Goal: Task Accomplishment & Management: Use online tool/utility

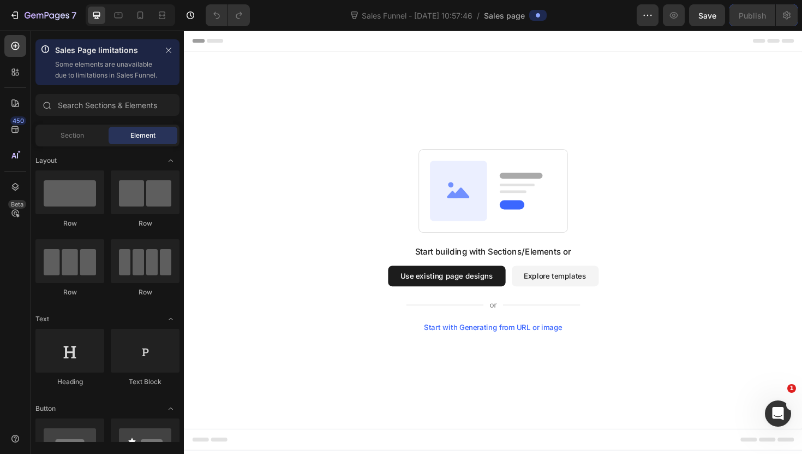
click at [601, 288] on button "Explore templates" at bounding box center [577, 290] width 92 height 22
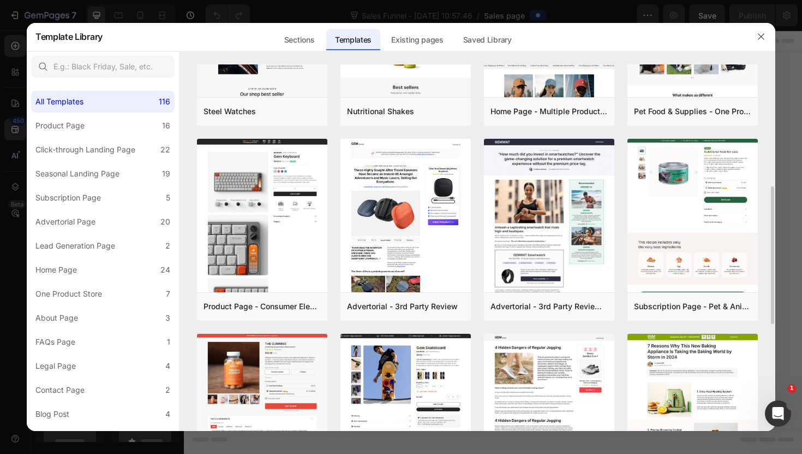
scroll to position [319, 0]
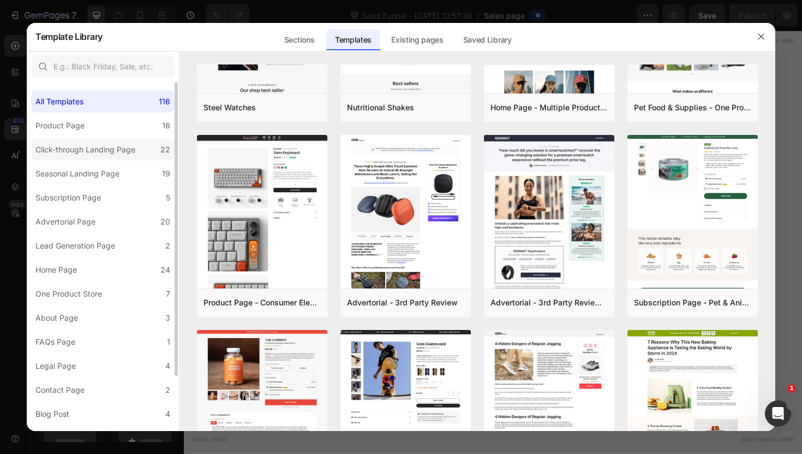
click at [135, 141] on label "Click-through Landing Page 22" at bounding box center [103, 150] width 144 height 22
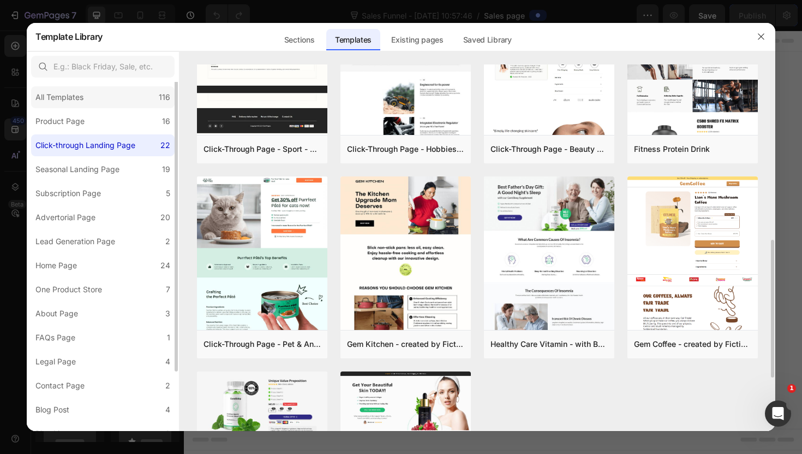
scroll to position [6, 0]
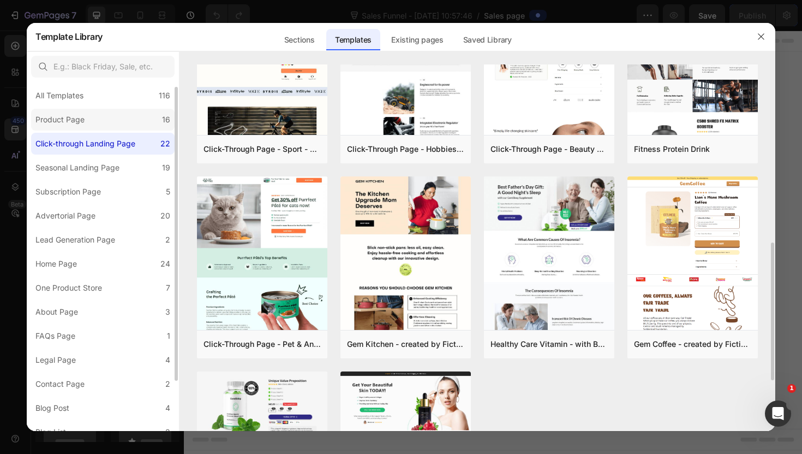
click at [134, 114] on label "Product Page 16" at bounding box center [103, 120] width 144 height 22
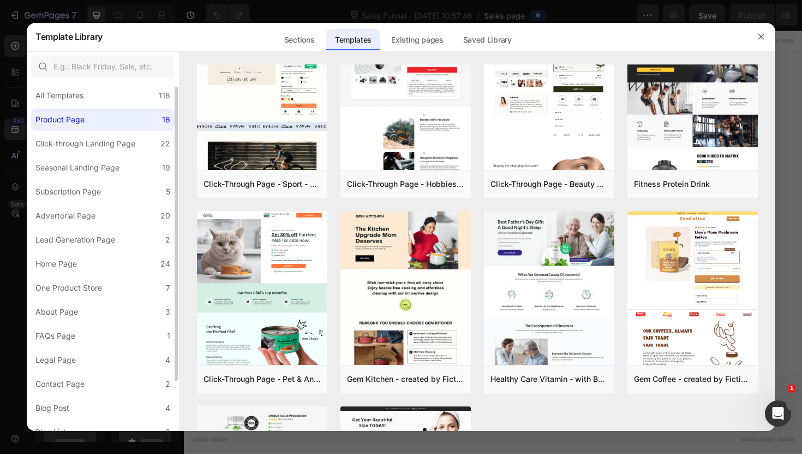
scroll to position [0, 0]
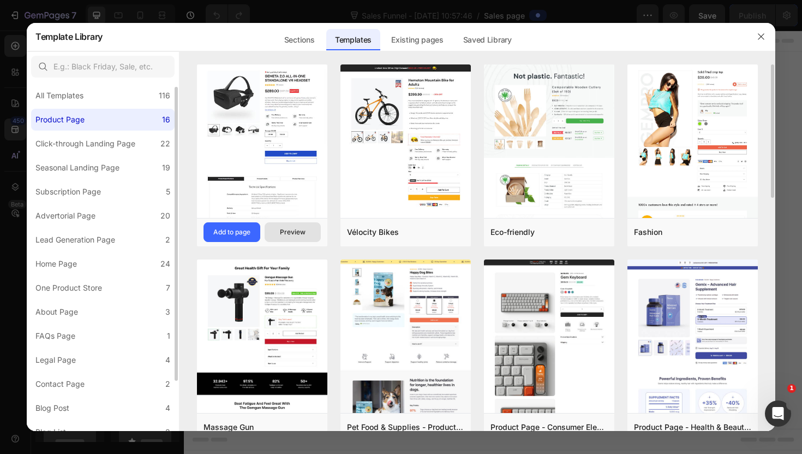
click at [304, 225] on button "Preview" at bounding box center [293, 232] width 57 height 20
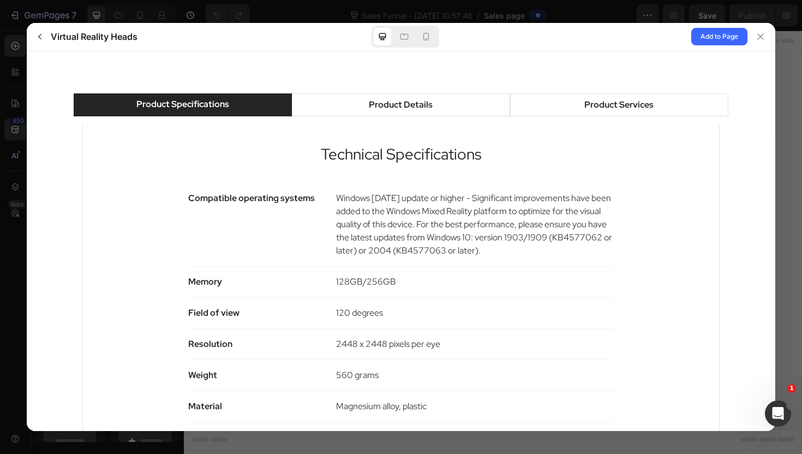
scroll to position [639, 0]
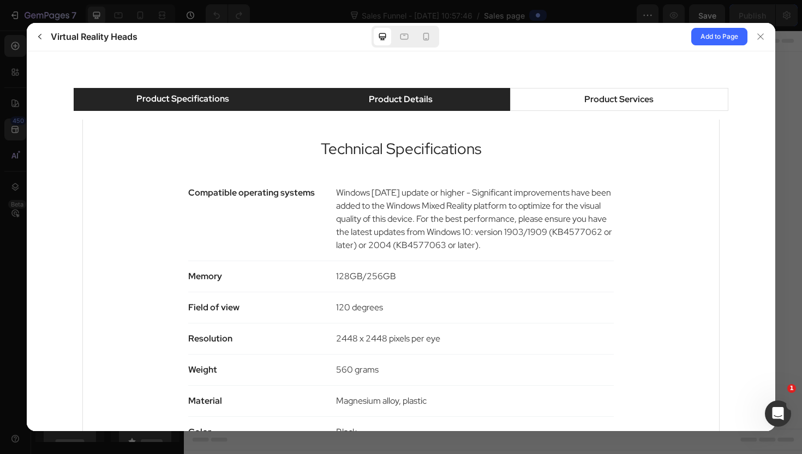
click at [421, 104] on div "Product Details" at bounding box center [401, 98] width 64 height 13
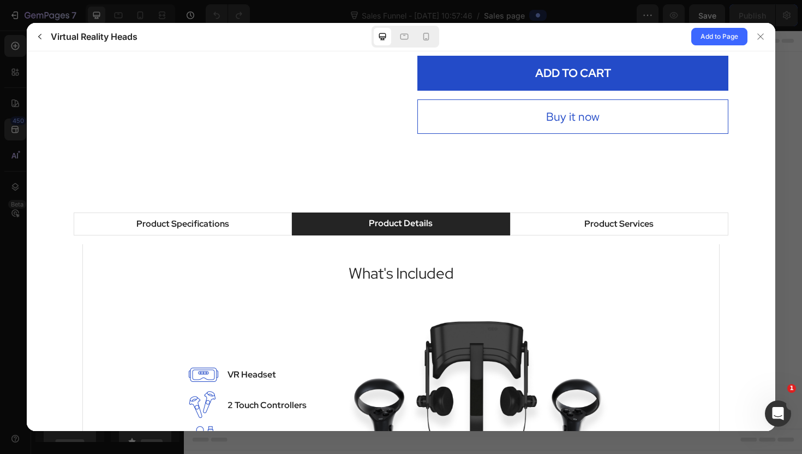
scroll to position [506, 0]
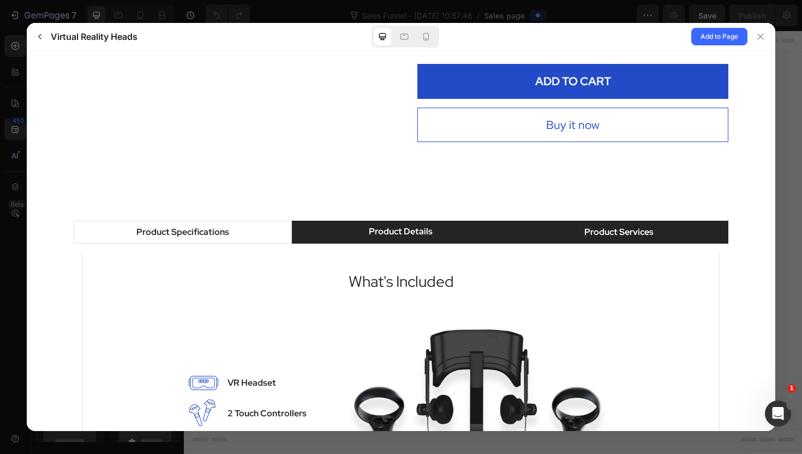
click at [598, 236] on div "Product Services" at bounding box center [619, 231] width 69 height 13
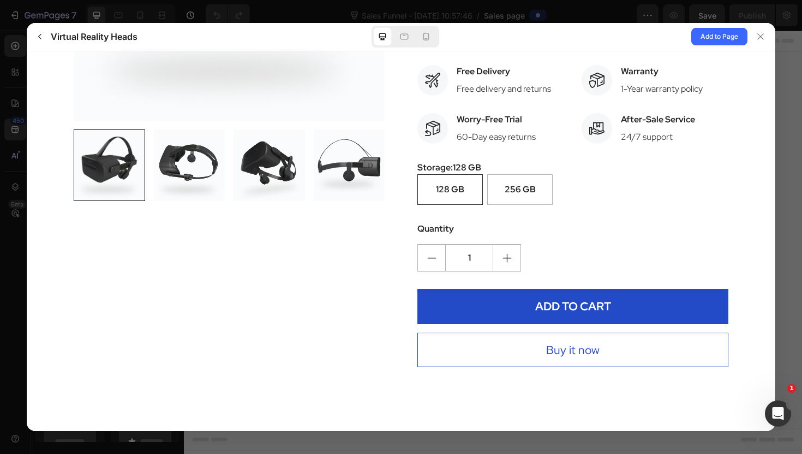
scroll to position [293, 0]
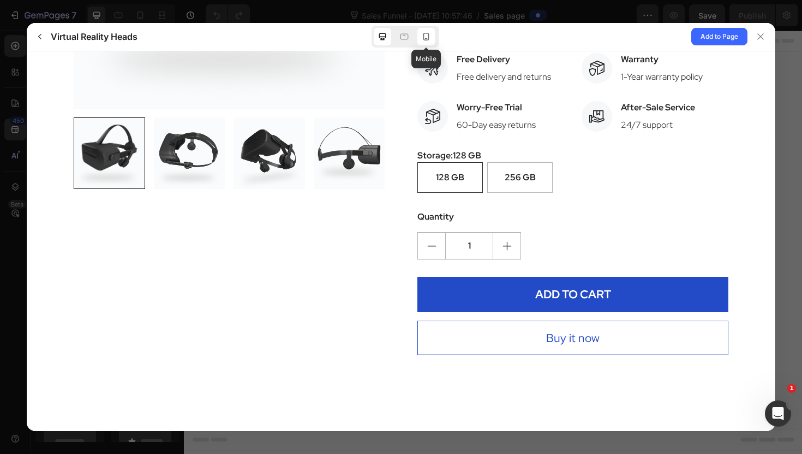
drag, startPoint x: 425, startPoint y: 42, endPoint x: 121, endPoint y: 20, distance: 304.3
click at [425, 42] on div at bounding box center [426, 36] width 17 height 17
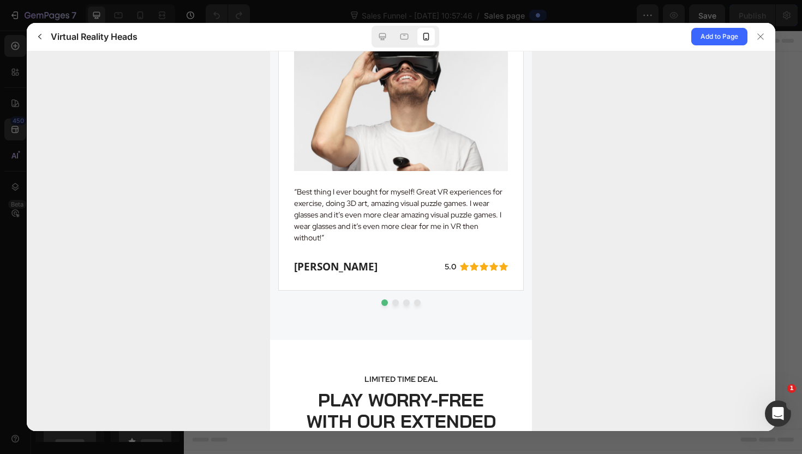
scroll to position [3309, 0]
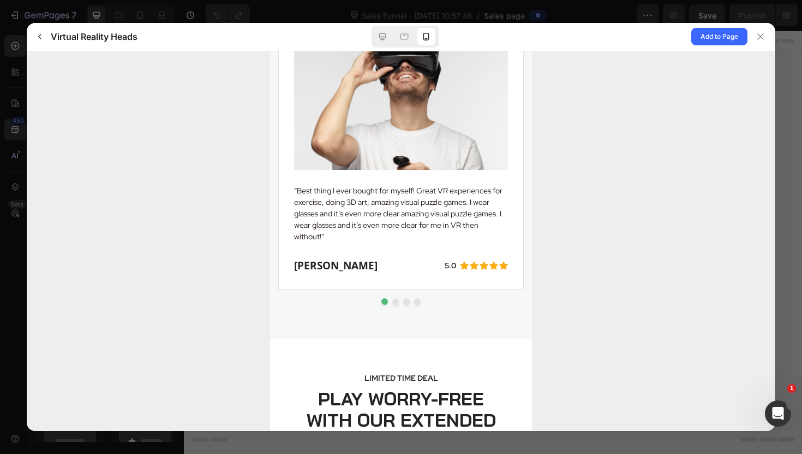
click at [395, 300] on button "dot" at bounding box center [395, 300] width 7 height 7
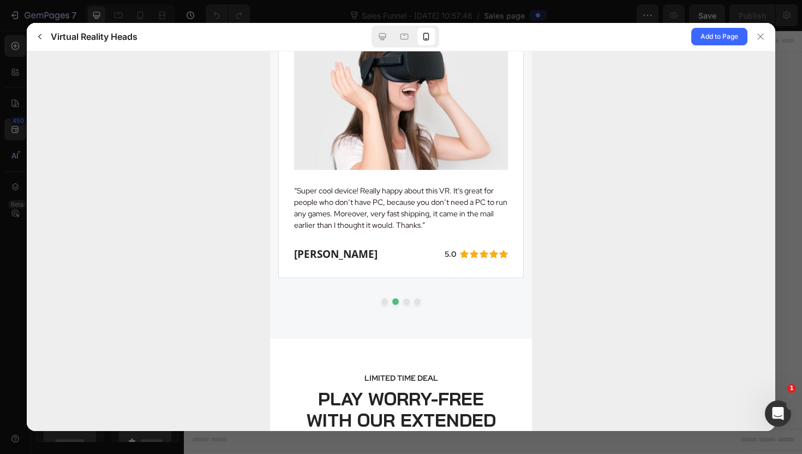
click at [404, 299] on button "dot" at bounding box center [406, 300] width 7 height 7
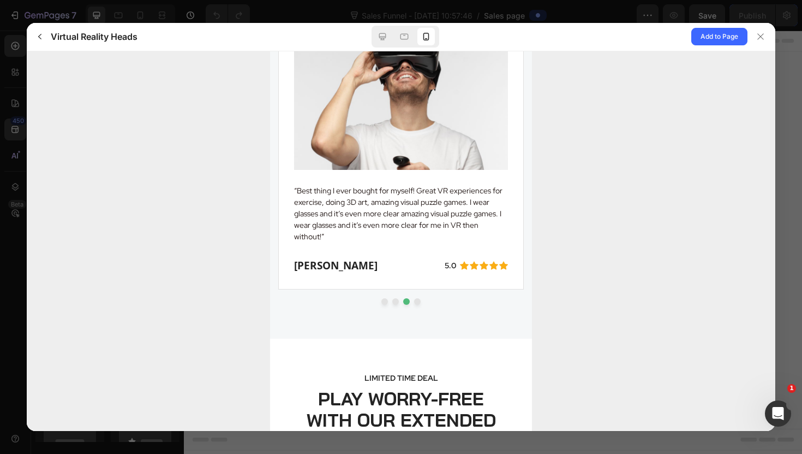
click at [420, 299] on button "dot" at bounding box center [417, 300] width 7 height 7
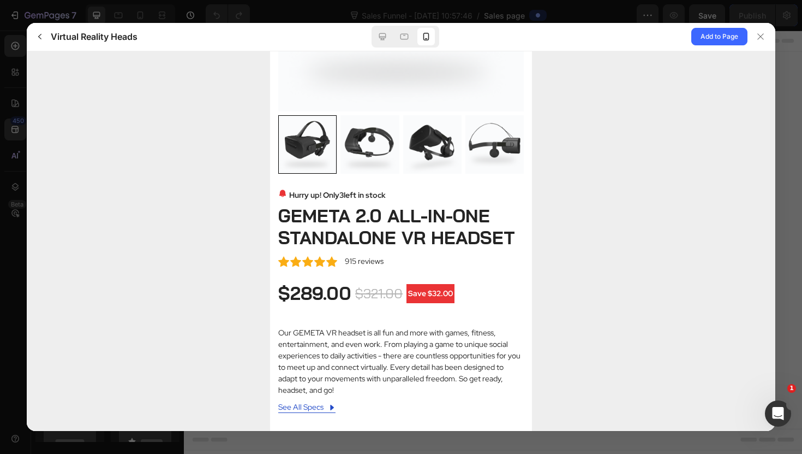
scroll to position [142, 0]
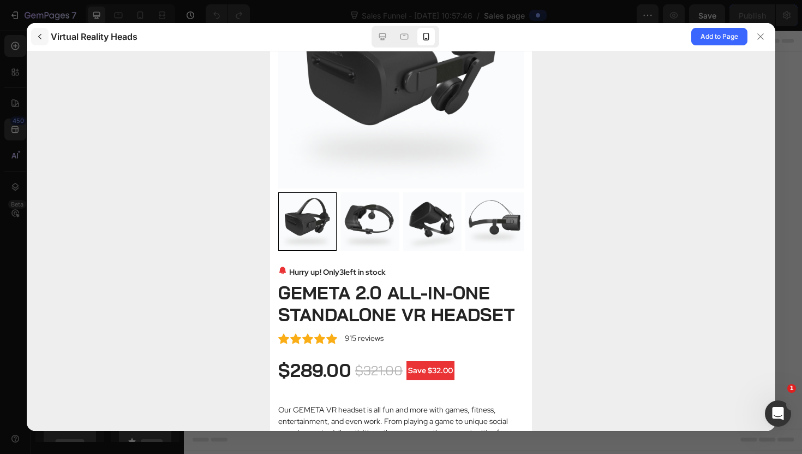
click at [41, 29] on button "button" at bounding box center [39, 36] width 17 height 17
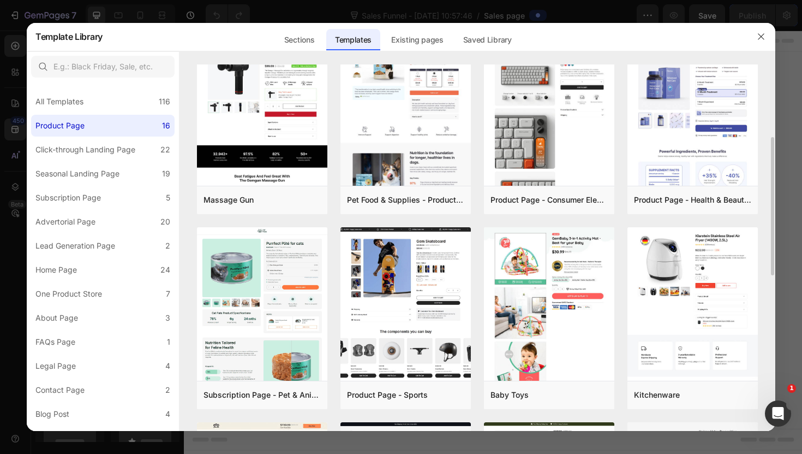
scroll to position [231, 0]
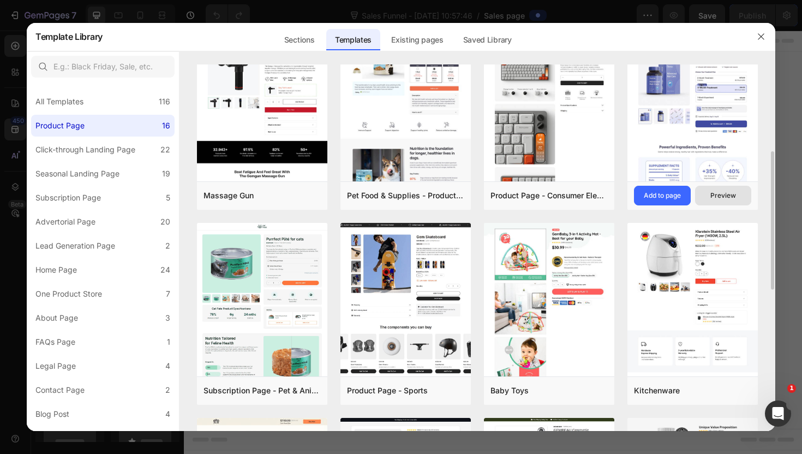
click at [707, 192] on button "Preview" at bounding box center [723, 196] width 57 height 20
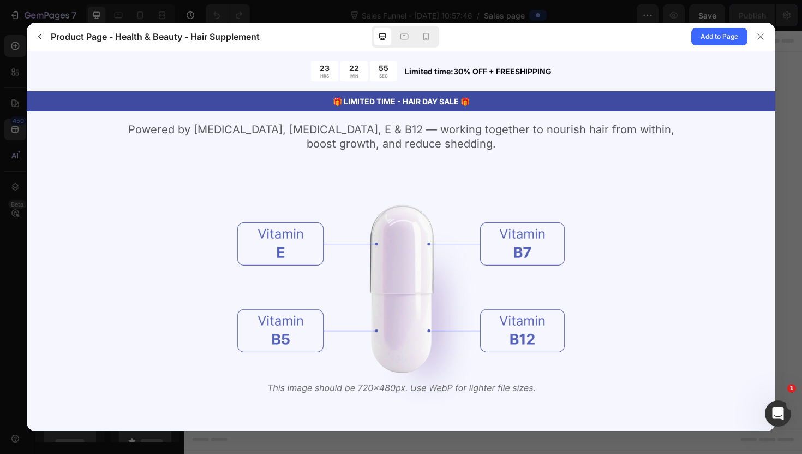
scroll to position [1207, 0]
click at [420, 38] on div at bounding box center [426, 36] width 17 height 17
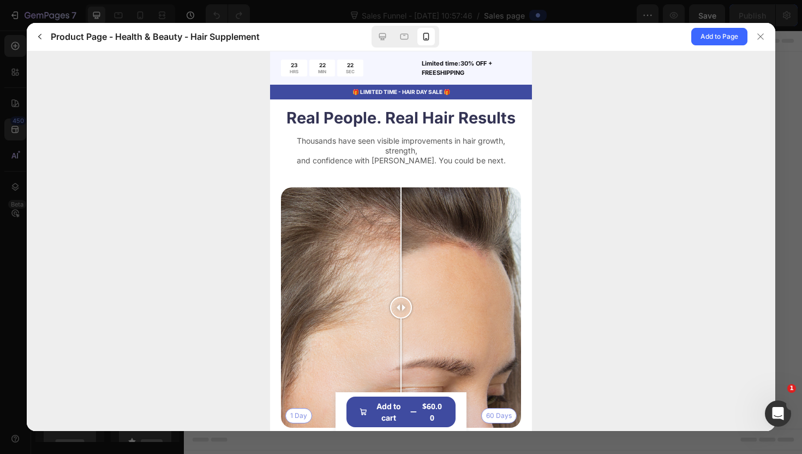
scroll to position [2729, 0]
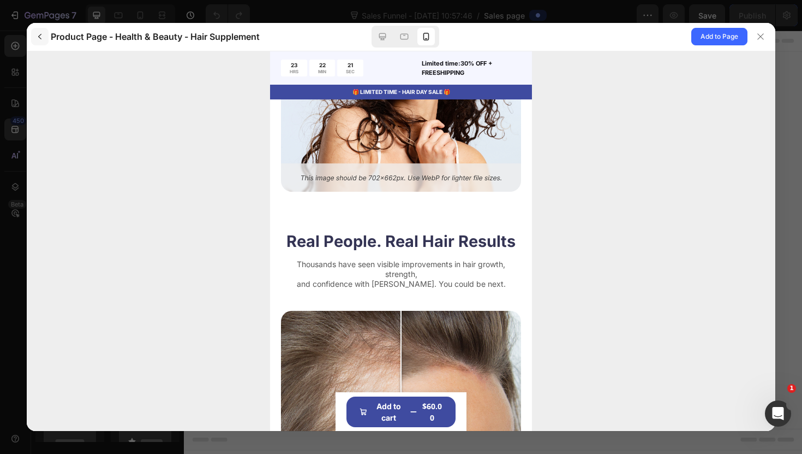
click at [43, 39] on icon "button" at bounding box center [39, 36] width 9 height 9
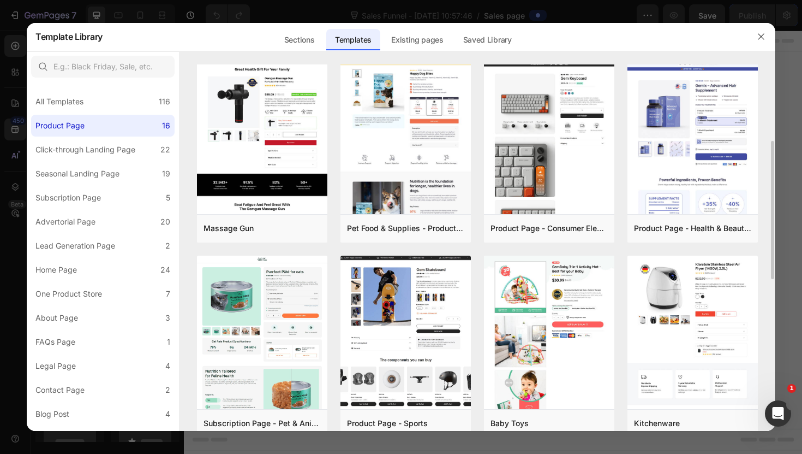
scroll to position [202, 0]
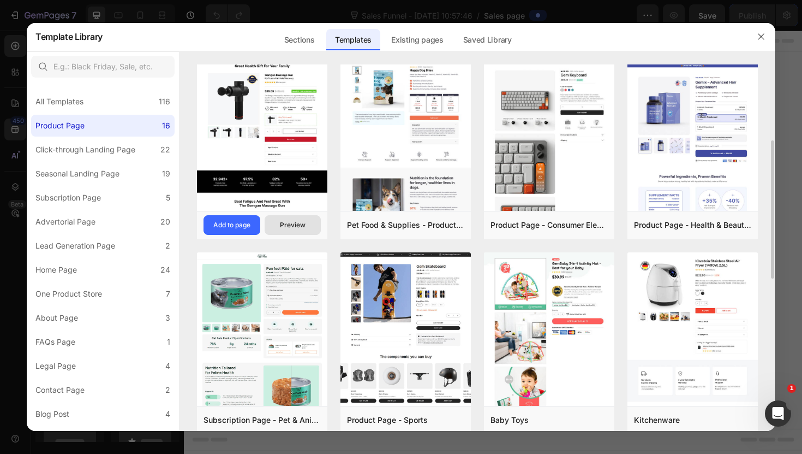
click at [300, 227] on div "Preview" at bounding box center [293, 225] width 26 height 10
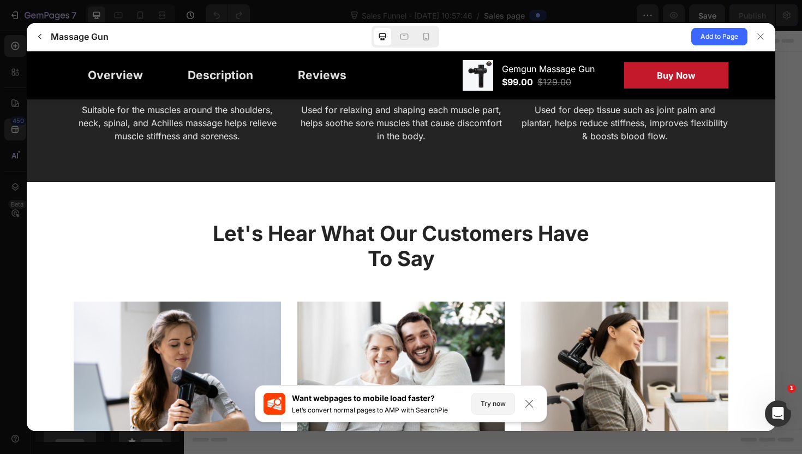
scroll to position [1974, 0]
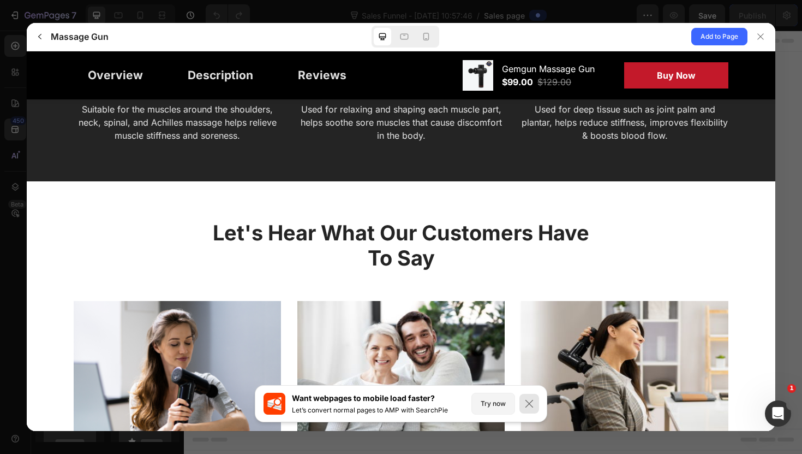
click at [526, 398] on icon at bounding box center [529, 403] width 11 height 11
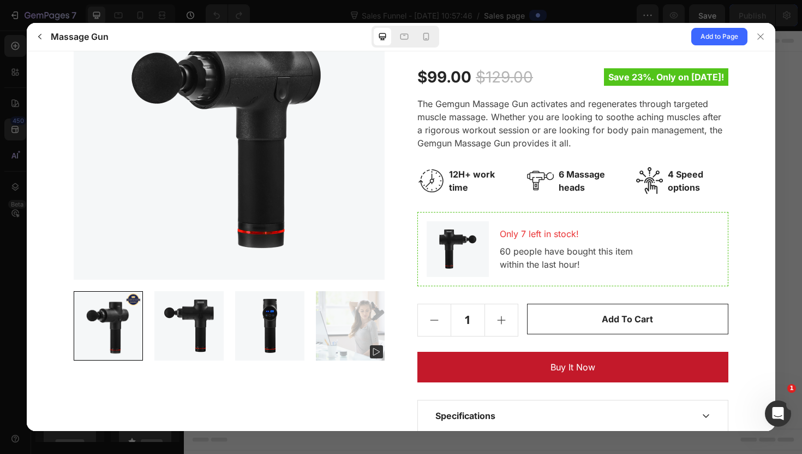
scroll to position [0, 0]
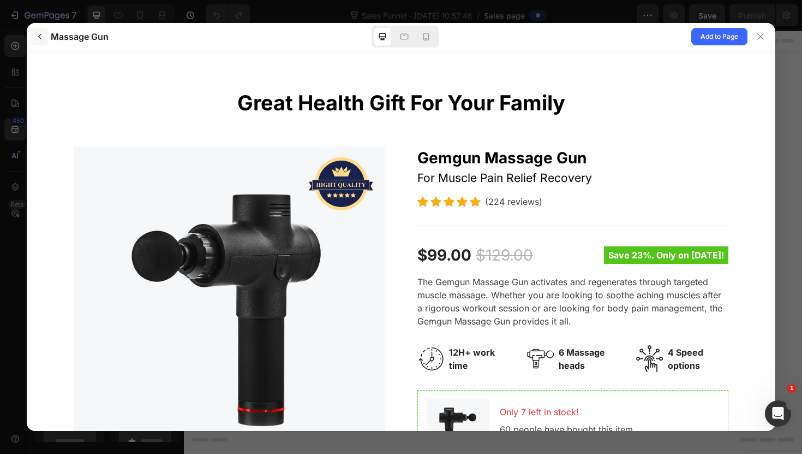
click at [44, 39] on icon "button" at bounding box center [39, 36] width 9 height 9
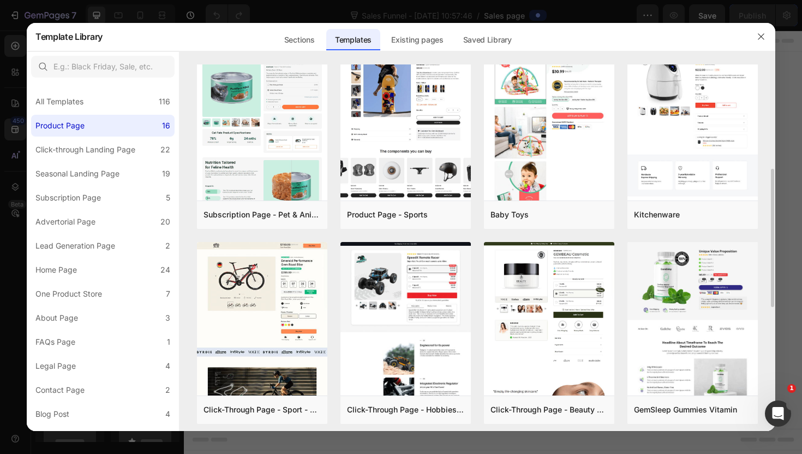
scroll to position [440, 0]
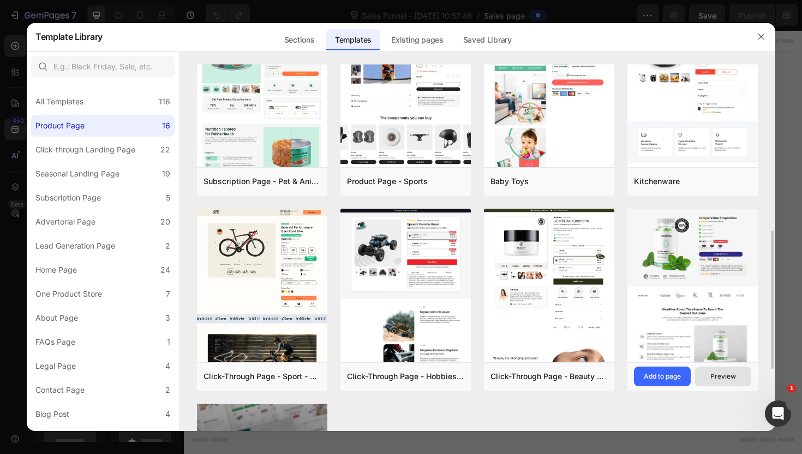
click at [710, 372] on button "Preview" at bounding box center [723, 376] width 57 height 20
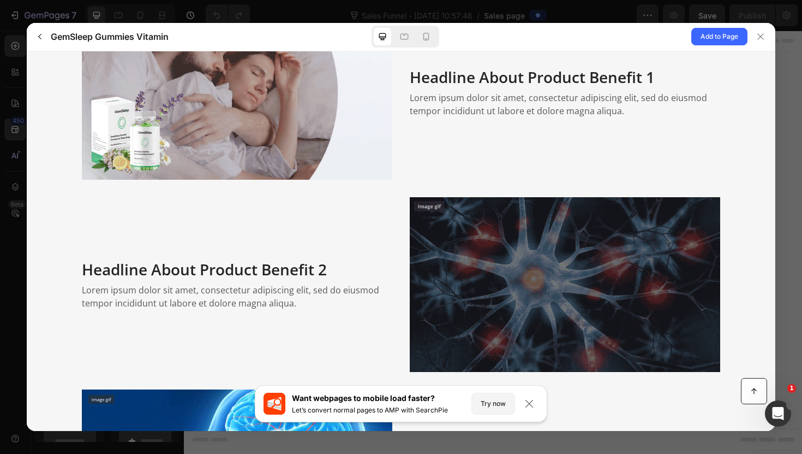
scroll to position [1283, 0]
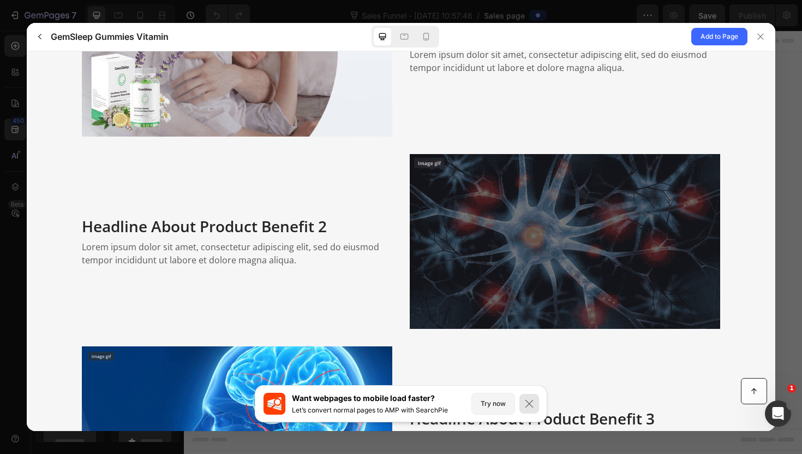
drag, startPoint x: 524, startPoint y: 399, endPoint x: 461, endPoint y: 338, distance: 87.6
click at [524, 399] on icon at bounding box center [529, 403] width 11 height 11
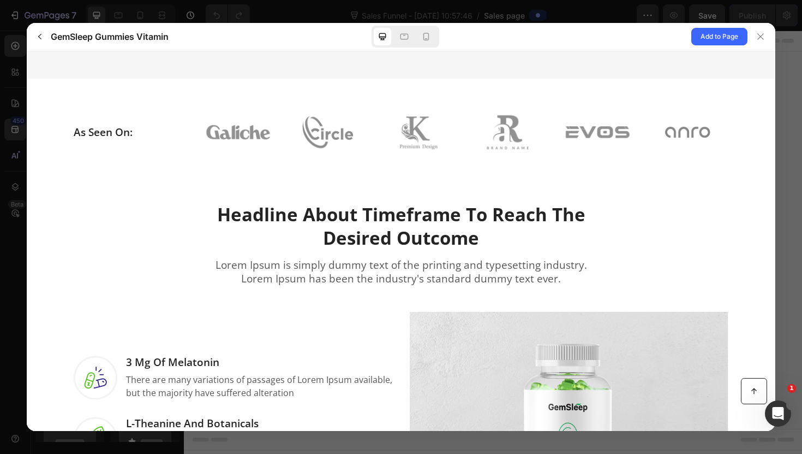
scroll to position [0, 0]
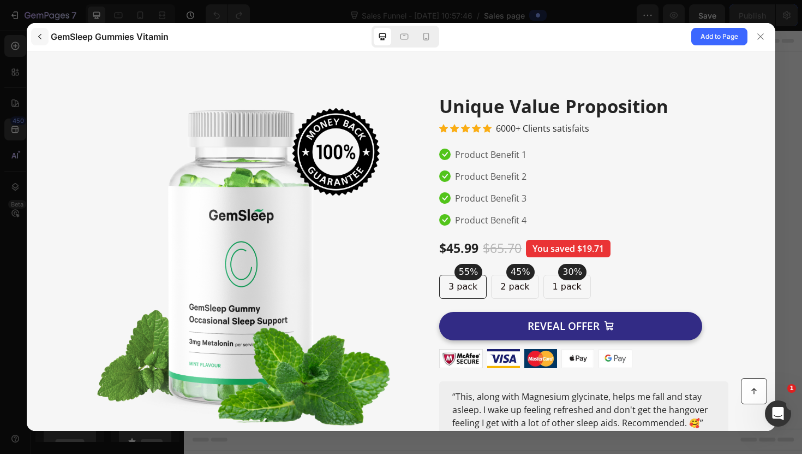
click at [44, 32] on button "button" at bounding box center [39, 36] width 17 height 17
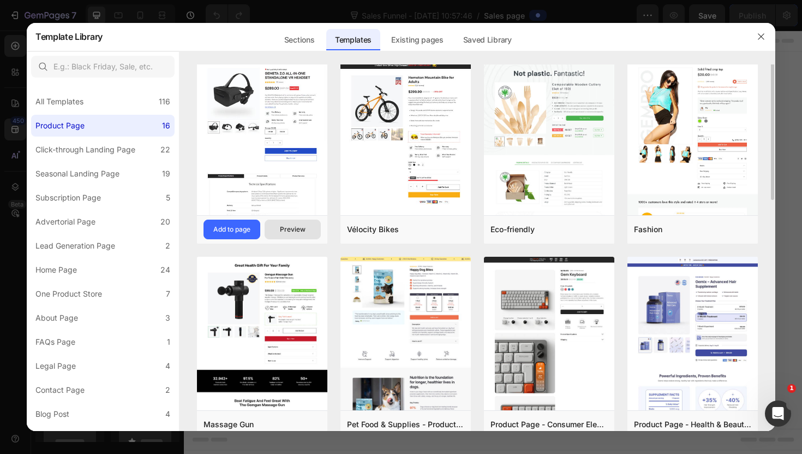
click at [309, 229] on button "Preview" at bounding box center [293, 229] width 57 height 20
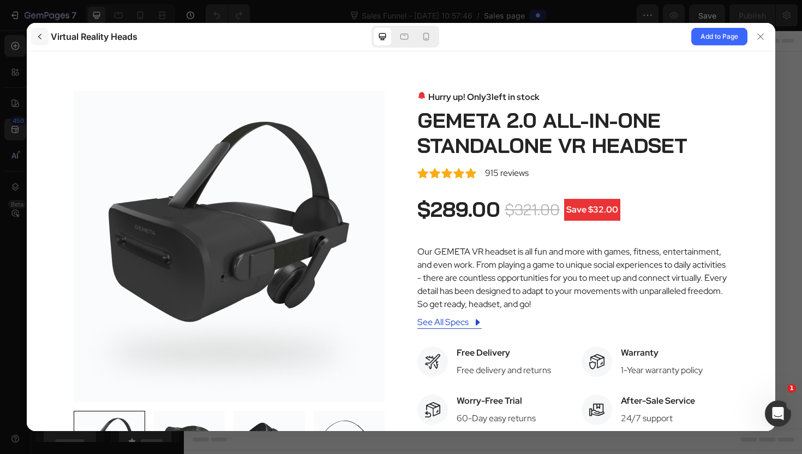
click at [40, 43] on button "button" at bounding box center [39, 36] width 17 height 17
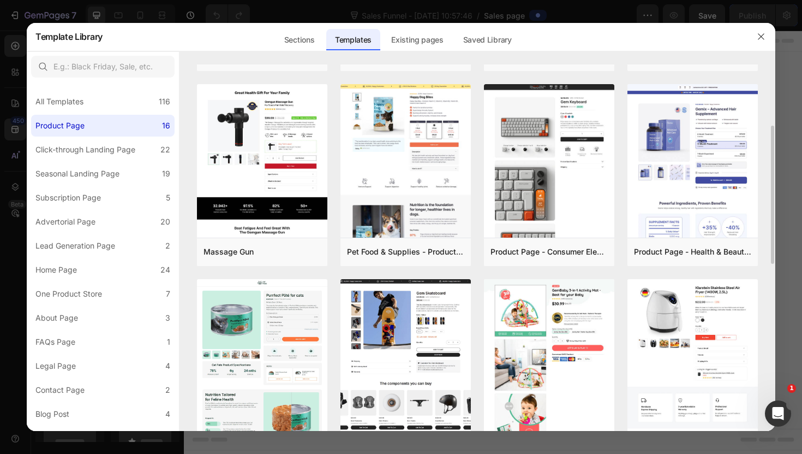
scroll to position [172, 0]
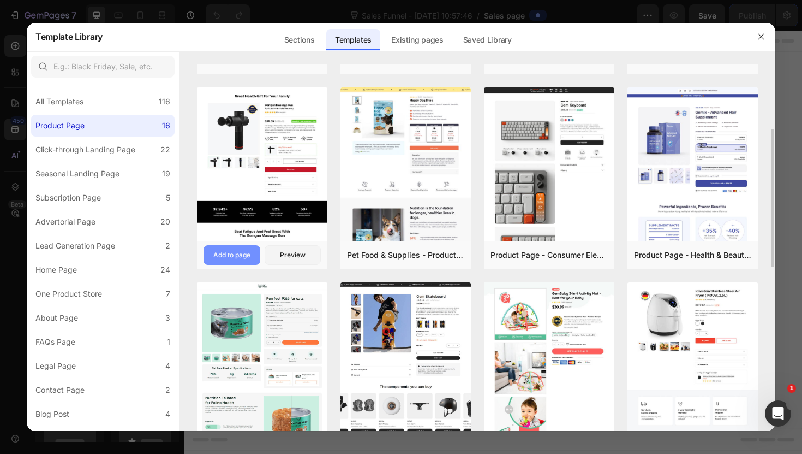
click at [259, 257] on button "Add to page" at bounding box center [232, 255] width 57 height 20
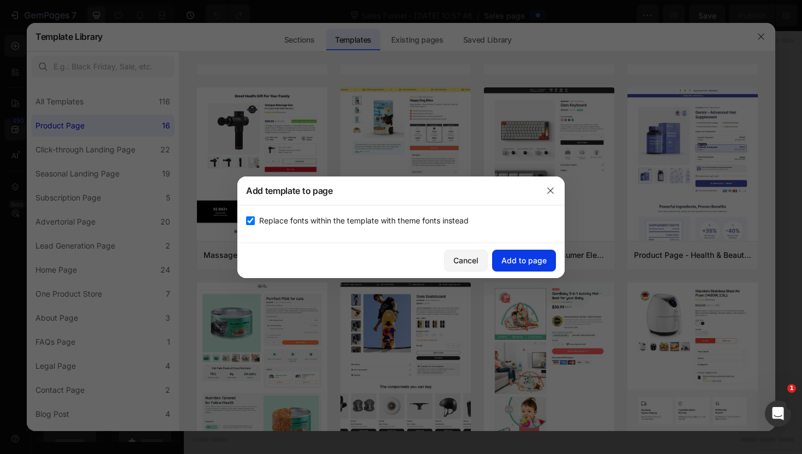
click at [503, 256] on div "Add to page" at bounding box center [524, 259] width 45 height 11
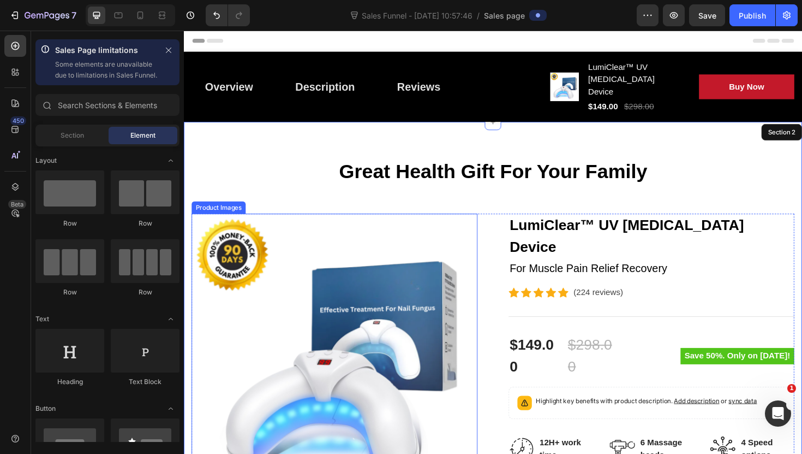
scroll to position [31, 0]
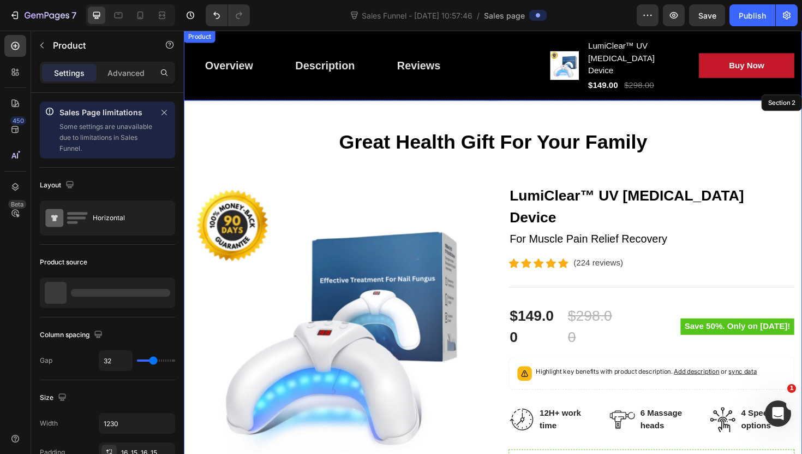
click at [482, 78] on div "Overview Button Description Button Reviews Button Row" at bounding box center [373, 67] width 362 height 57
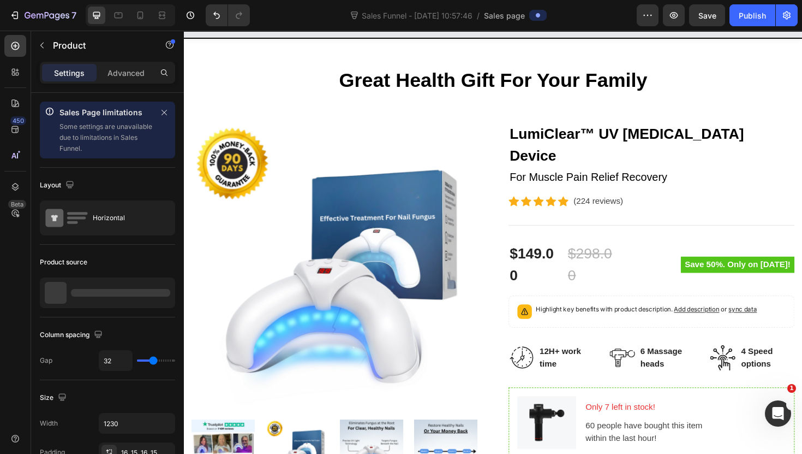
scroll to position [0, 0]
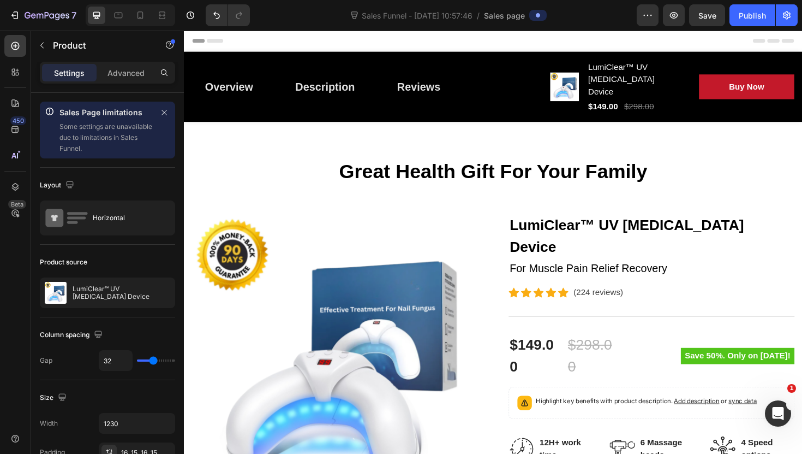
click at [532, 106] on div "Overview Button Description Button Reviews Button Row Product Images LumiClear™…" at bounding box center [511, 90] width 655 height 74
click at [145, 15] on icon at bounding box center [140, 15] width 11 height 11
type input "0"
type input "100%"
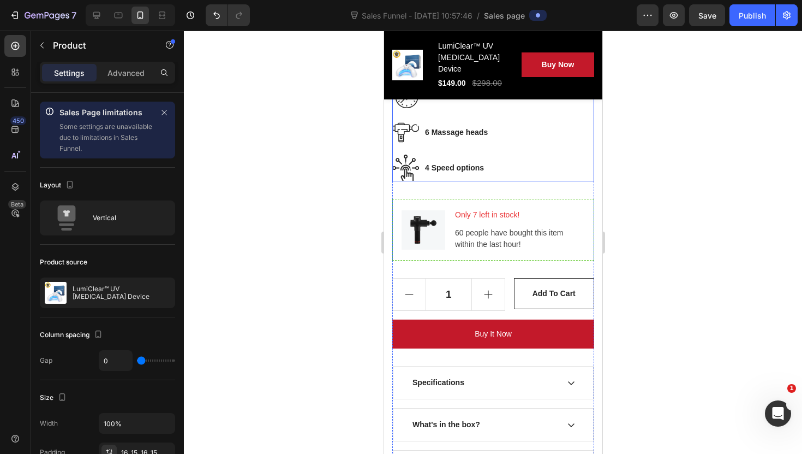
scroll to position [513, 0]
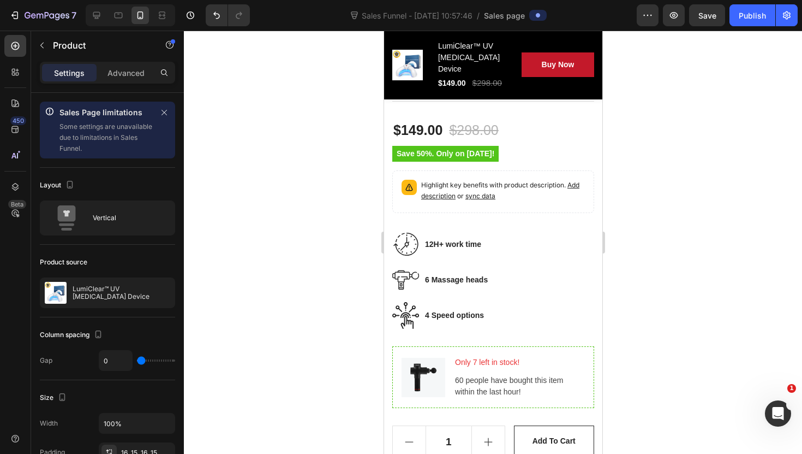
click at [401, 91] on div "Overview Button Description Button Reviews Button Row Product Images LumiClear™…" at bounding box center [493, 65] width 218 height 69
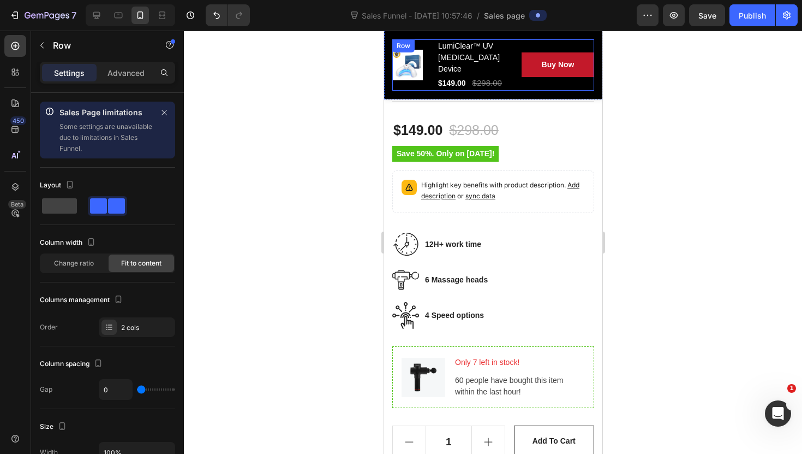
click at [426, 85] on div "Product Images" at bounding box center [411, 64] width 39 height 51
click at [71, 211] on span at bounding box center [59, 205] width 35 height 15
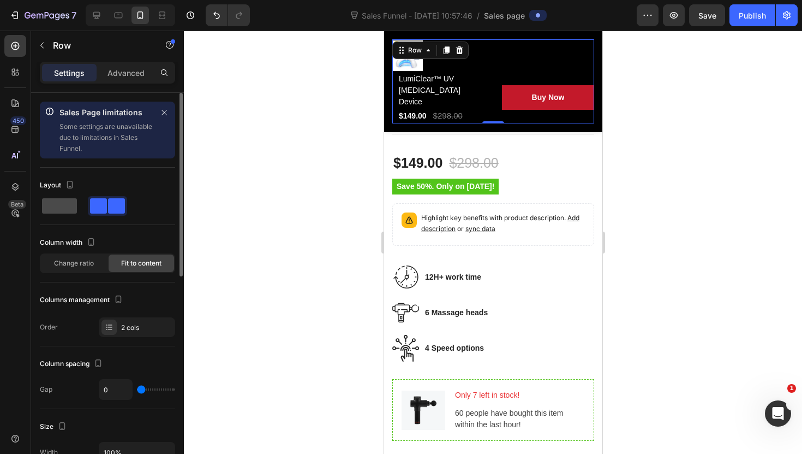
scroll to position [534, 0]
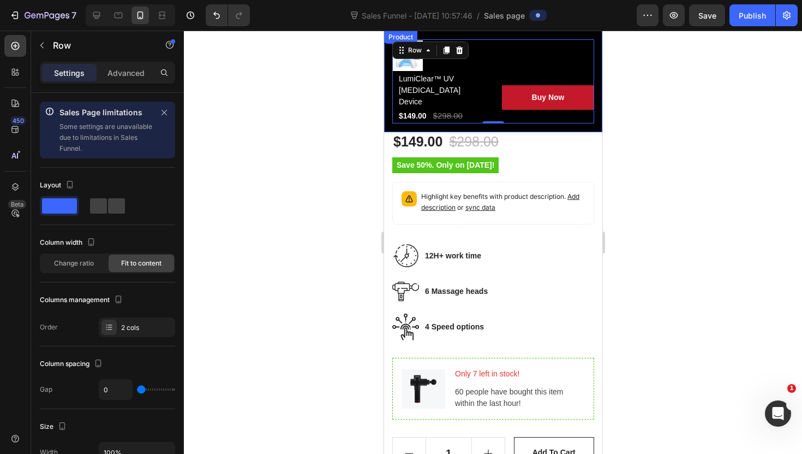
click at [388, 114] on div "Overview Button Description Button Reviews Button Row Product Images LumiClear™…" at bounding box center [493, 82] width 218 height 102
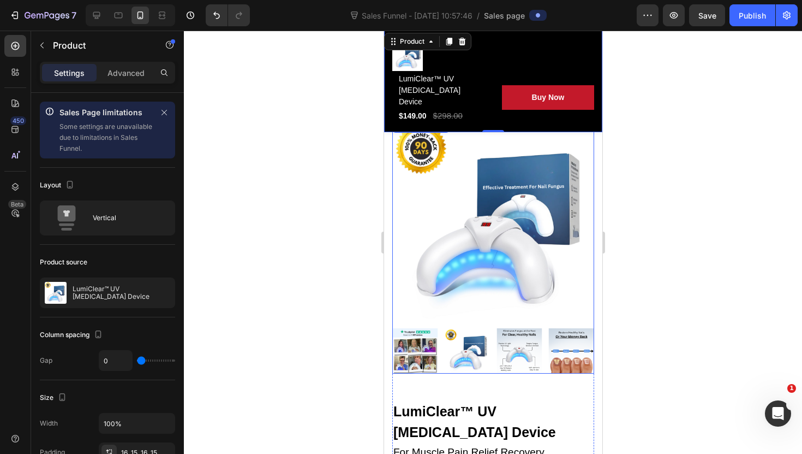
scroll to position [0, 0]
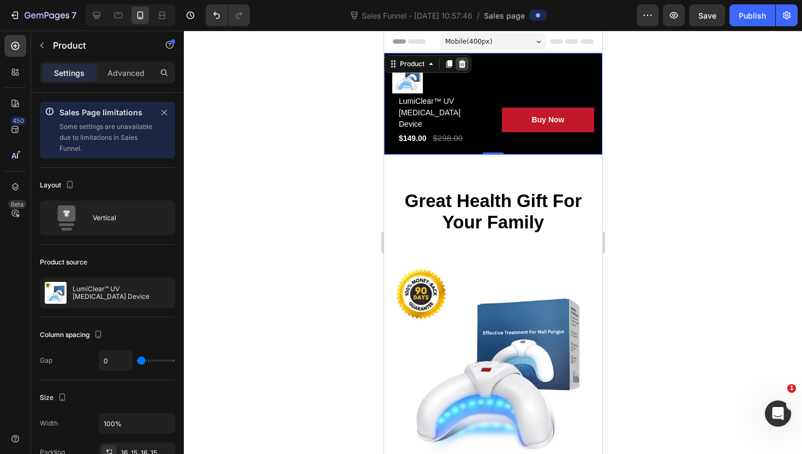
click at [460, 67] on icon at bounding box center [462, 64] width 7 height 8
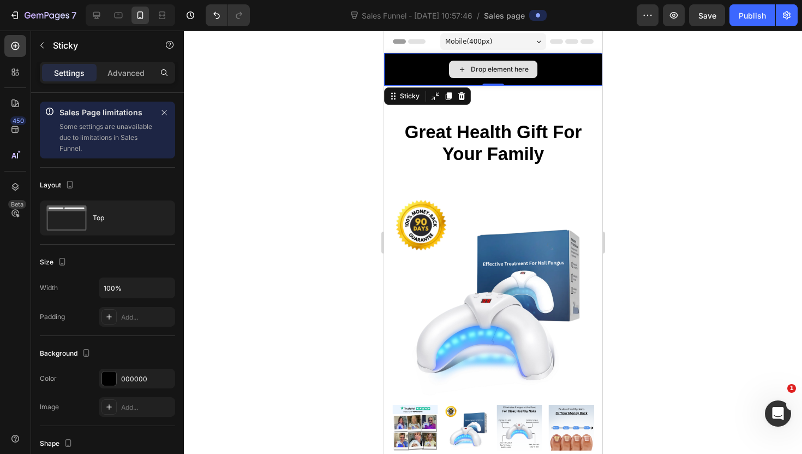
click at [400, 67] on div "Drop element here" at bounding box center [493, 69] width 218 height 33
click at [213, 20] on icon "Undo/Redo" at bounding box center [216, 15] width 11 height 11
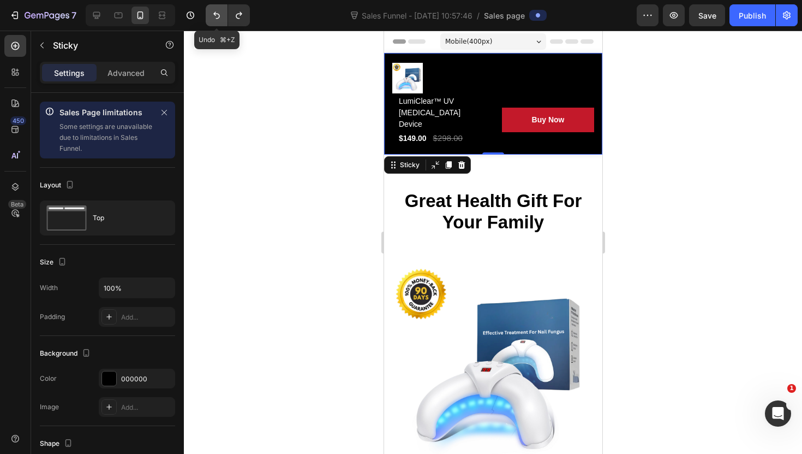
click at [213, 20] on icon "Undo/Redo" at bounding box center [216, 15] width 11 height 11
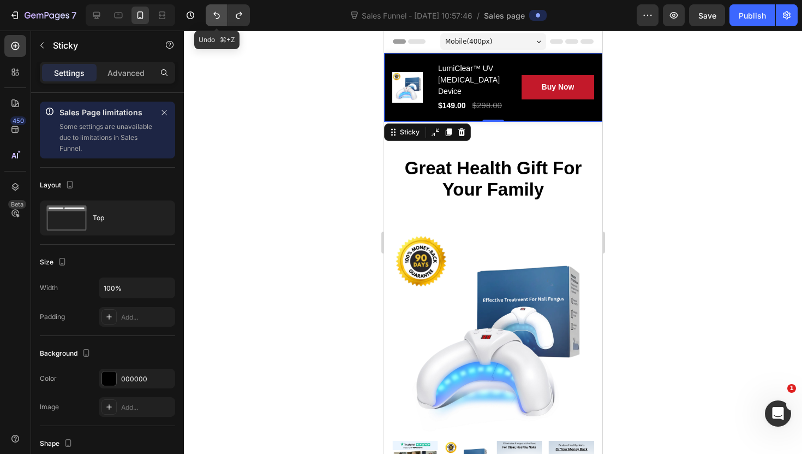
click at [213, 20] on icon "Undo/Redo" at bounding box center [216, 15] width 11 height 11
click at [213, 19] on icon "Undo/Redo" at bounding box center [216, 15] width 11 height 11
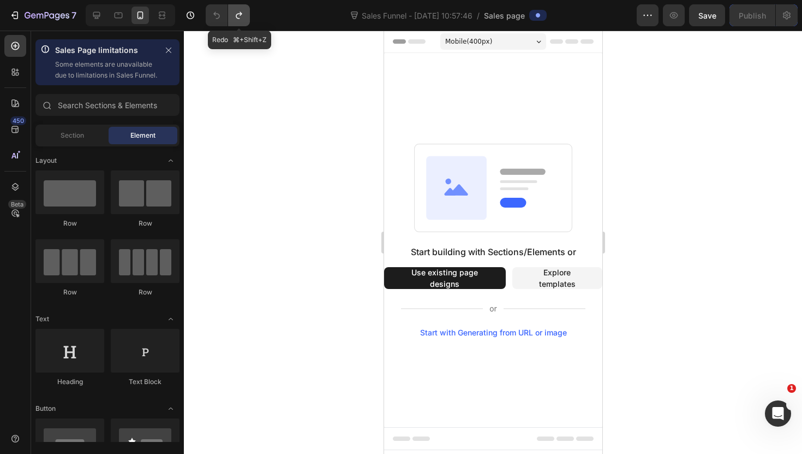
click at [239, 20] on button "Undo/Redo" at bounding box center [239, 15] width 22 height 22
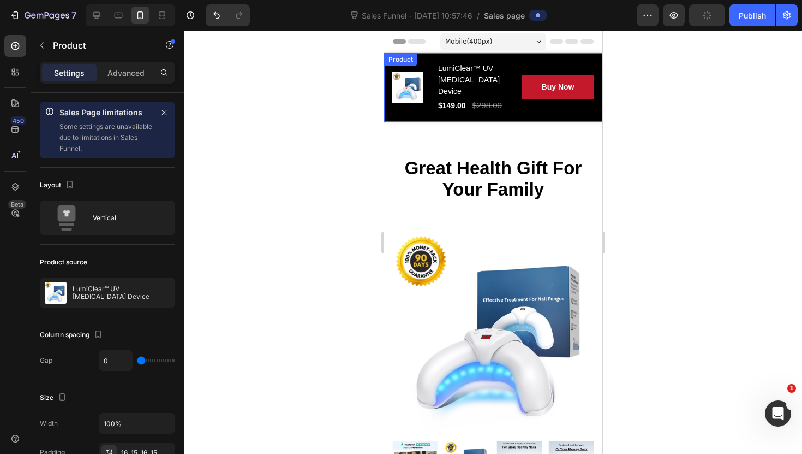
click at [389, 114] on div "Overview Button Description Button Reviews Button Row Product Images LumiClear™…" at bounding box center [493, 87] width 218 height 69
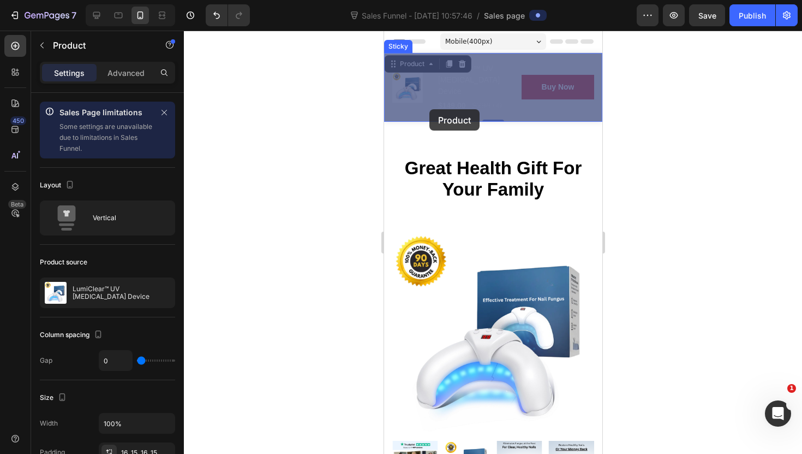
drag, startPoint x: 395, startPoint y: 61, endPoint x: 432, endPoint y: 117, distance: 67.8
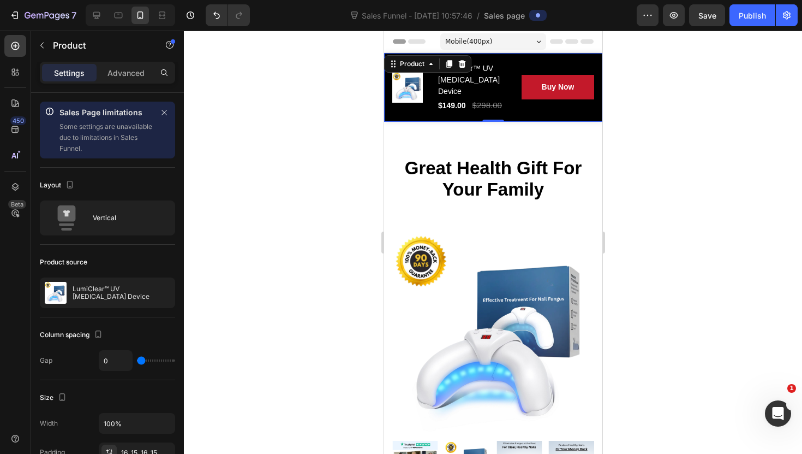
click at [386, 53] on div "Overview Button Description Button Reviews Button Row Product Images LumiClear™…" at bounding box center [493, 87] width 218 height 69
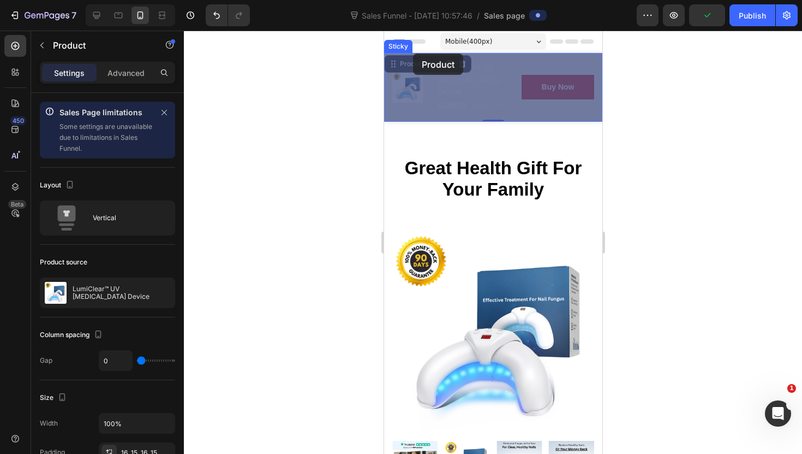
drag, startPoint x: 400, startPoint y: 61, endPoint x: 413, endPoint y: 53, distance: 15.9
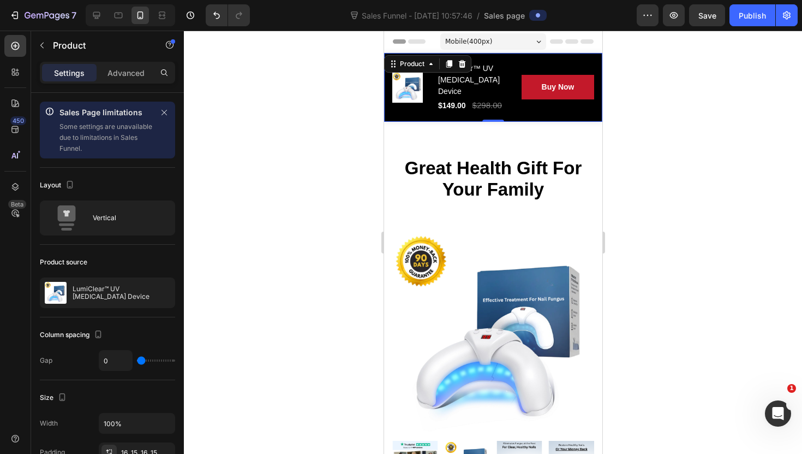
scroll to position [3, 0]
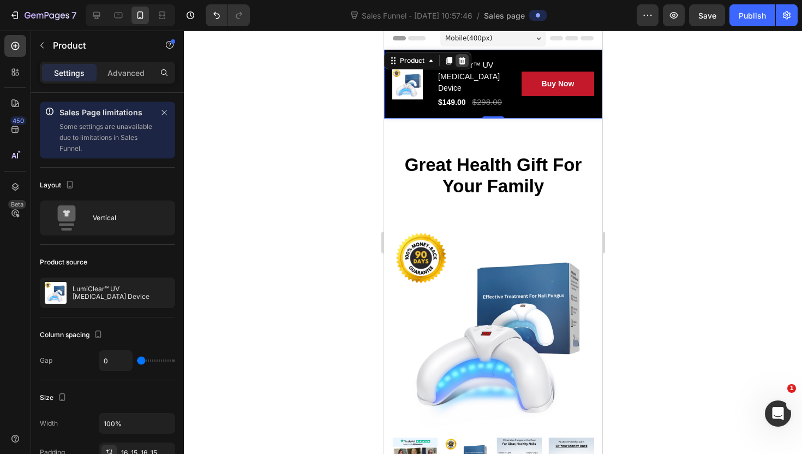
click at [458, 56] on icon at bounding box center [461, 60] width 9 height 9
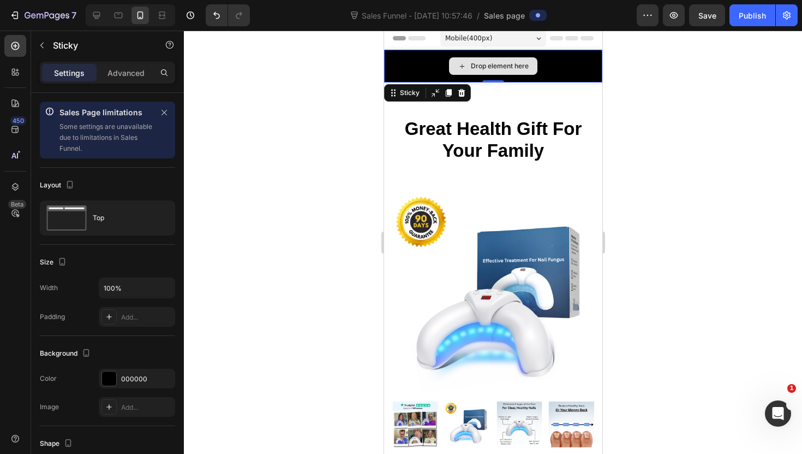
click at [432, 63] on div "Drop element here" at bounding box center [493, 66] width 218 height 33
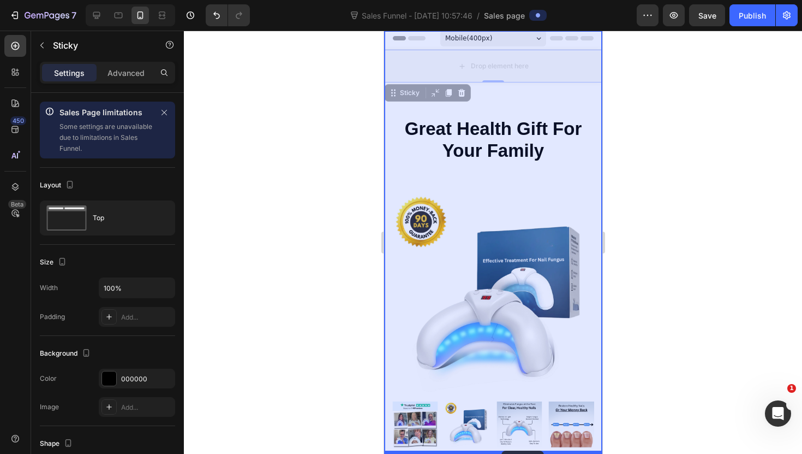
drag, startPoint x: 393, startPoint y: 92, endPoint x: 501, endPoint y: 450, distance: 374.5
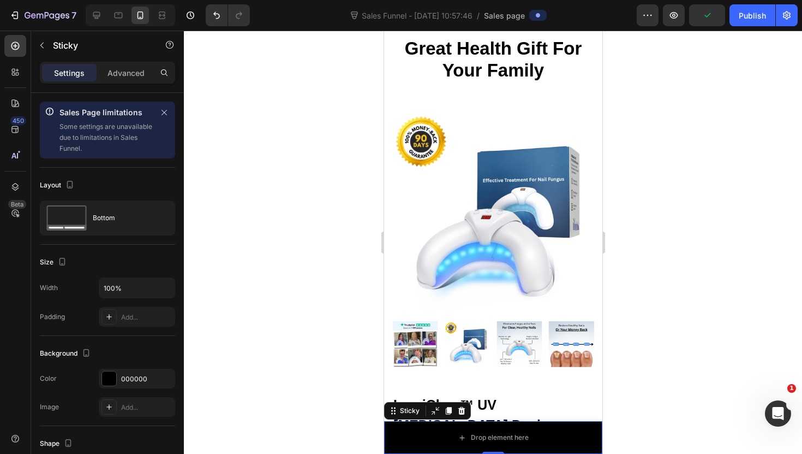
scroll to position [0, 0]
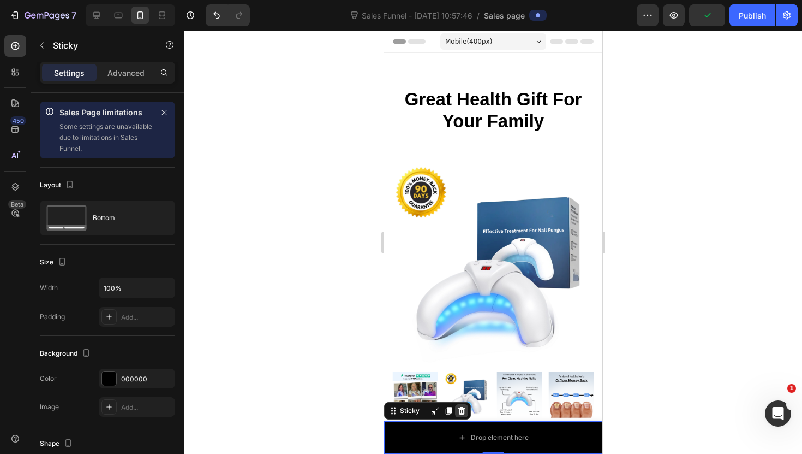
click at [463, 408] on icon at bounding box center [461, 411] width 7 height 8
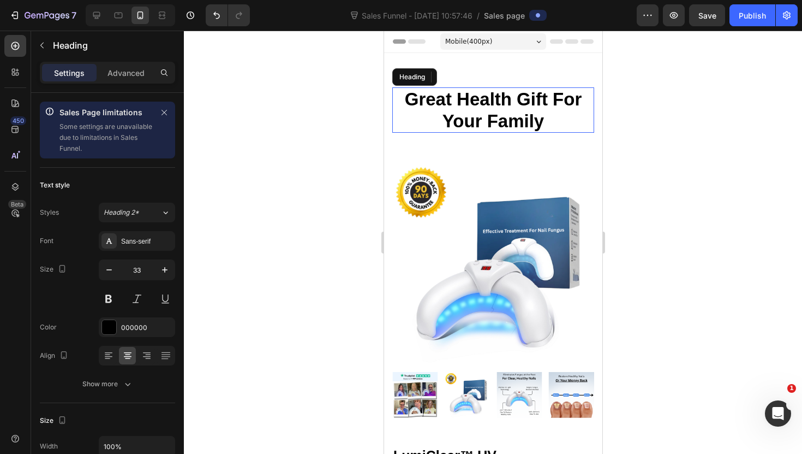
click at [407, 111] on p "Great Health Gift For Your Family" at bounding box center [493, 109] width 200 height 43
click at [475, 76] on icon at bounding box center [471, 77] width 9 height 9
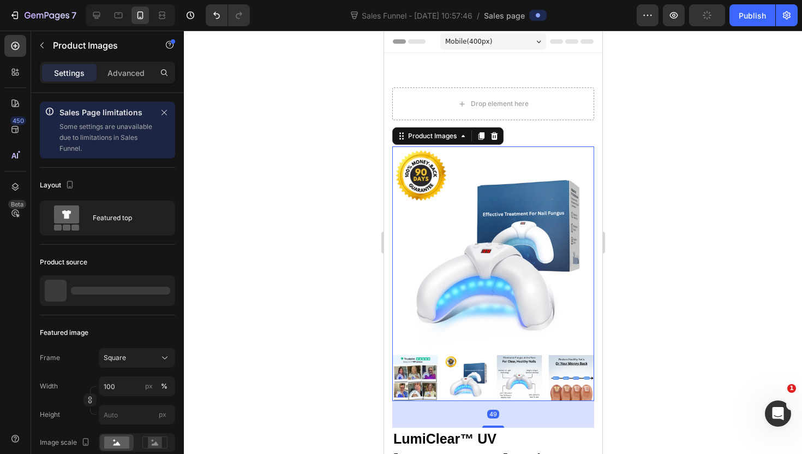
click at [392, 175] on img at bounding box center [493, 247] width 202 height 202
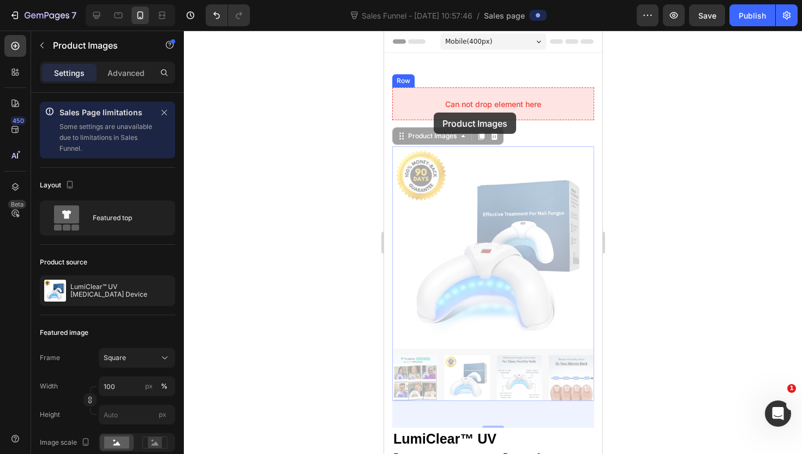
drag, startPoint x: 419, startPoint y: 135, endPoint x: 433, endPoint y: 114, distance: 26.3
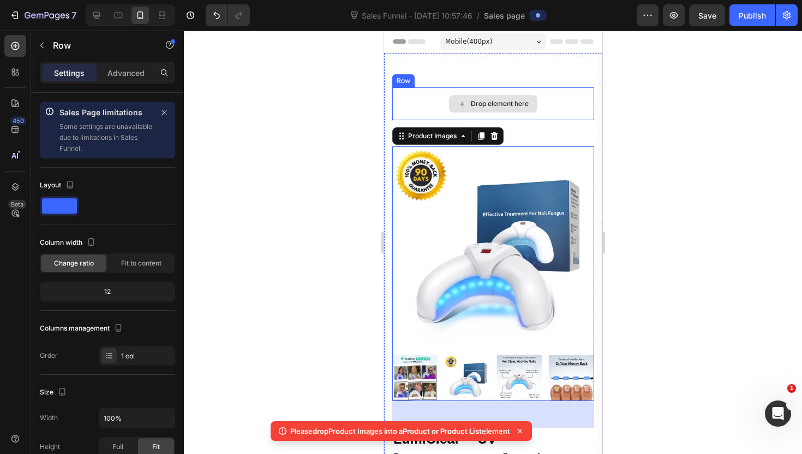
click at [406, 90] on div "Drop element here" at bounding box center [493, 103] width 202 height 33
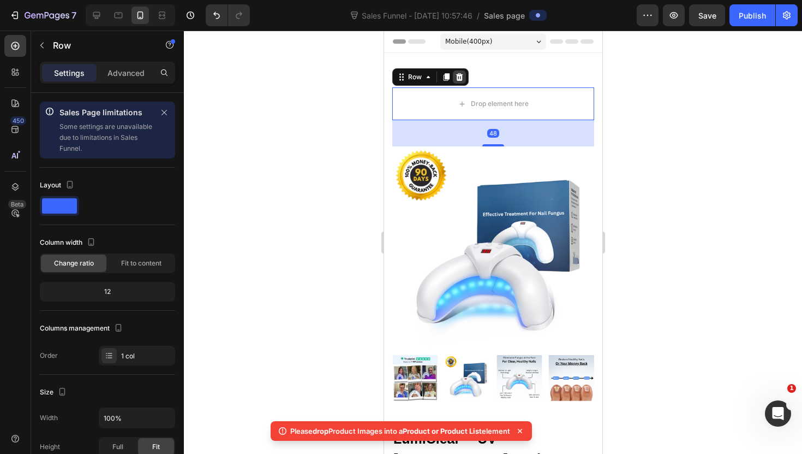
click at [459, 75] on icon at bounding box center [459, 77] width 7 height 8
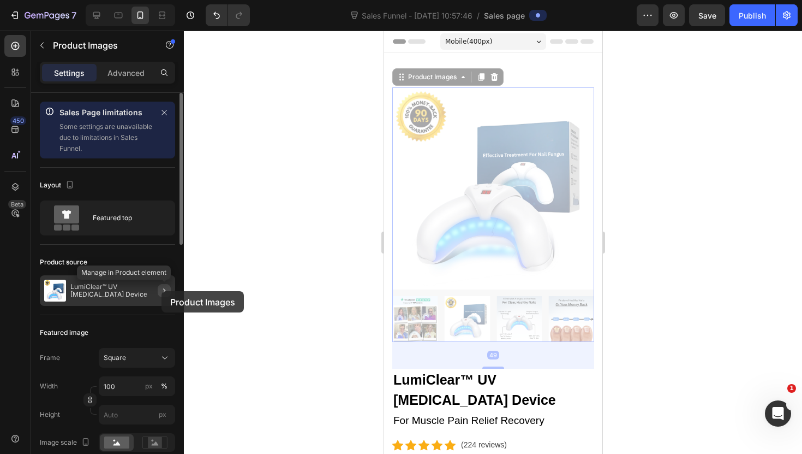
click at [162, 291] on icon "button" at bounding box center [164, 290] width 9 height 9
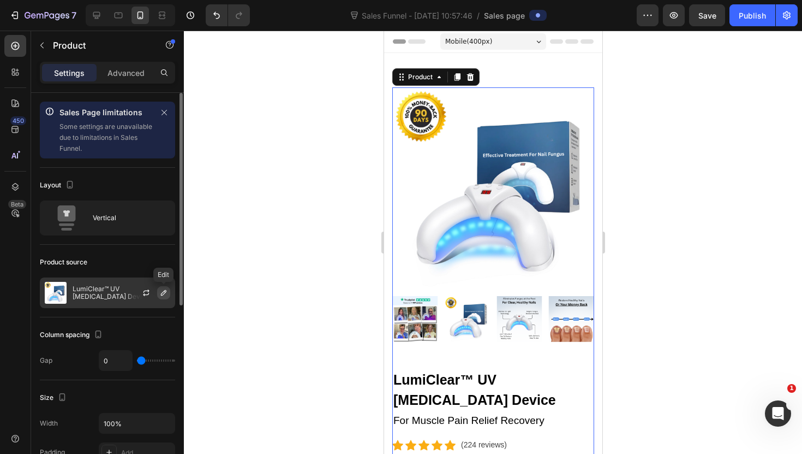
click at [164, 293] on icon "button" at bounding box center [163, 292] width 9 height 9
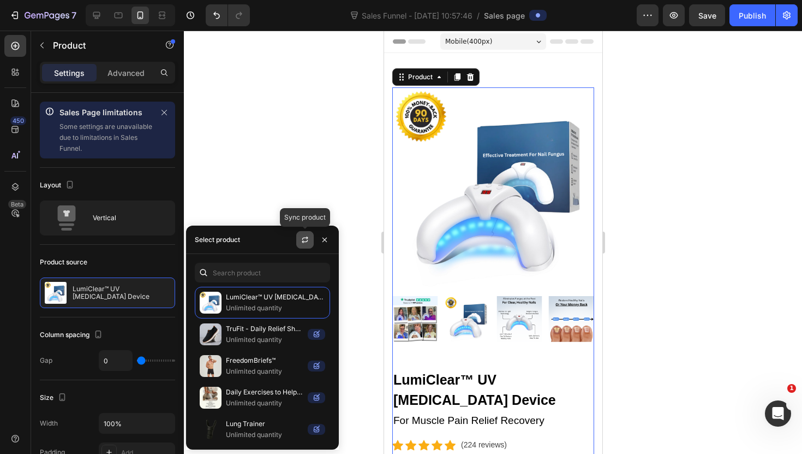
click at [301, 241] on icon "button" at bounding box center [305, 239] width 9 height 9
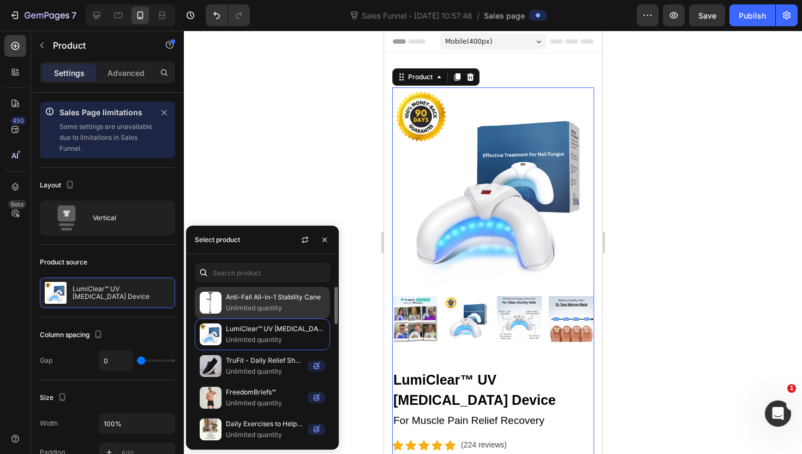
click at [230, 313] on p "Unlimited quantity" at bounding box center [275, 307] width 99 height 11
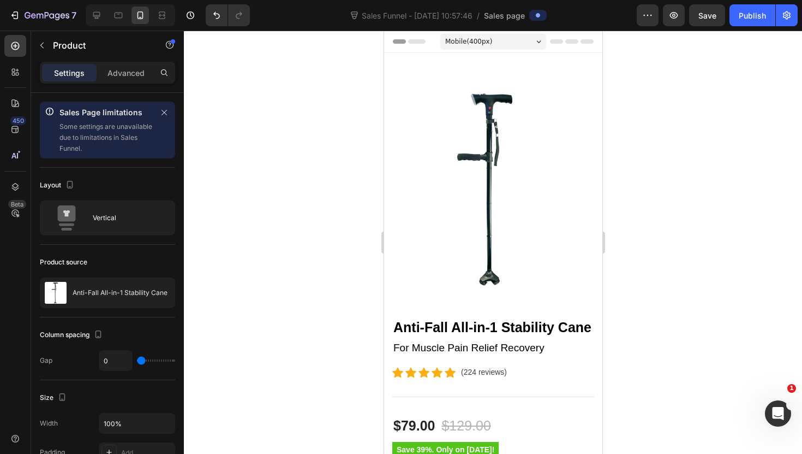
click at [323, 133] on div at bounding box center [493, 242] width 618 height 423
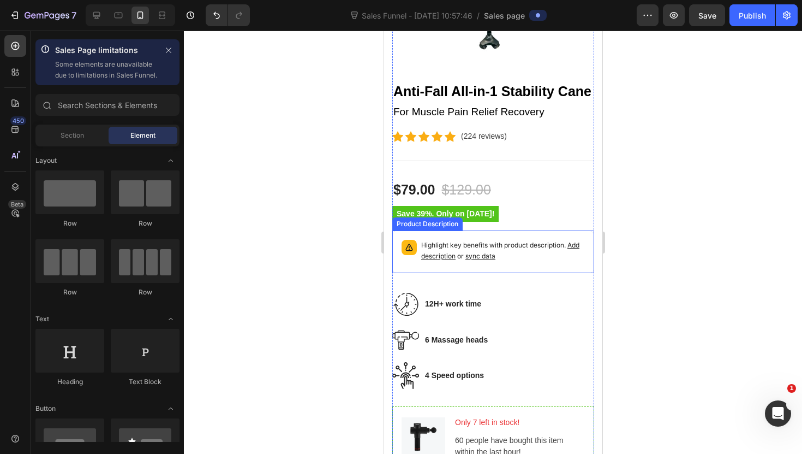
scroll to position [252, 0]
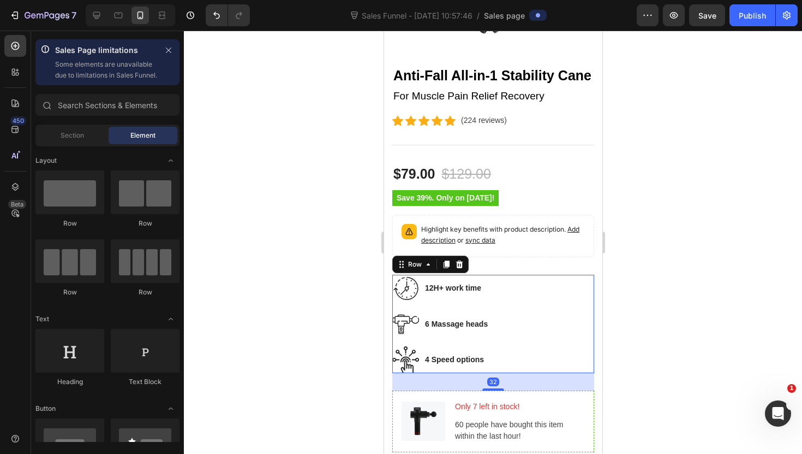
click at [392, 302] on div "Image 12H+ work time Text block Row" at bounding box center [493, 293] width 202 height 36
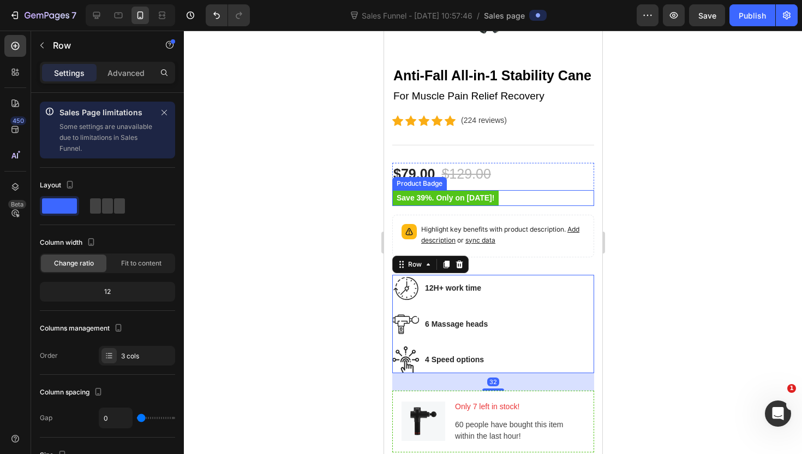
scroll to position [258, 0]
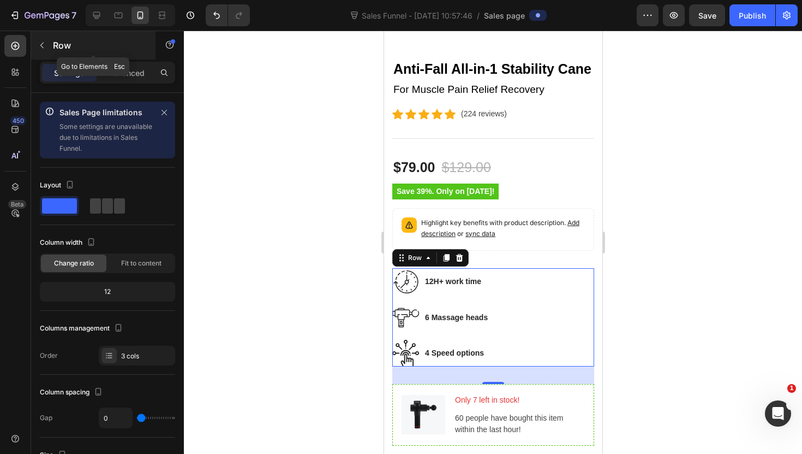
click at [50, 43] on button "button" at bounding box center [41, 45] width 17 height 17
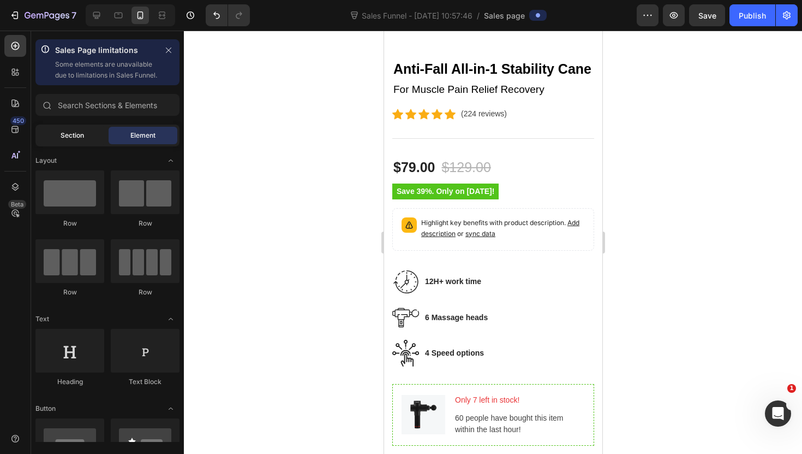
click at [86, 144] on div "Section" at bounding box center [72, 135] width 69 height 17
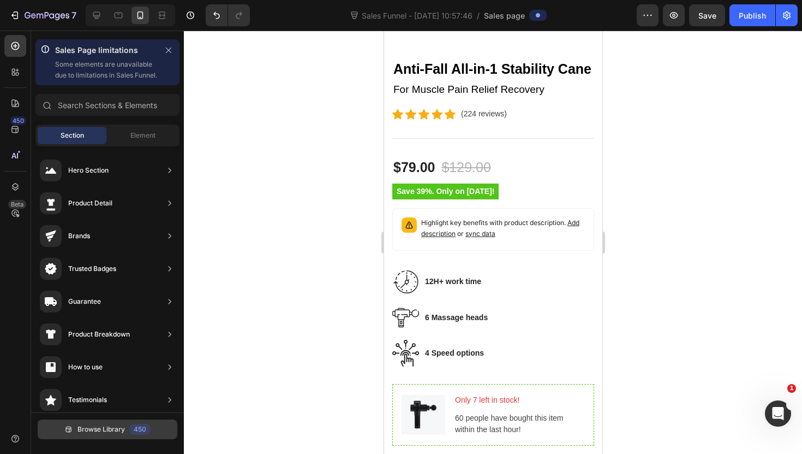
click at [150, 439] on button "Browse Library 450" at bounding box center [108, 429] width 140 height 20
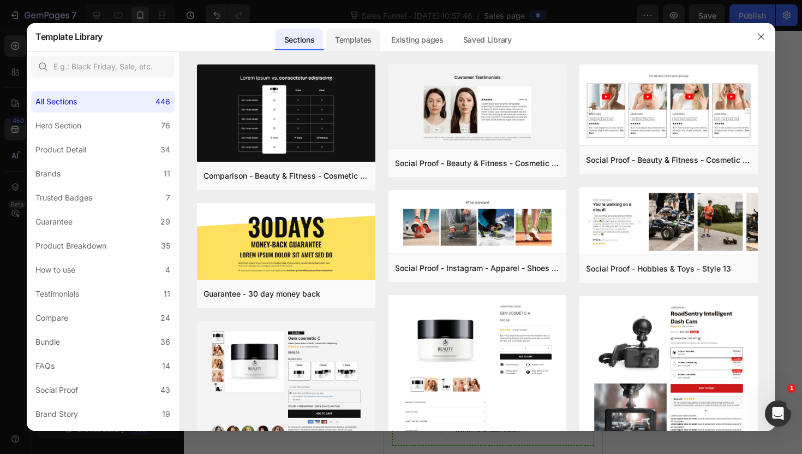
click at [336, 42] on div "Templates" at bounding box center [353, 40] width 54 height 22
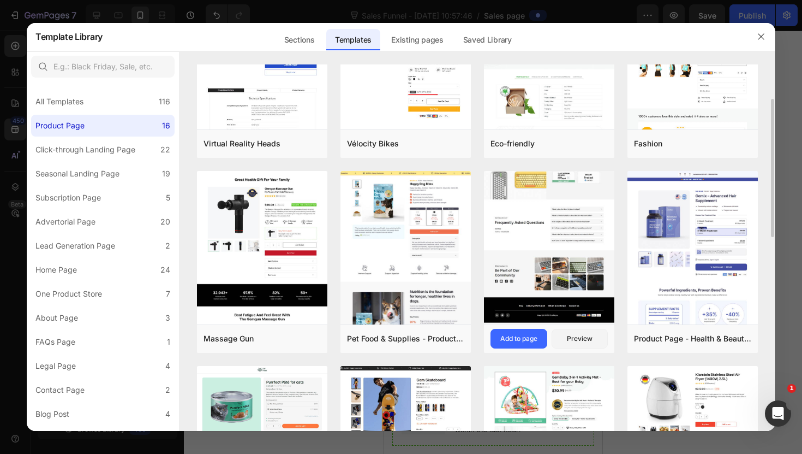
scroll to position [90, 0]
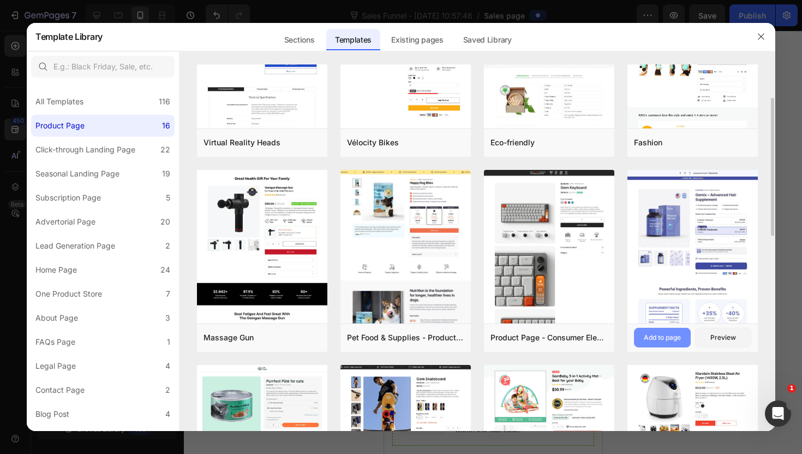
click at [690, 343] on button "Add to page" at bounding box center [662, 338] width 57 height 20
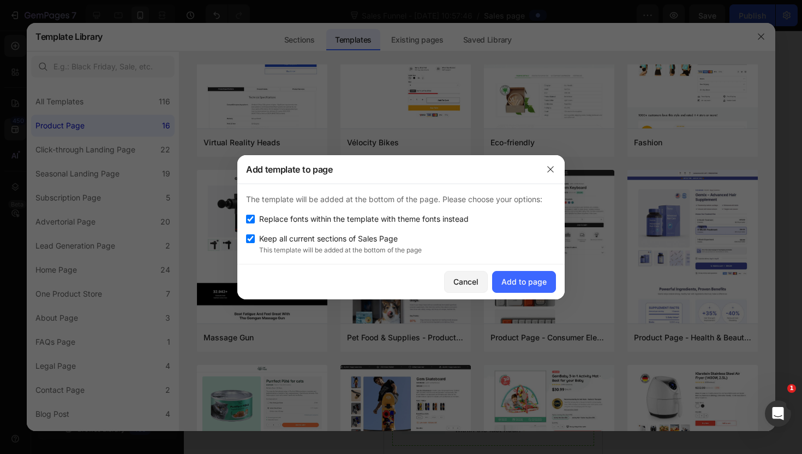
click at [397, 222] on span "Replace fonts within the template with theme fonts instead" at bounding box center [364, 218] width 210 height 13
checkbox input "false"
click at [526, 275] on button "Add to page" at bounding box center [524, 282] width 64 height 22
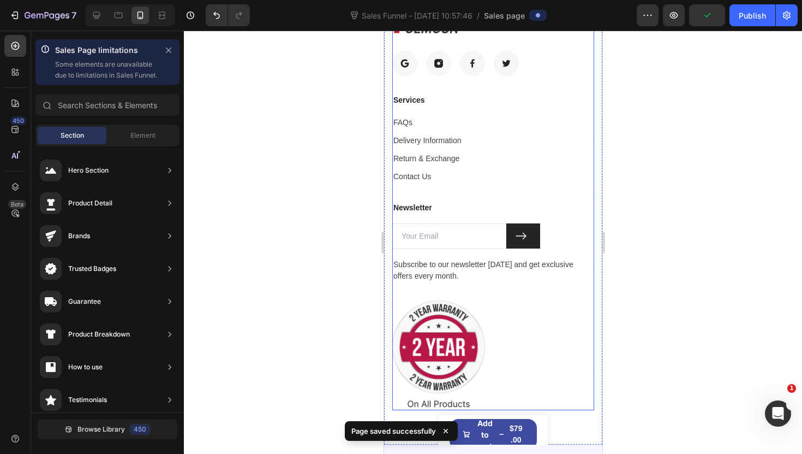
scroll to position [5928, 0]
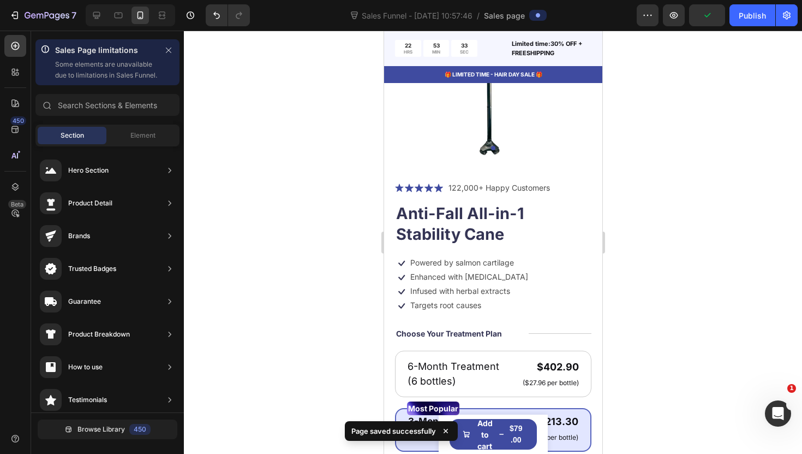
scroll to position [6340, 0]
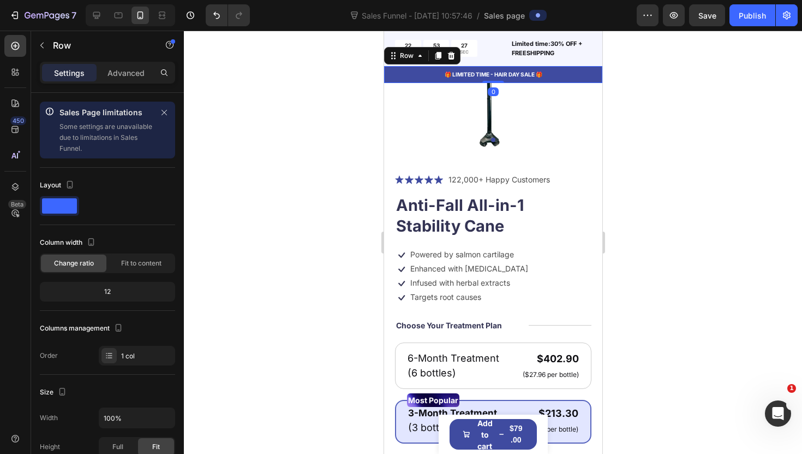
click at [389, 83] on div "🎁 LIMITED TIME - HAIR DAY SALE 🎁 Text Block Row 0" at bounding box center [493, 74] width 218 height 17
click at [451, 60] on icon at bounding box center [450, 55] width 9 height 9
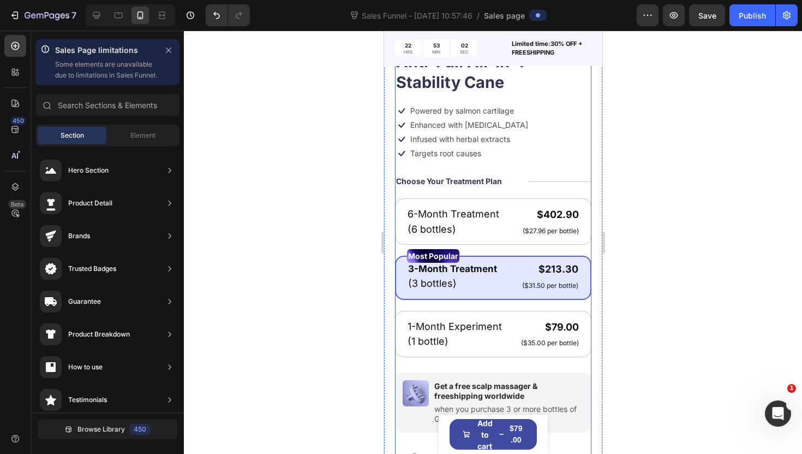
scroll to position [6668, 0]
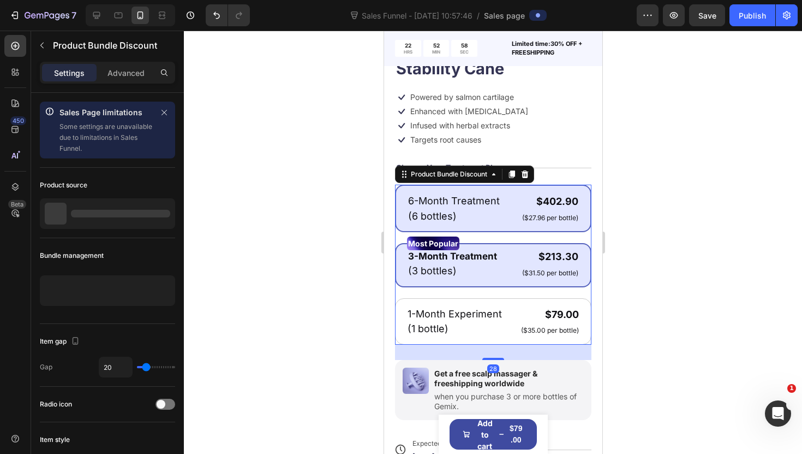
click at [408, 189] on div "6-Month Treatment Text Block (6 bottles) Text Block $402.90 Product Price Produ…" at bounding box center [493, 207] width 197 height 47
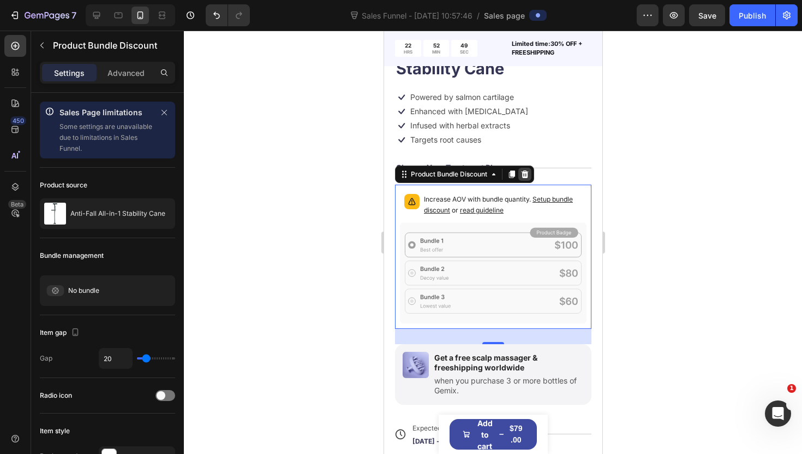
click at [528, 177] on icon at bounding box center [524, 174] width 7 height 8
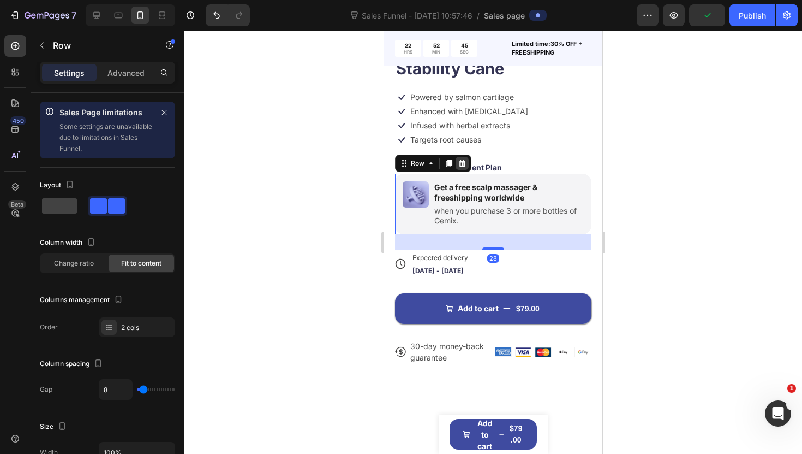
click at [462, 164] on icon at bounding box center [461, 163] width 9 height 9
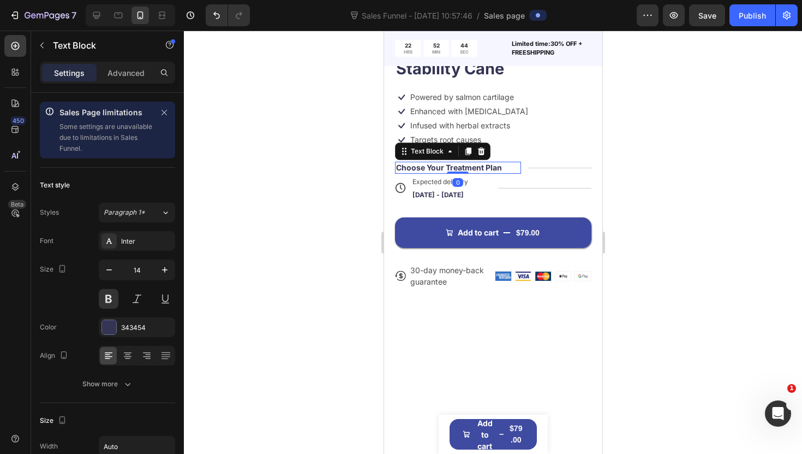
click at [397, 165] on p "Choose Your Treatment Plan" at bounding box center [449, 168] width 106 height 10
click at [485, 150] on div at bounding box center [480, 151] width 13 height 13
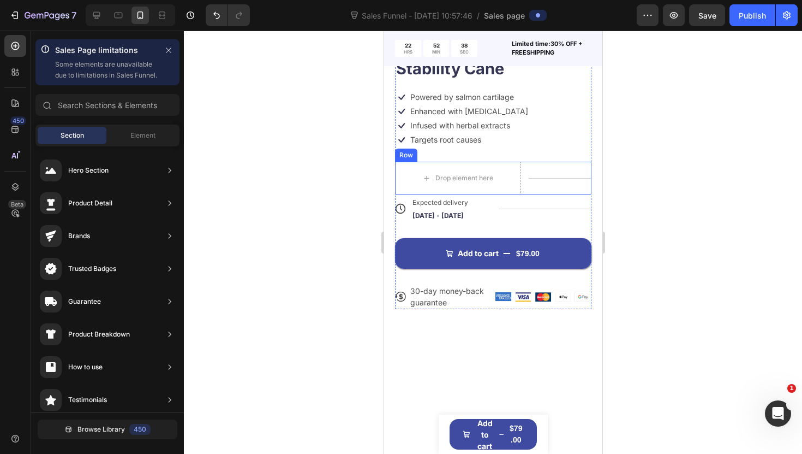
click at [530, 180] on div "Title Line" at bounding box center [559, 178] width 63 height 33
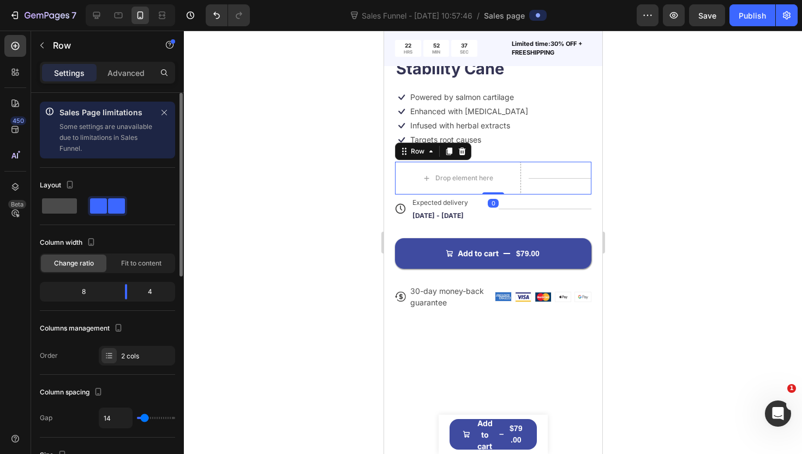
click at [52, 201] on span at bounding box center [59, 205] width 35 height 15
type input "0"
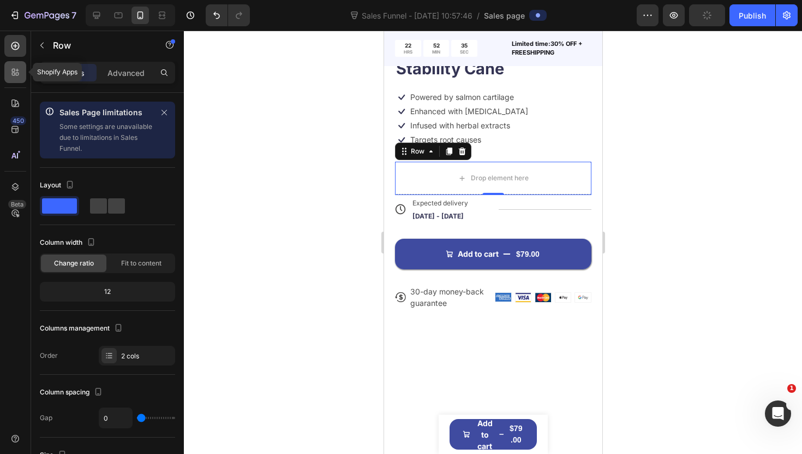
click at [17, 80] on div at bounding box center [15, 72] width 22 height 22
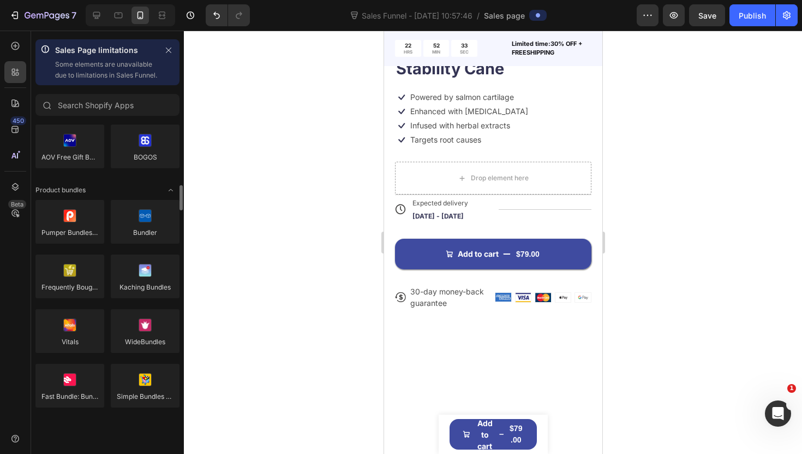
scroll to position [751, 0]
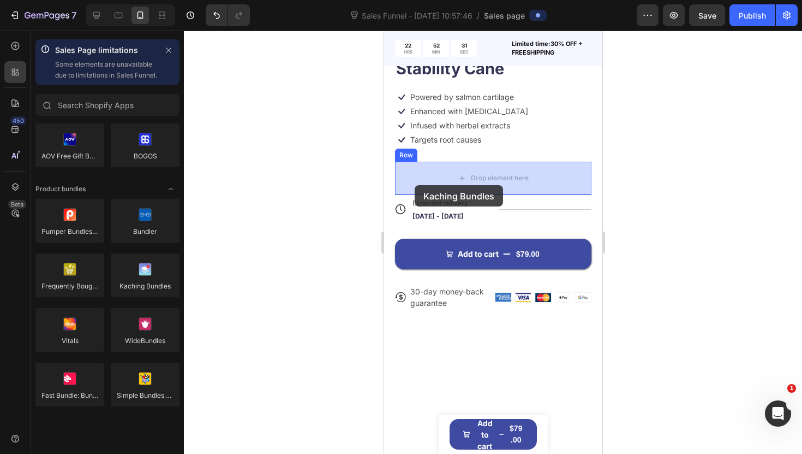
drag, startPoint x: 521, startPoint y: 300, endPoint x: 414, endPoint y: 185, distance: 156.8
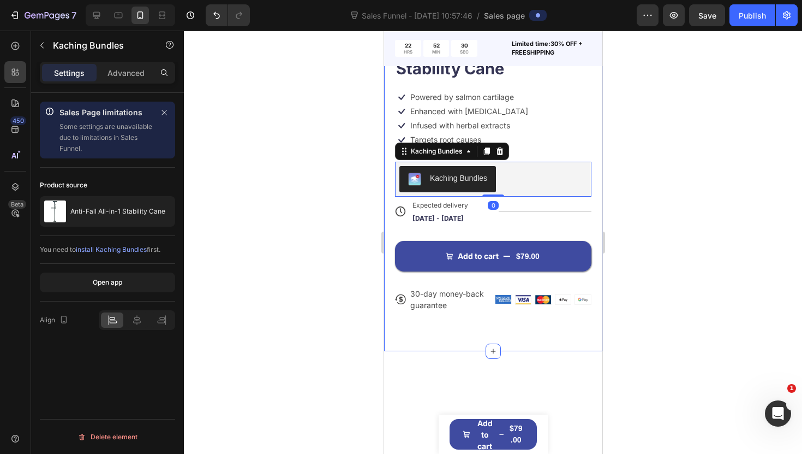
click at [335, 224] on div at bounding box center [493, 242] width 618 height 423
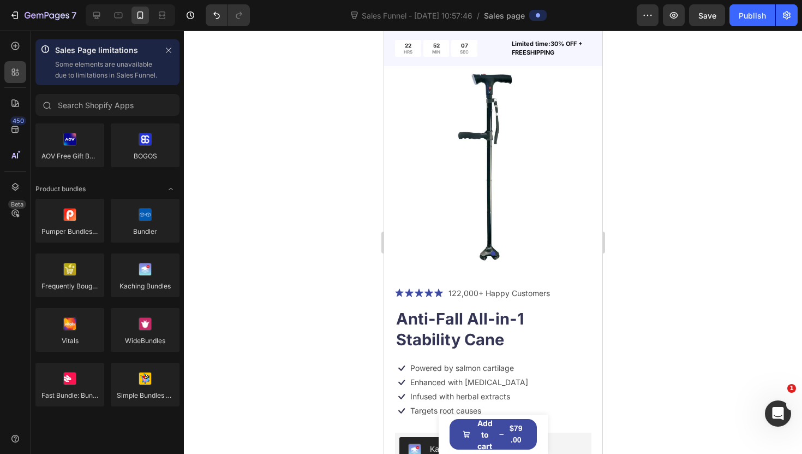
scroll to position [6399, 0]
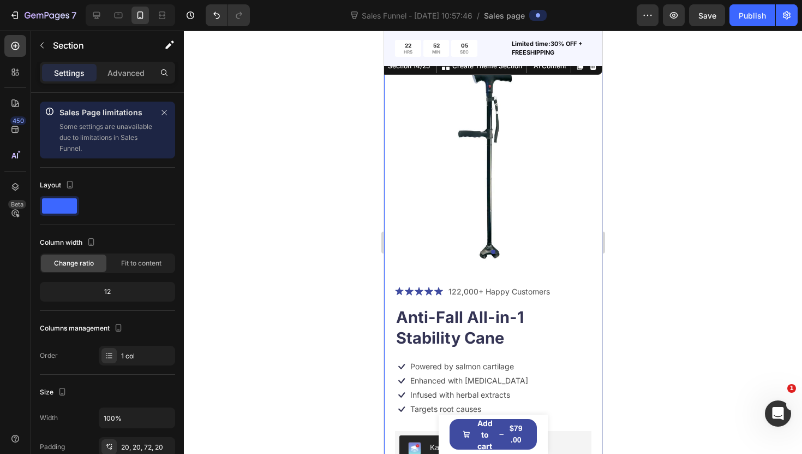
click at [389, 164] on div "Product Images Icon Icon Icon Icon Icon Icon List 122,000+ Happy Customers Text…" at bounding box center [493, 337] width 218 height 565
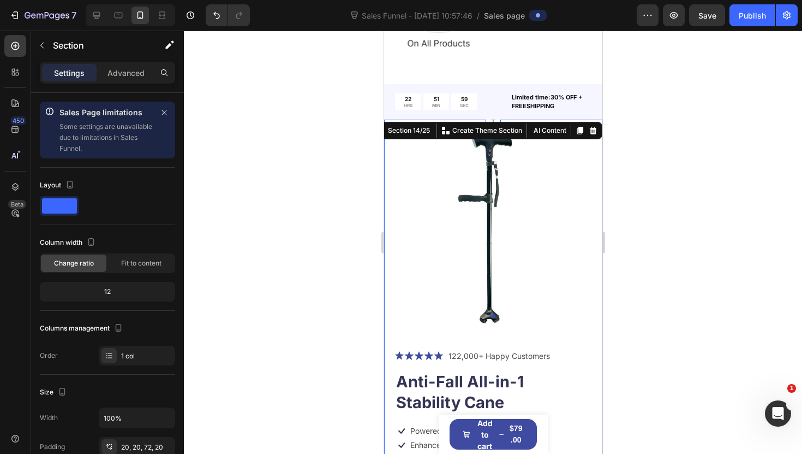
scroll to position [6333, 0]
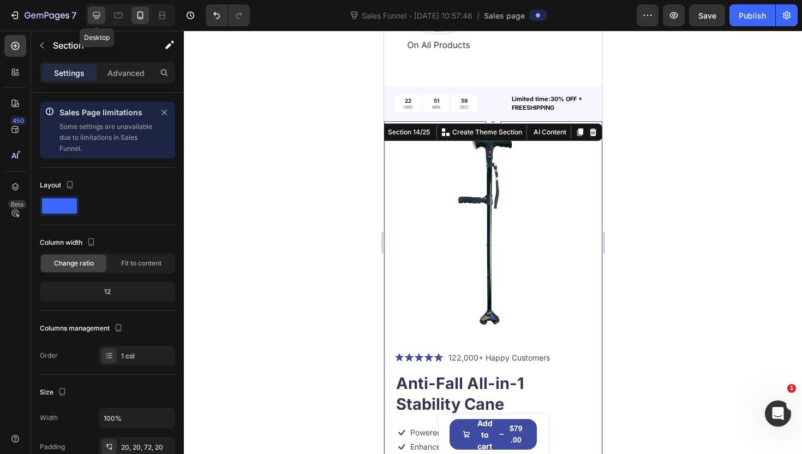
click at [99, 15] on icon at bounding box center [96, 15] width 7 height 7
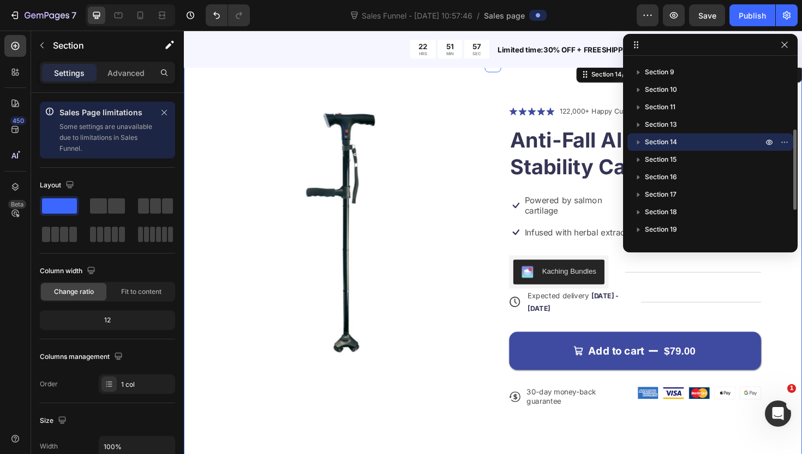
scroll to position [6187, 0]
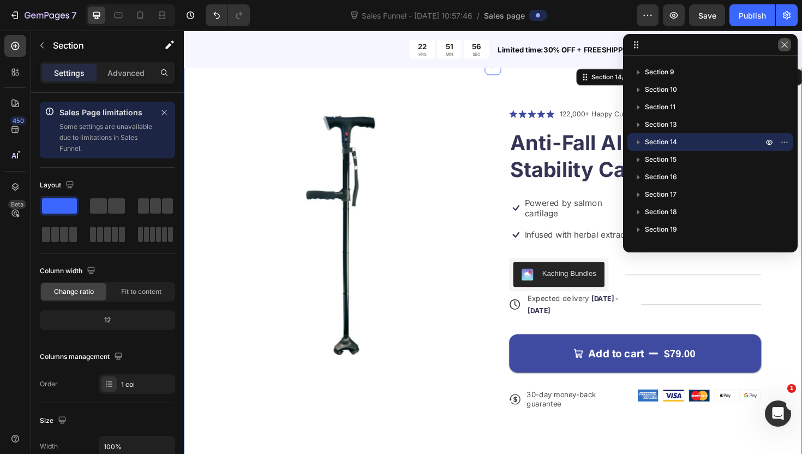
click at [788, 46] on icon "button" at bounding box center [785, 44] width 9 height 9
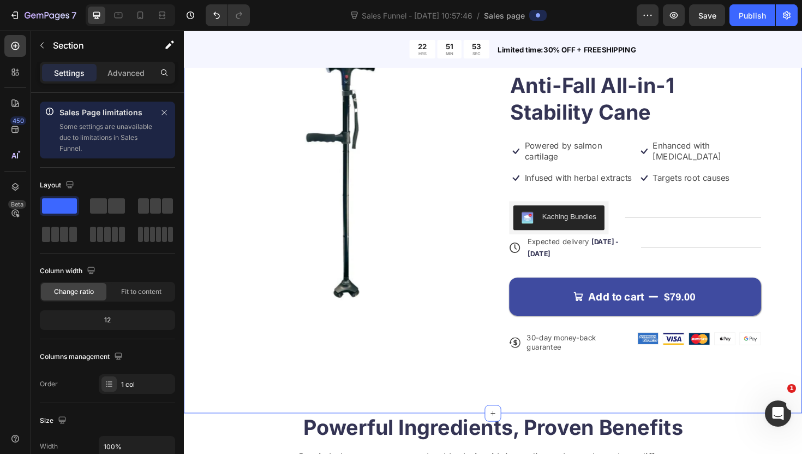
scroll to position [6262, 0]
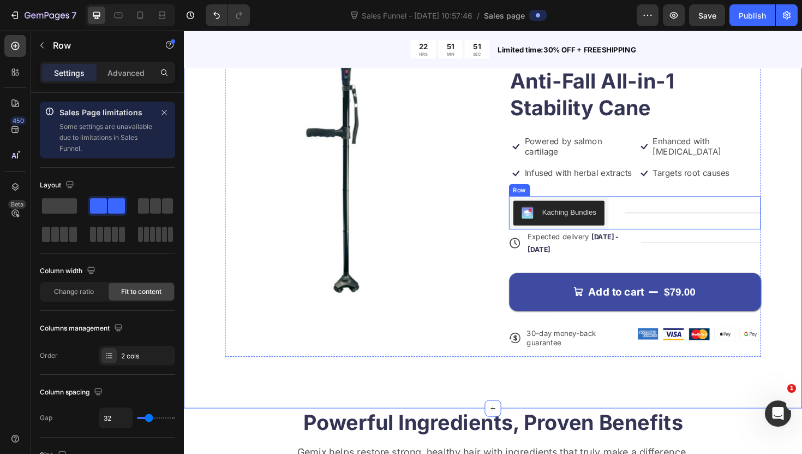
click at [706, 237] on div "Title Line" at bounding box center [723, 223] width 144 height 35
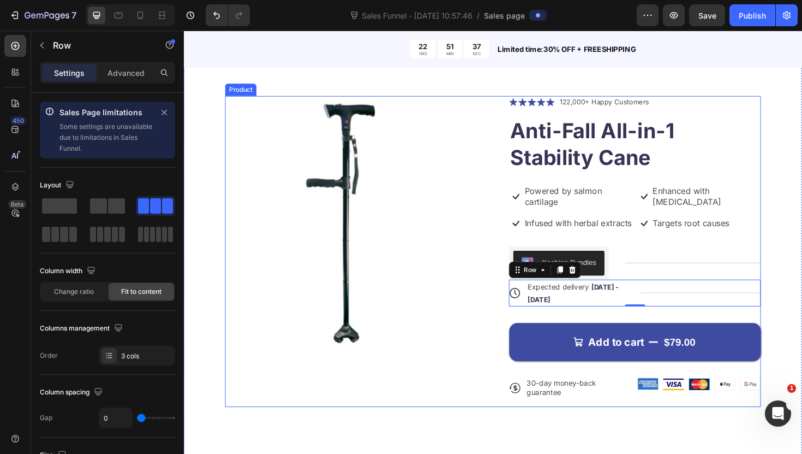
scroll to position [6210, 0]
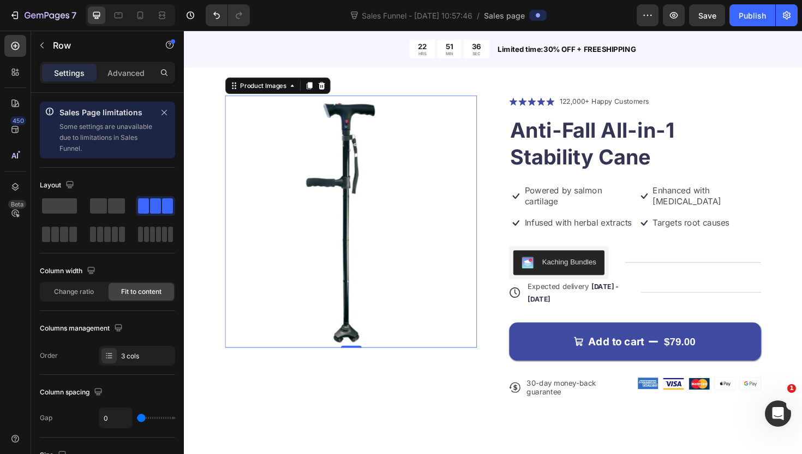
click at [397, 263] on img at bounding box center [361, 232] width 267 height 267
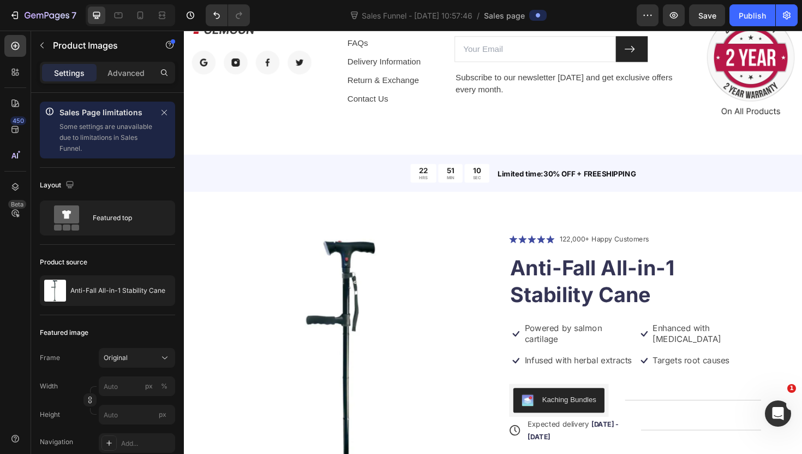
scroll to position [3896, 0]
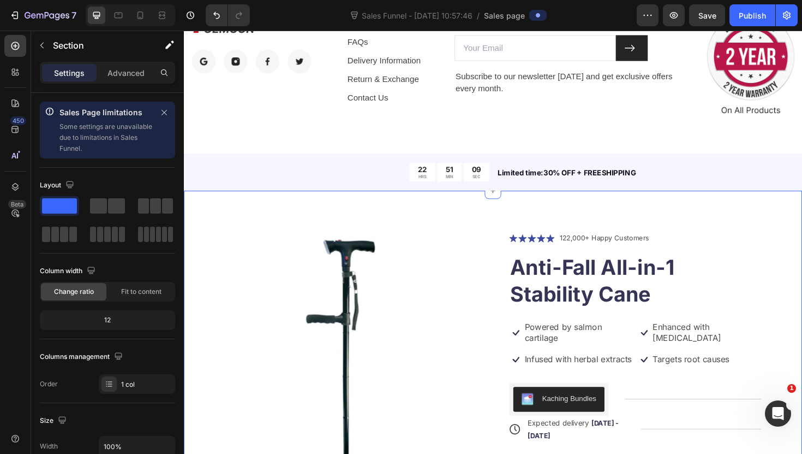
click at [219, 247] on div "Product Images Icon Icon Icon Icon Icon Icon List 122,000+ Happy Customers Text…" at bounding box center [511, 413] width 655 height 427
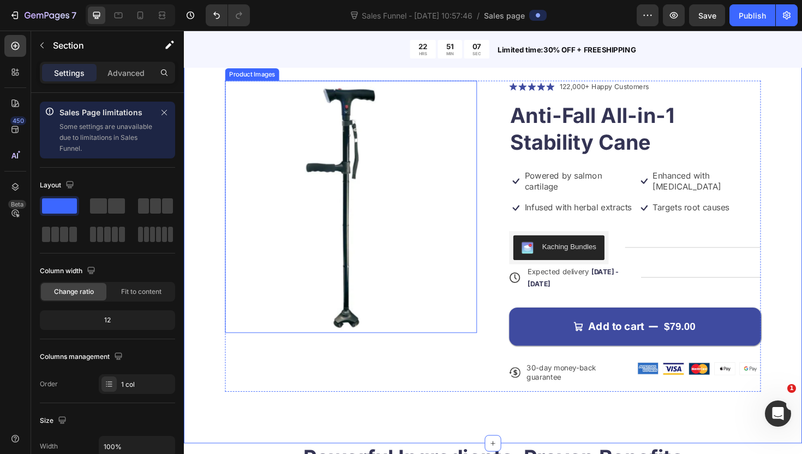
scroll to position [4057, 0]
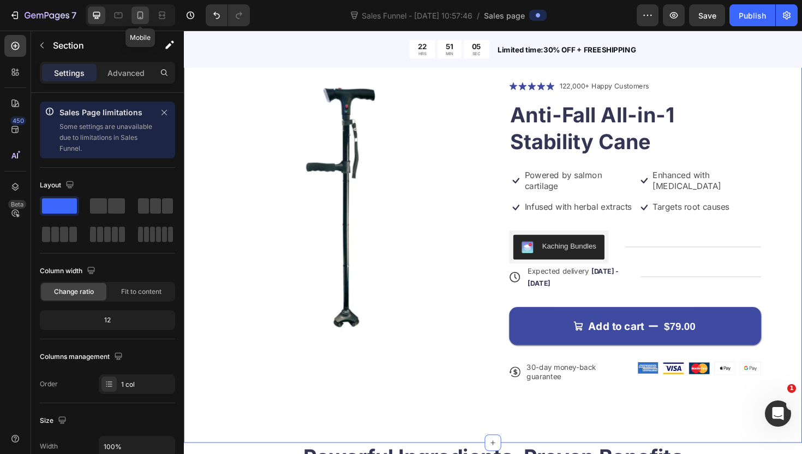
click at [147, 21] on div at bounding box center [140, 15] width 17 height 17
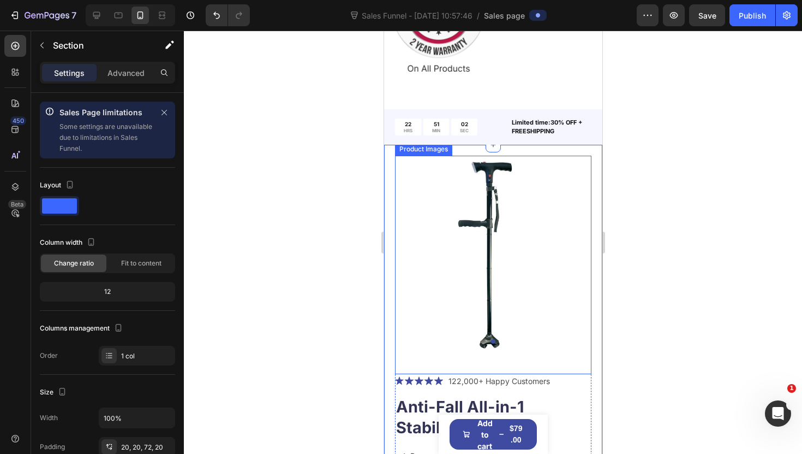
scroll to position [4157, 0]
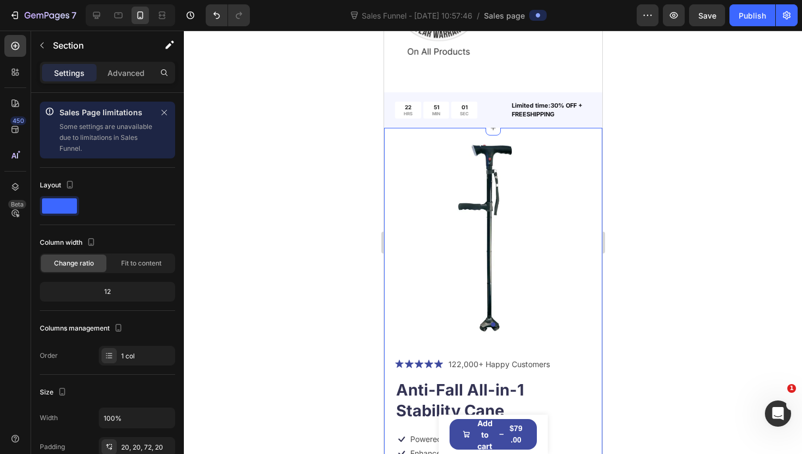
click at [389, 261] on div "Product Images Icon Icon Icon Icon Icon Icon List 122,000+ Happy Customers Text…" at bounding box center [493, 410] width 218 height 565
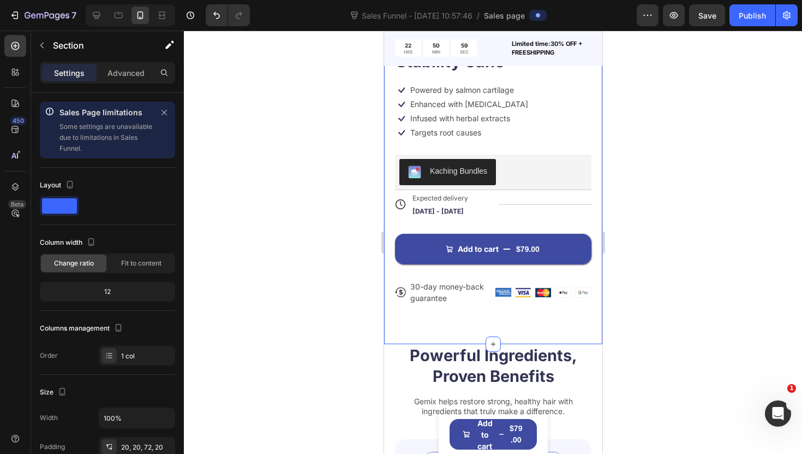
click at [397, 322] on div "Product Images Icon Icon Icon Icon Icon Icon List 122,000+ Happy Customers Text…" at bounding box center [493, 61] width 218 height 565
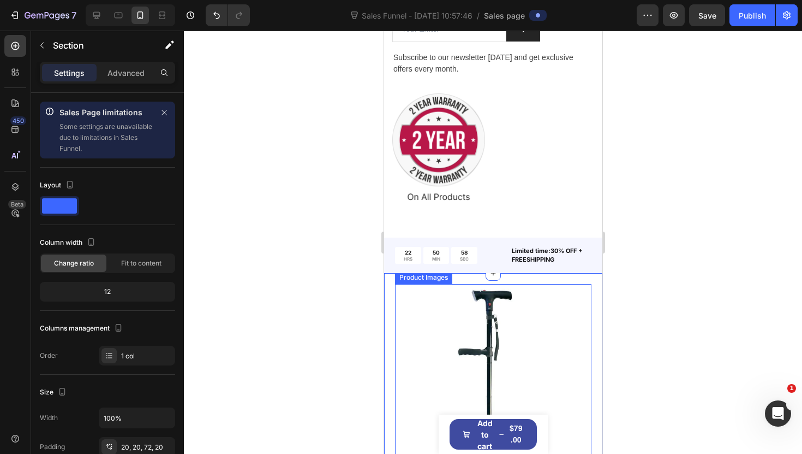
scroll to position [4002, 0]
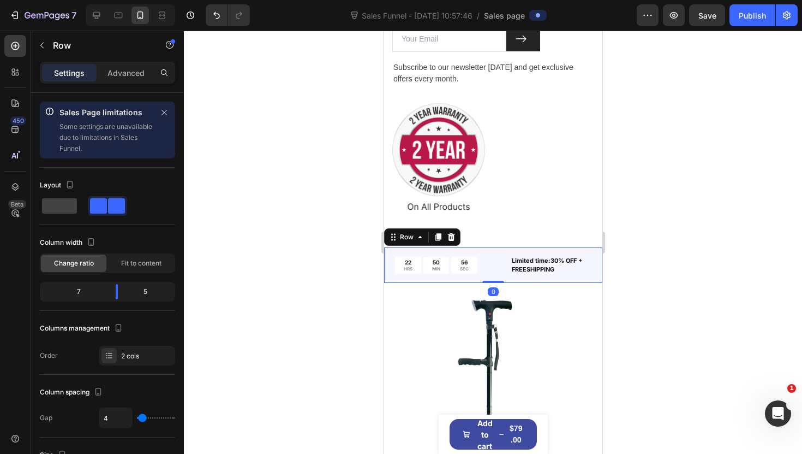
click at [403, 279] on div "22 HRS 50 MIN 56 SEC Countdown Timer Limited time:30% OFF + FREESHIPPING Text B…" at bounding box center [493, 264] width 218 height 35
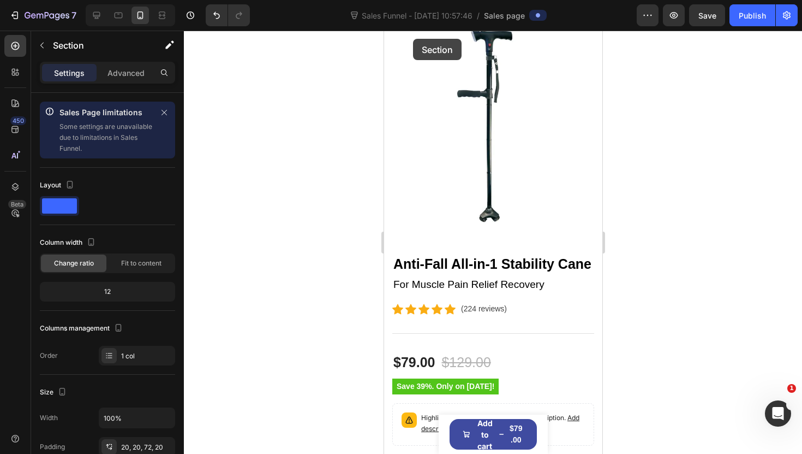
scroll to position [0, 0]
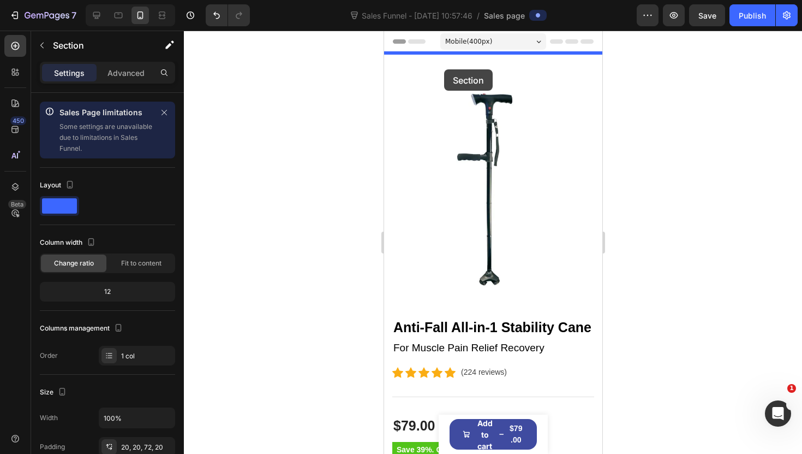
drag, startPoint x: 400, startPoint y: 290, endPoint x: 444, endPoint y: 69, distance: 225.4
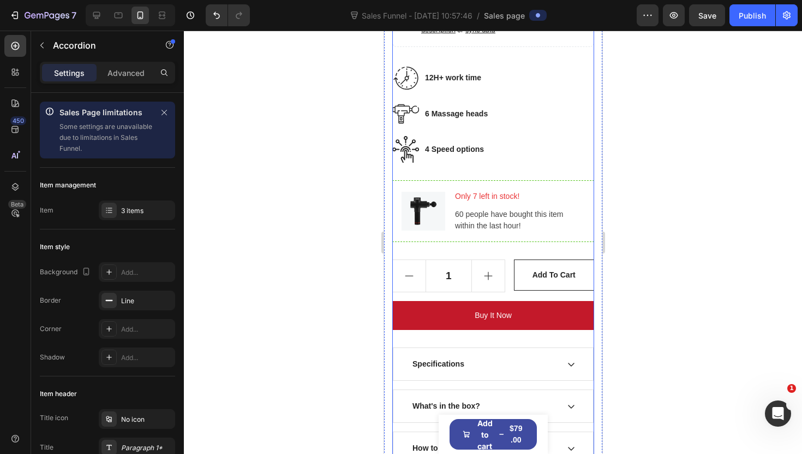
scroll to position [1053, 0]
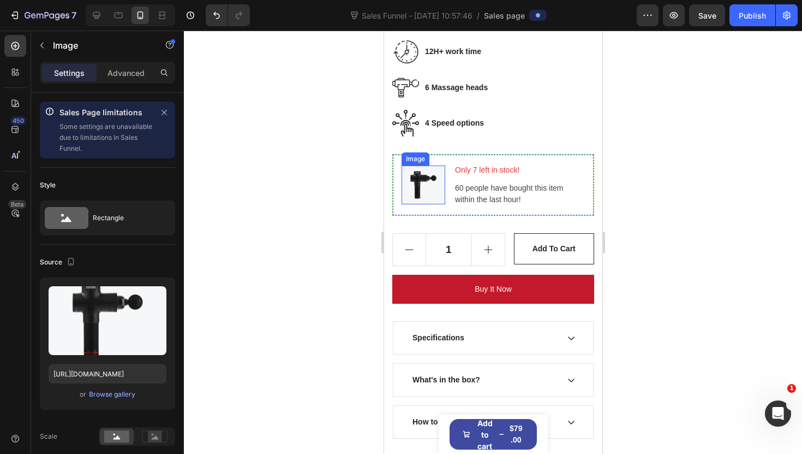
click at [440, 187] on img at bounding box center [423, 184] width 44 height 39
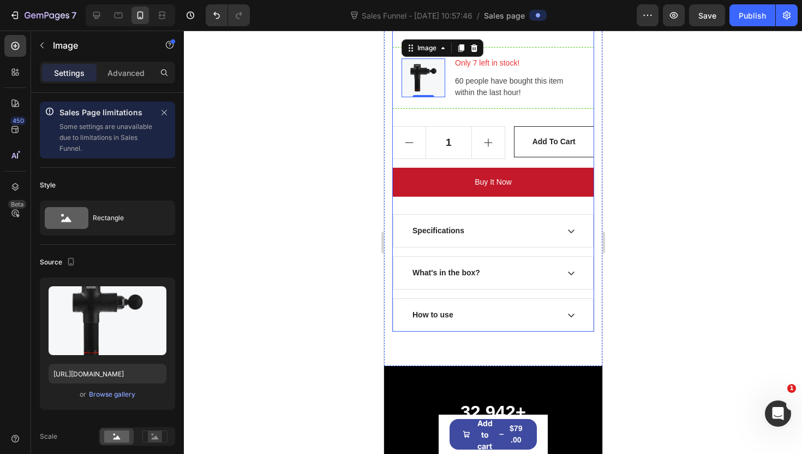
scroll to position [1162, 0]
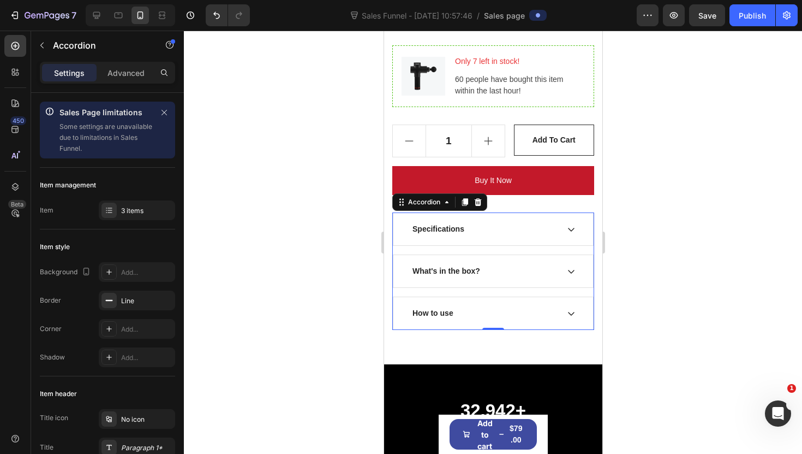
click at [398, 216] on div "Specifications" at bounding box center [493, 229] width 200 height 32
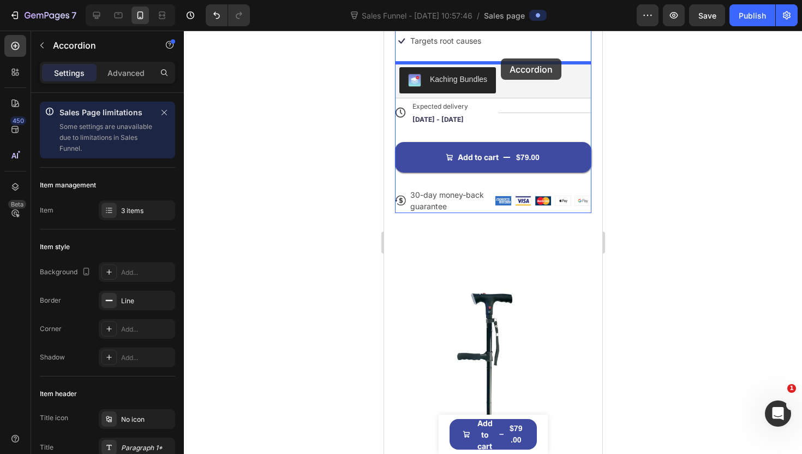
scroll to position [350, 0]
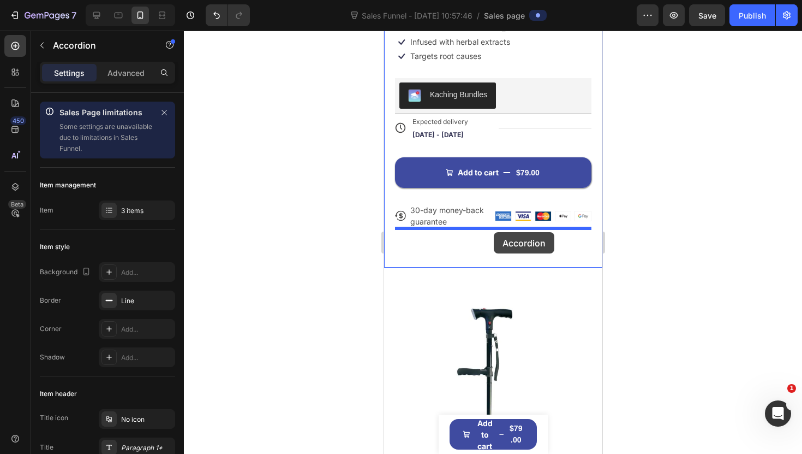
drag, startPoint x: 408, startPoint y: 203, endPoint x: 493, endPoint y: 232, distance: 90.6
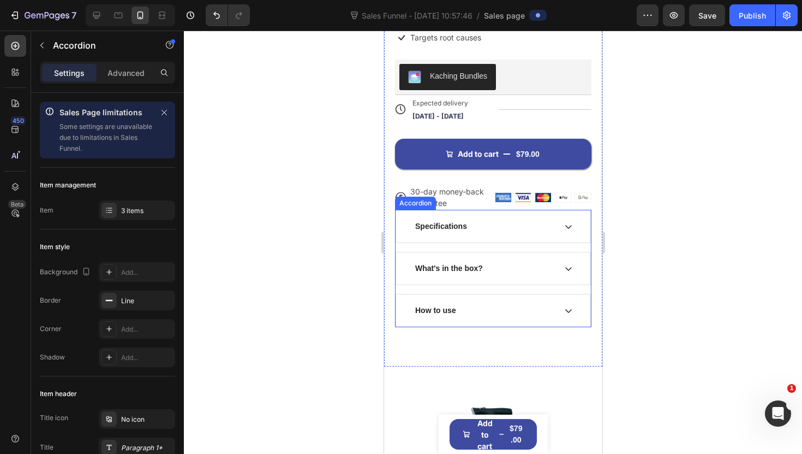
scroll to position [370, 0]
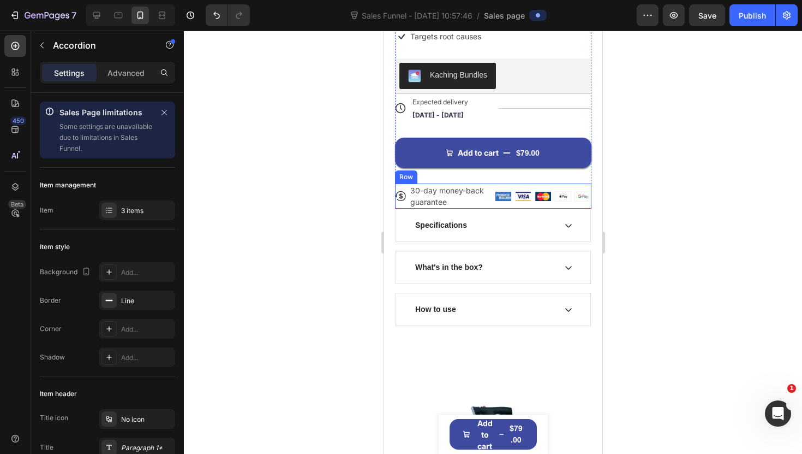
click at [493, 206] on div "Icon 30-day money-back guarantee Text Block Row Image Image Image Image Image R…" at bounding box center [493, 195] width 197 height 25
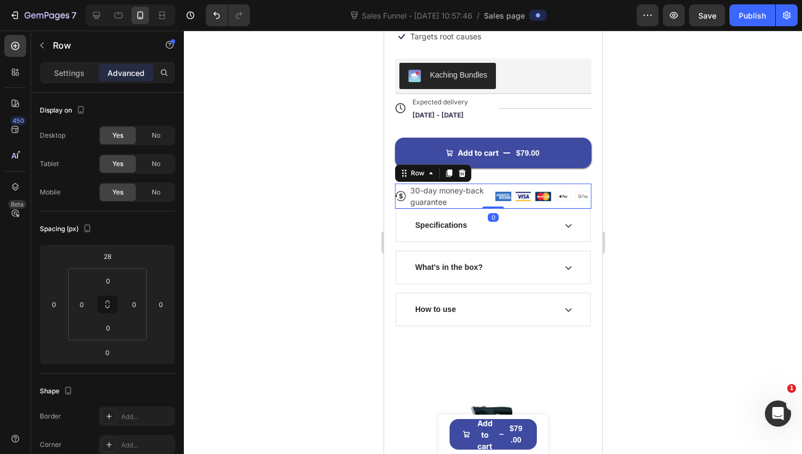
click at [495, 205] on div "Image Image Image Image Image Row" at bounding box center [543, 195] width 97 height 25
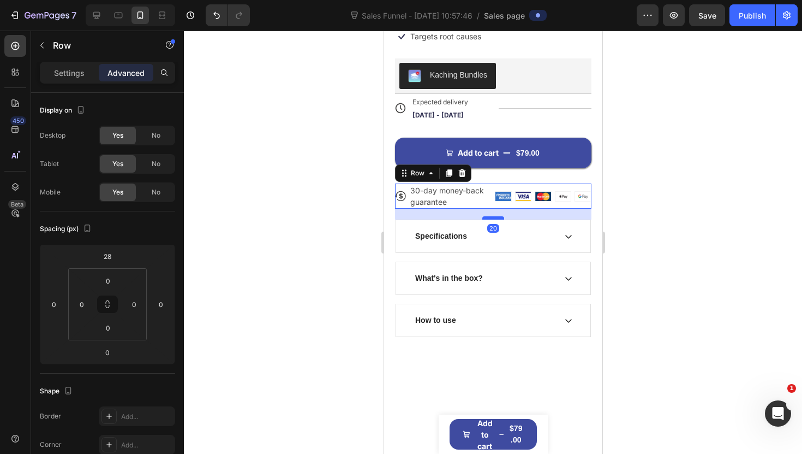
drag, startPoint x: 495, startPoint y: 208, endPoint x: 495, endPoint y: 219, distance: 10.9
click at [495, 219] on div at bounding box center [493, 217] width 22 height 3
type input "20"
click at [354, 245] on div at bounding box center [493, 242] width 618 height 423
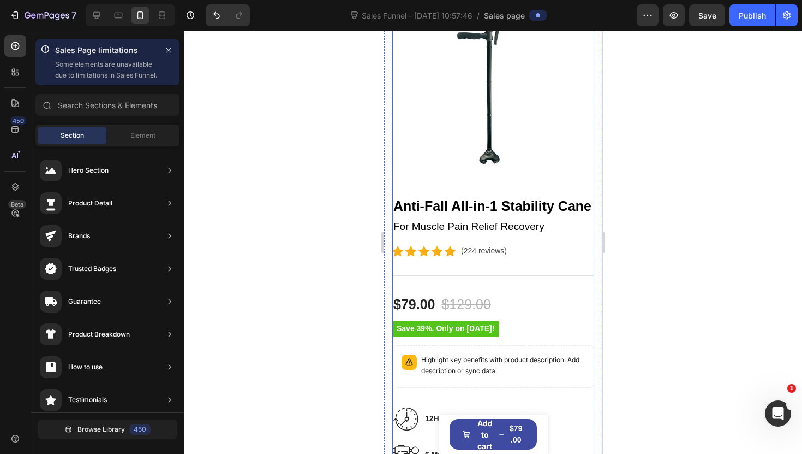
scroll to position [817, 0]
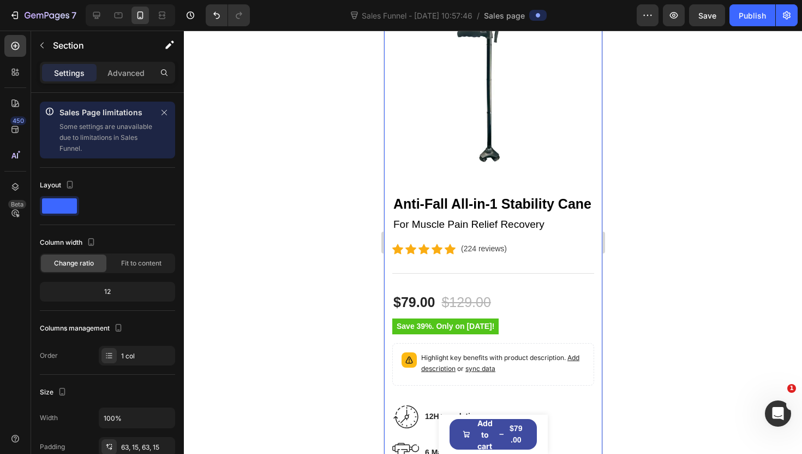
click at [389, 213] on div "Product Images Anti-Fall All-in-1 Stability Cane Product Title For Muscle Pain …" at bounding box center [493, 325] width 218 height 790
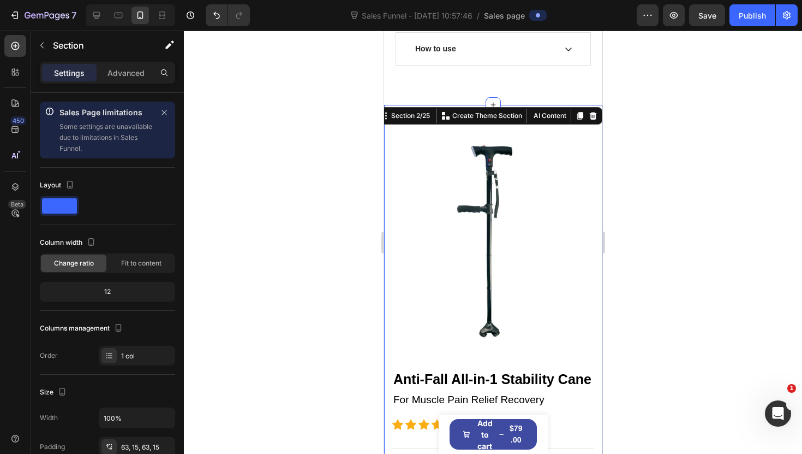
scroll to position [640, 0]
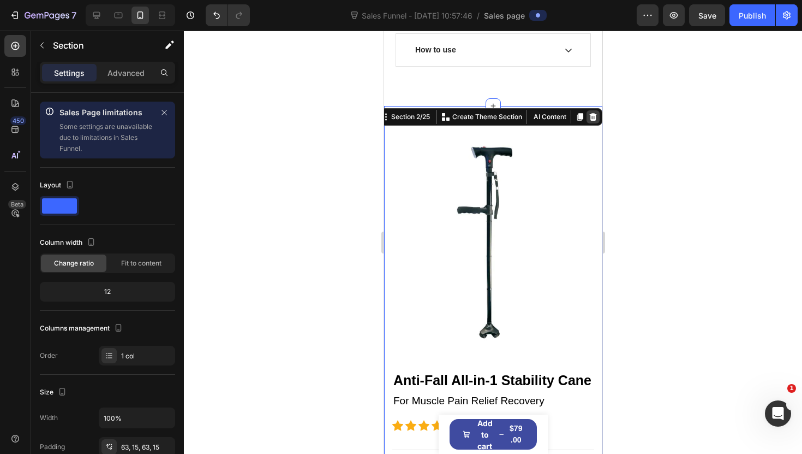
click at [594, 116] on icon at bounding box center [593, 117] width 7 height 8
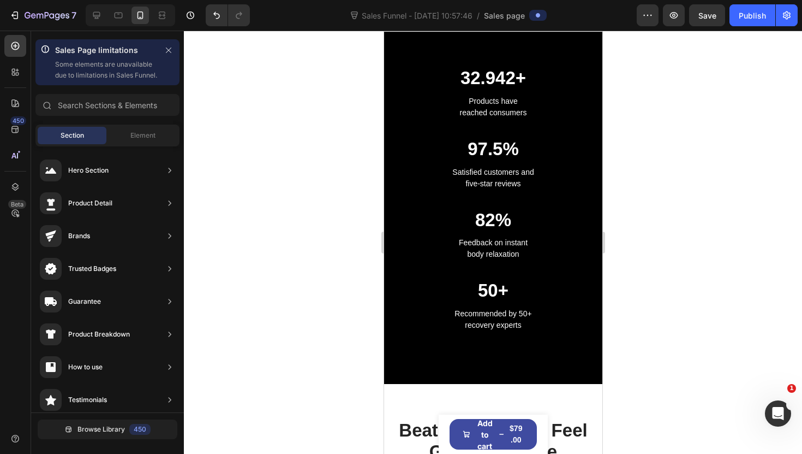
scroll to position [713, 0]
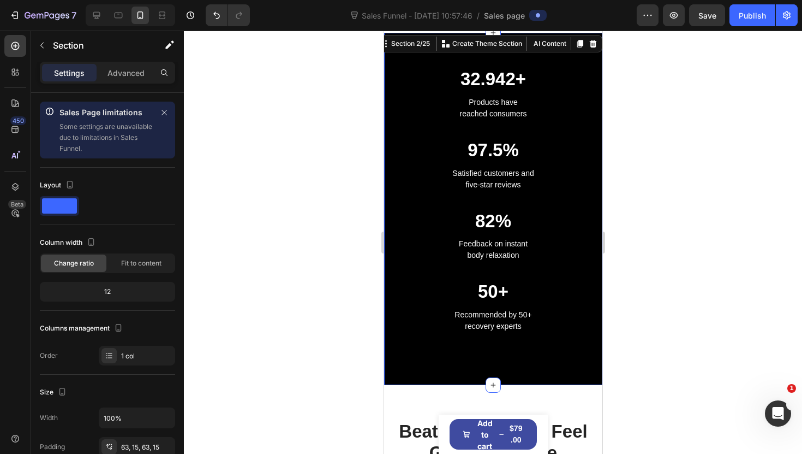
click at [390, 189] on div "32.942+ Heading Products have reached consumers Text block 97.5% Heading Satisf…" at bounding box center [493, 209] width 218 height 352
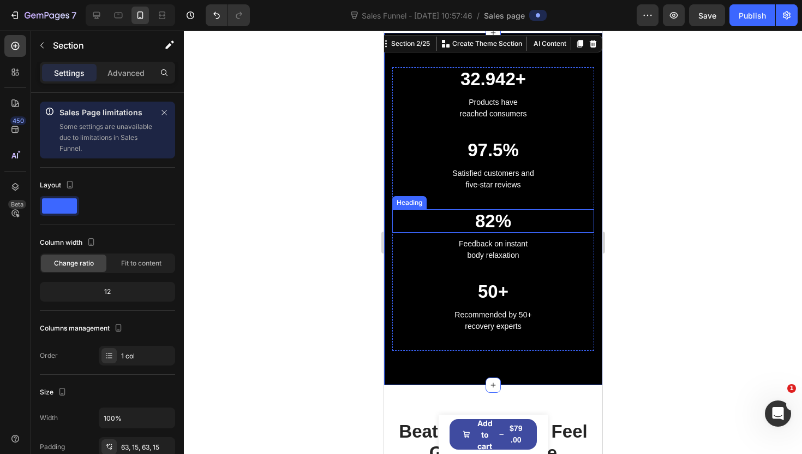
click at [487, 224] on p "82%" at bounding box center [493, 221] width 200 height 22
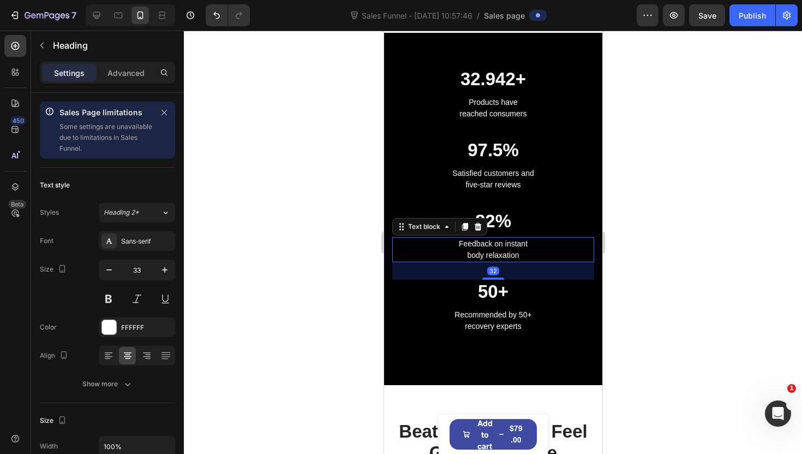
click at [483, 255] on p "Feedback on instant body relaxation" at bounding box center [493, 249] width 200 height 23
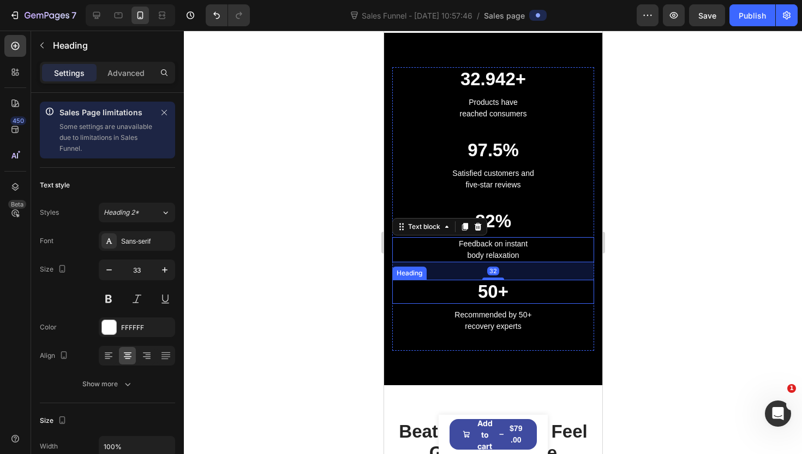
click at [475, 288] on p "50+" at bounding box center [493, 292] width 200 height 22
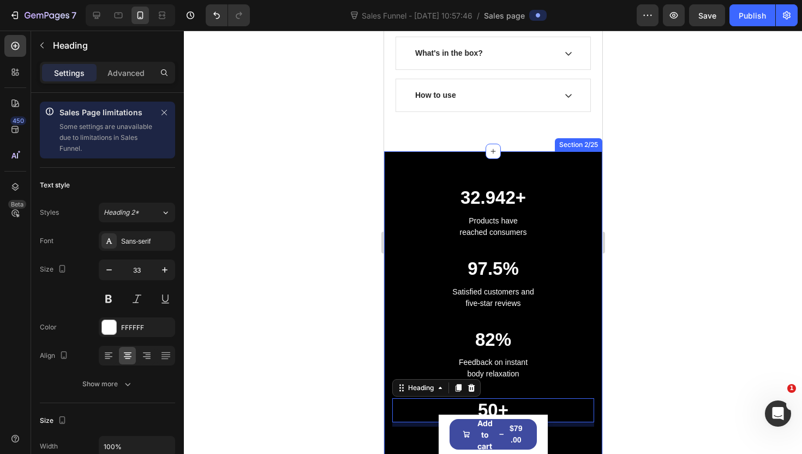
scroll to position [597, 0]
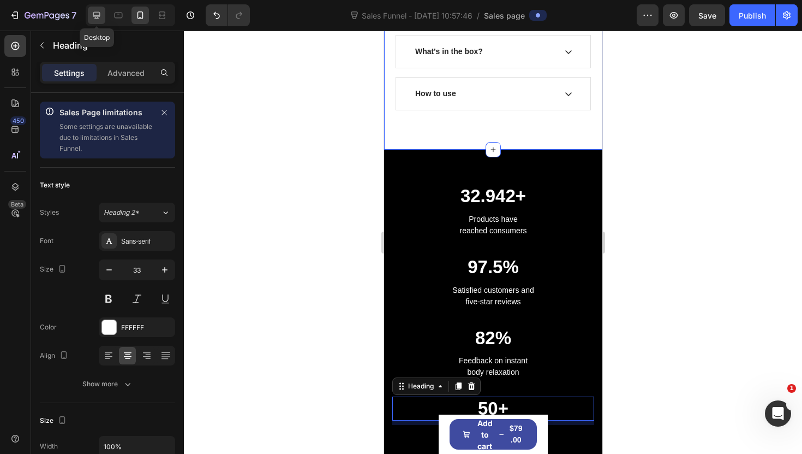
click at [93, 18] on icon at bounding box center [96, 15] width 11 height 11
type input "38"
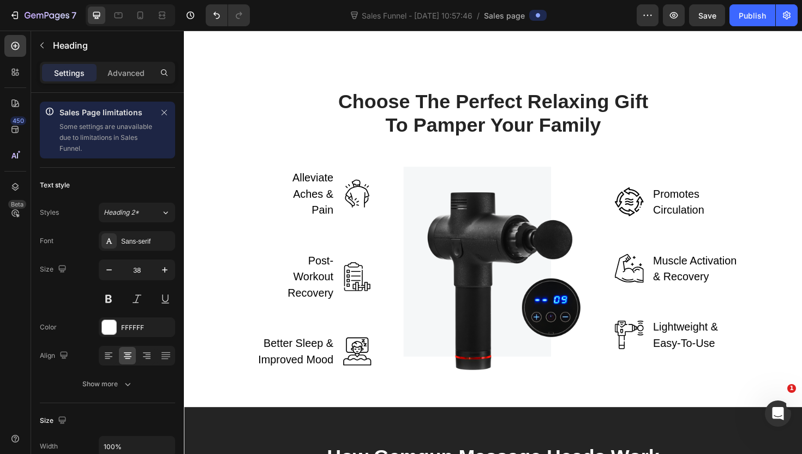
scroll to position [1230, 0]
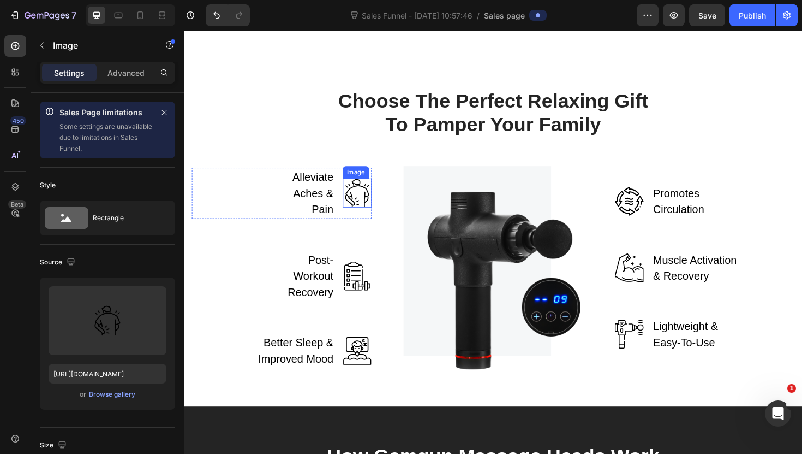
click at [371, 199] on img at bounding box center [367, 202] width 31 height 31
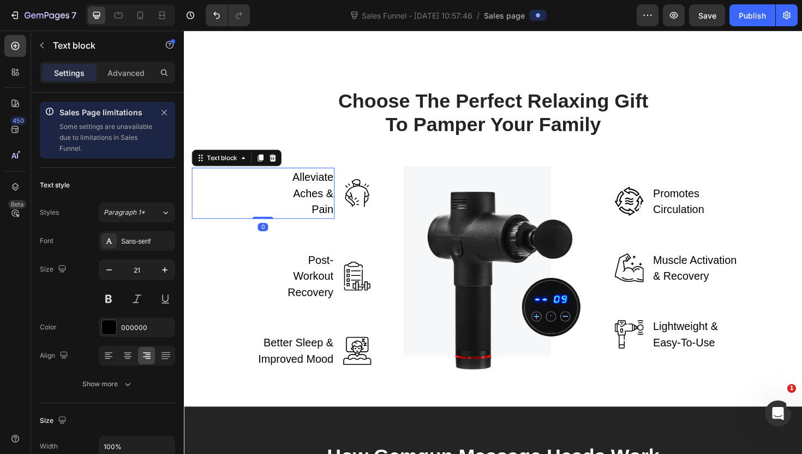
click at [337, 201] on p "Alleviate Aches & Pain" at bounding box center [308, 203] width 67 height 52
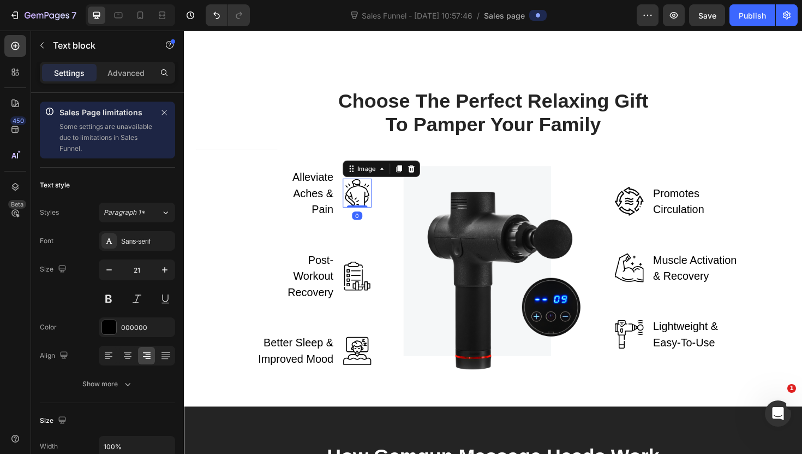
click at [366, 211] on img at bounding box center [367, 202] width 31 height 31
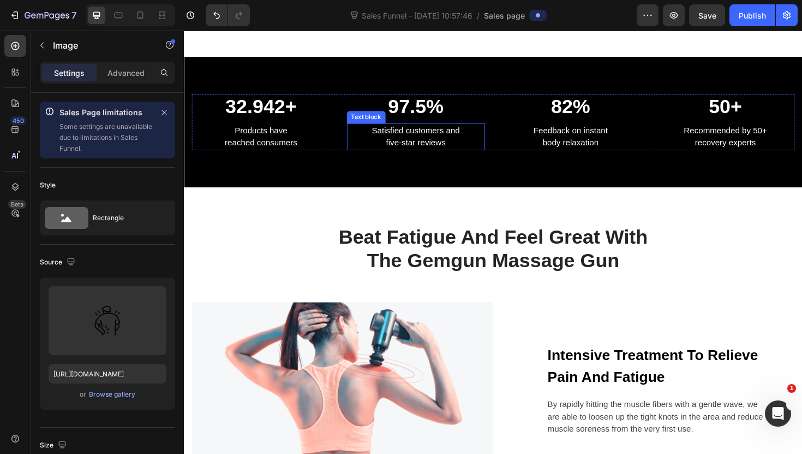
scroll to position [534, 0]
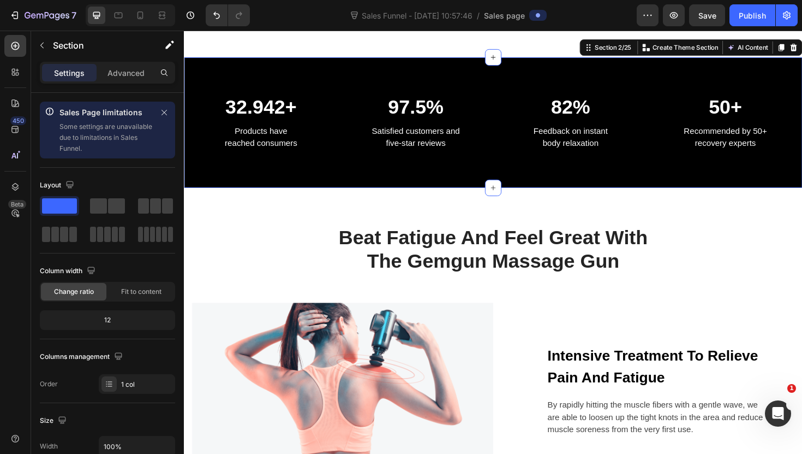
click at [381, 198] on div "32.942+ Heading Products have reached consumers Text block 97.5% Heading Satisf…" at bounding box center [511, 128] width 655 height 139
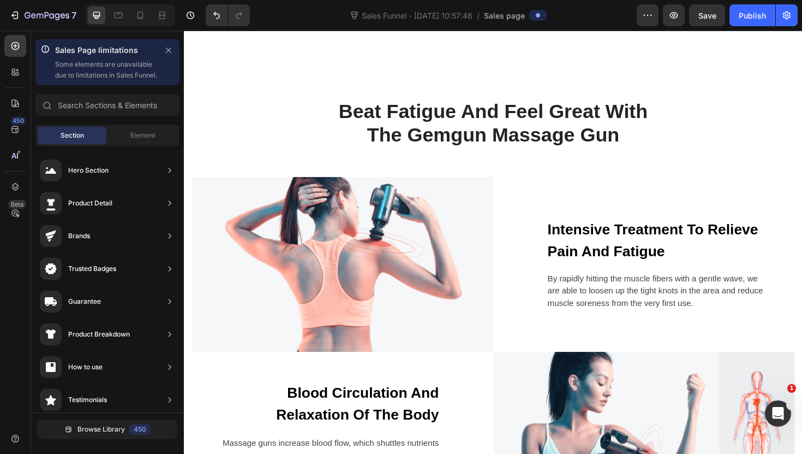
scroll to position [545, 0]
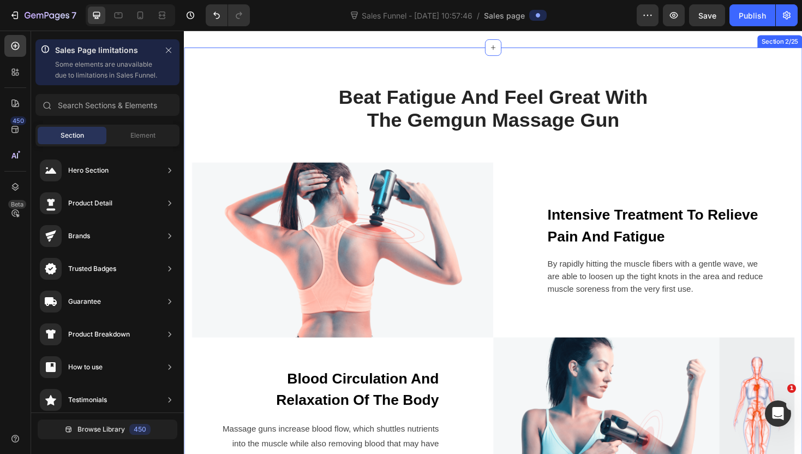
click at [329, 84] on div "Beat Fatigue And Feel Great With The Gemgun Massage Gun Heading Row Image Inten…" at bounding box center [511, 314] width 655 height 531
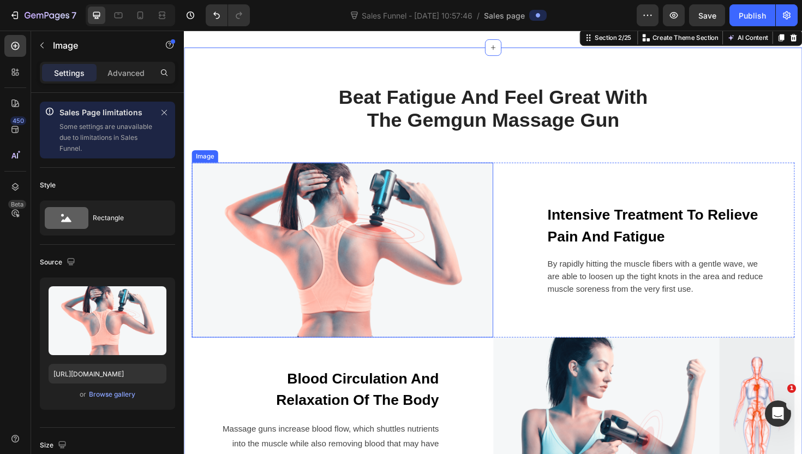
click at [342, 224] on img at bounding box center [351, 262] width 319 height 185
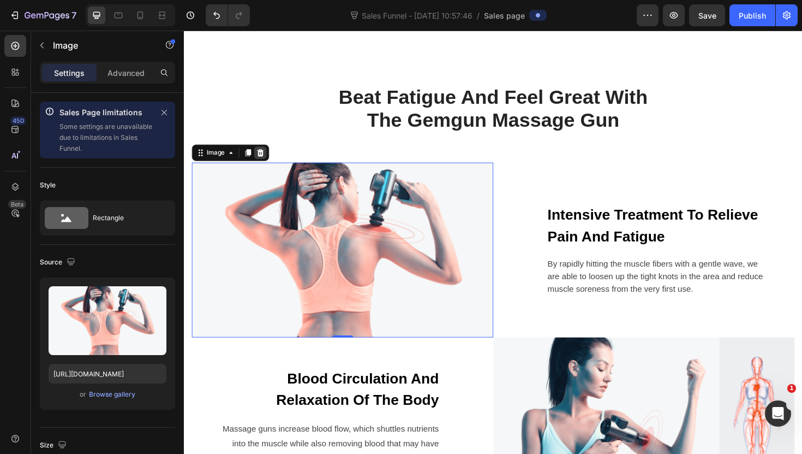
click at [266, 164] on icon at bounding box center [264, 160] width 7 height 8
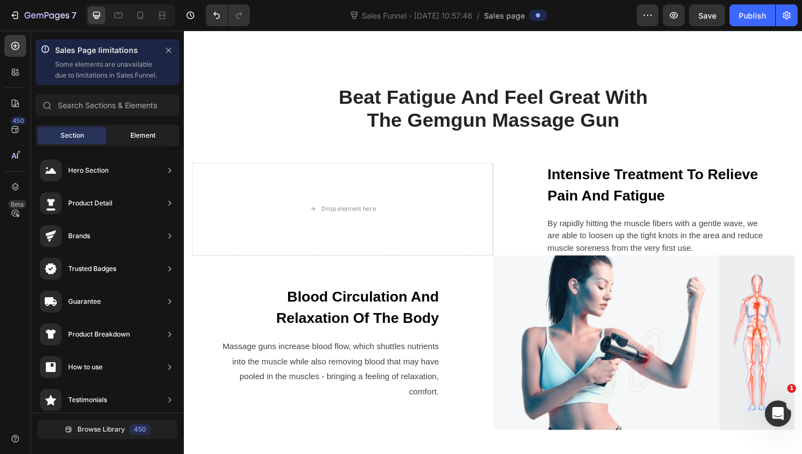
click at [133, 140] on span "Element" at bounding box center [142, 135] width 25 height 10
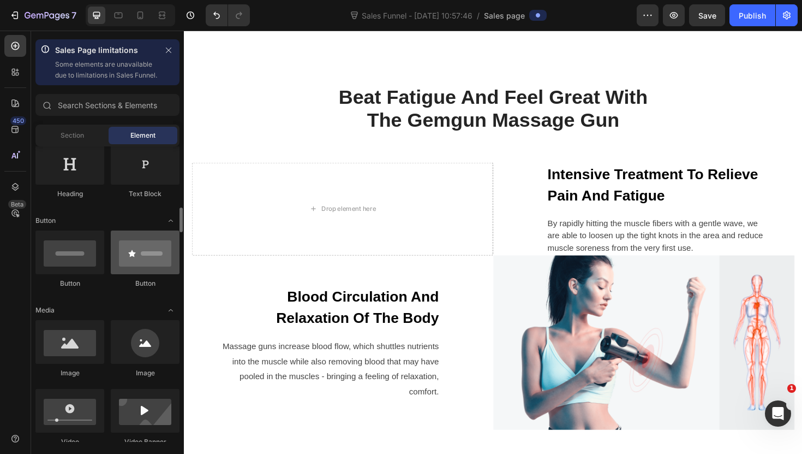
scroll to position [230, 0]
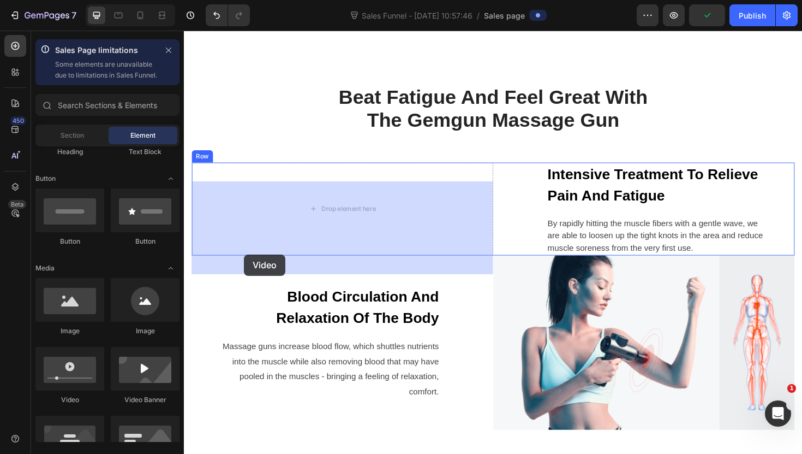
drag, startPoint x: 269, startPoint y: 396, endPoint x: 247, endPoint y: 267, distance: 130.1
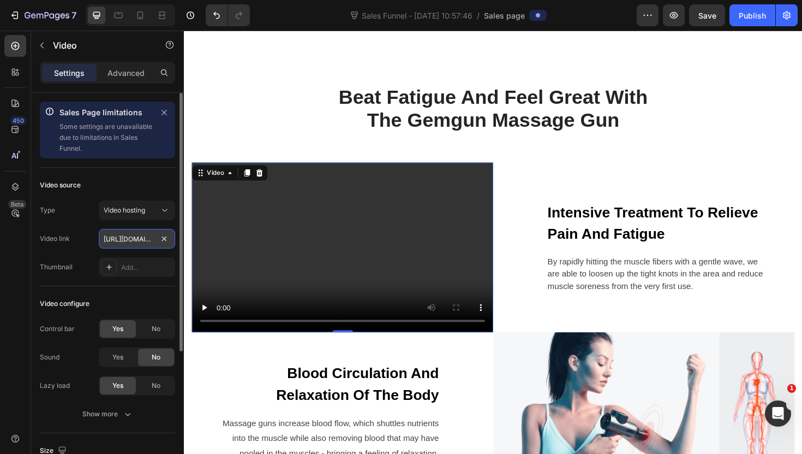
click at [128, 236] on input "https://cdn.shopify.com/videos/c/o/v/2cd3deb506b54b009063f7270ab5cf2e.mp4" at bounding box center [137, 239] width 76 height 20
click at [129, 236] on input "https://cdn.shopify.com/videos/c/o/v/2cd3deb506b54b009063f7270ab5cf2e.mp4" at bounding box center [137, 239] width 76 height 20
drag, startPoint x: 129, startPoint y: 236, endPoint x: 136, endPoint y: 235, distance: 6.6
click at [129, 236] on input "https://cdn.shopify.com/videos/c/o/v/2cd3deb506b54b009063f7270ab5cf2e.mp4" at bounding box center [137, 239] width 76 height 20
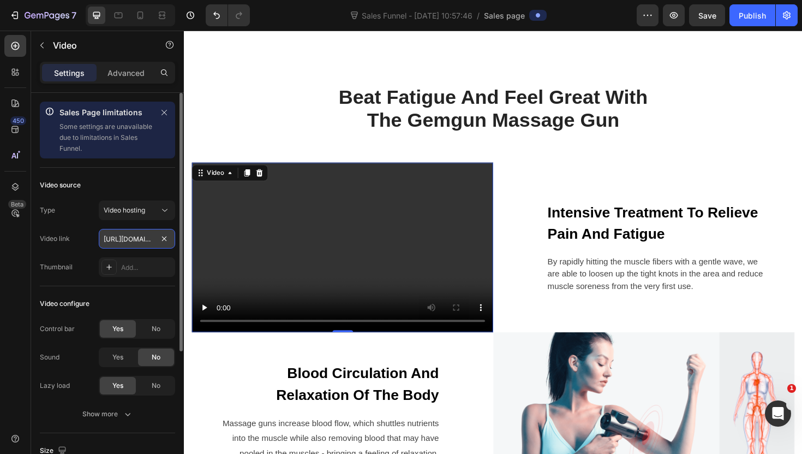
paste input "7b2632bee2564359b6d987a120bb2319.mov"
type input "https://cdn.shopify.com/videos/c/o/v/7b2632bee2564359b6d987a120bb2319.mov"
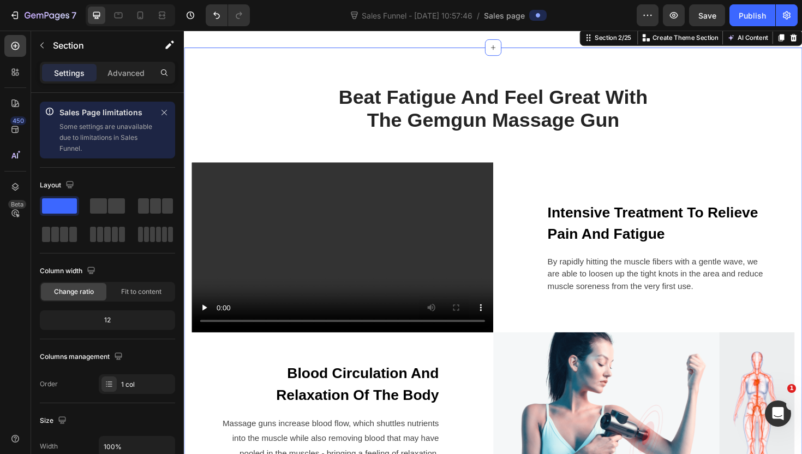
click at [292, 162] on div "Beat Fatigue And Feel Great With The Gemgun Massage Gun Heading Row Video Inten…" at bounding box center [511, 311] width 639 height 447
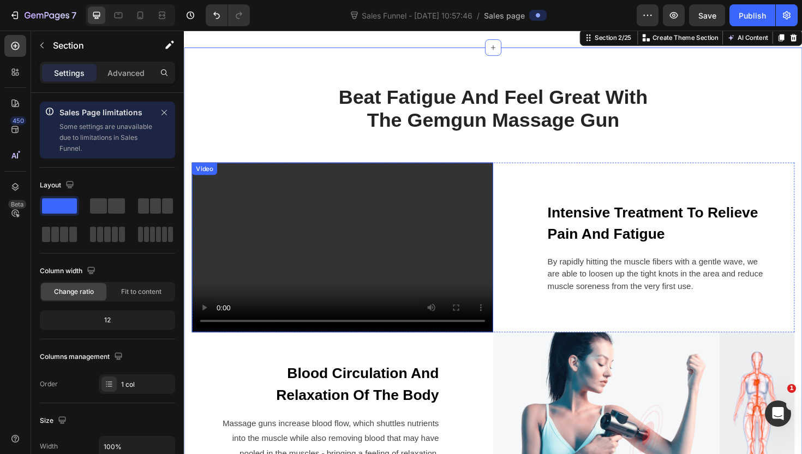
click at [198, 311] on video at bounding box center [351, 260] width 319 height 180
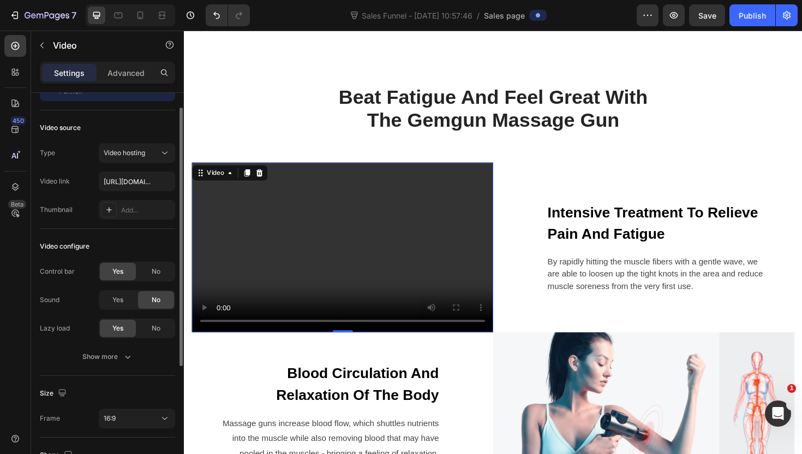
scroll to position [61, 0]
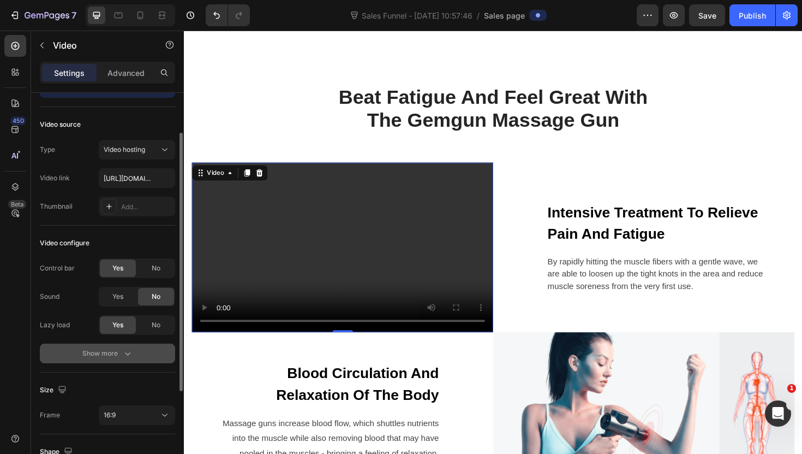
click at [141, 350] on button "Show more" at bounding box center [107, 353] width 135 height 20
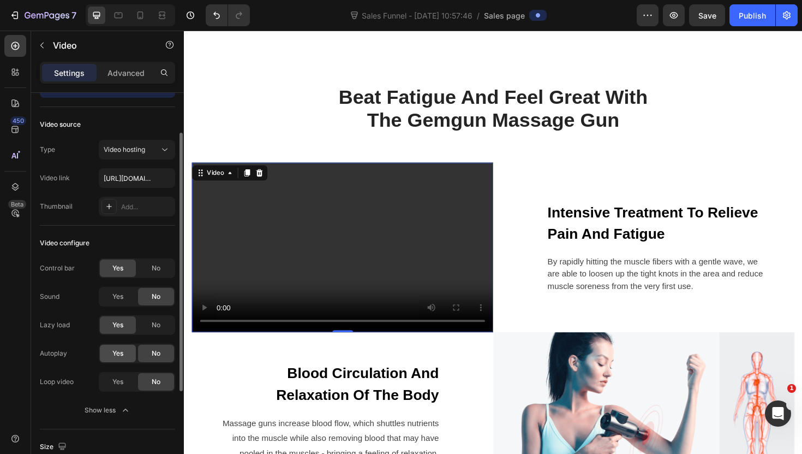
drag, startPoint x: 128, startPoint y: 350, endPoint x: 124, endPoint y: 358, distance: 8.5
click at [128, 350] on div "Yes" at bounding box center [118, 352] width 36 height 17
click at [123, 374] on div "Yes" at bounding box center [118, 381] width 36 height 17
click at [158, 272] on span "No" at bounding box center [156, 268] width 9 height 10
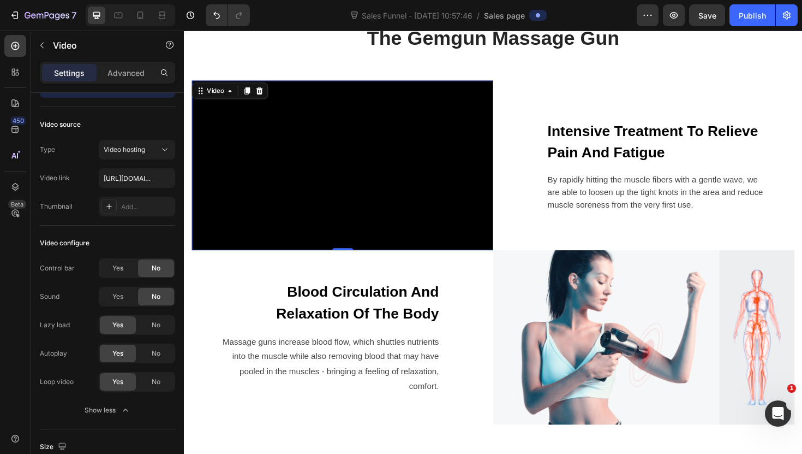
scroll to position [668, 0]
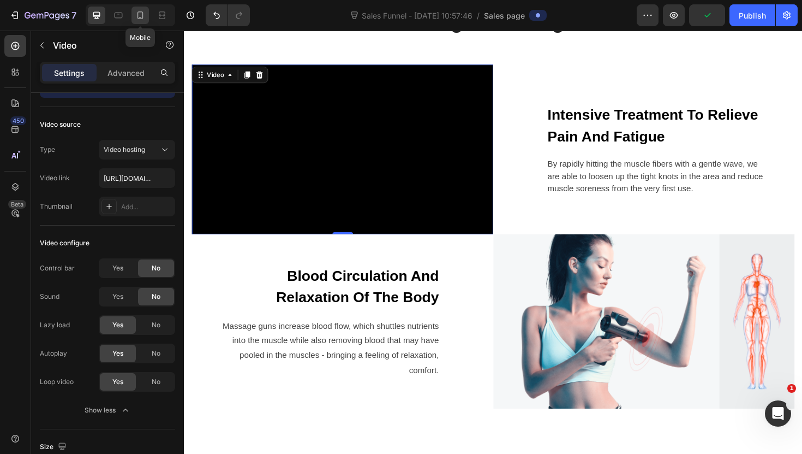
click at [141, 23] on div at bounding box center [140, 15] width 17 height 17
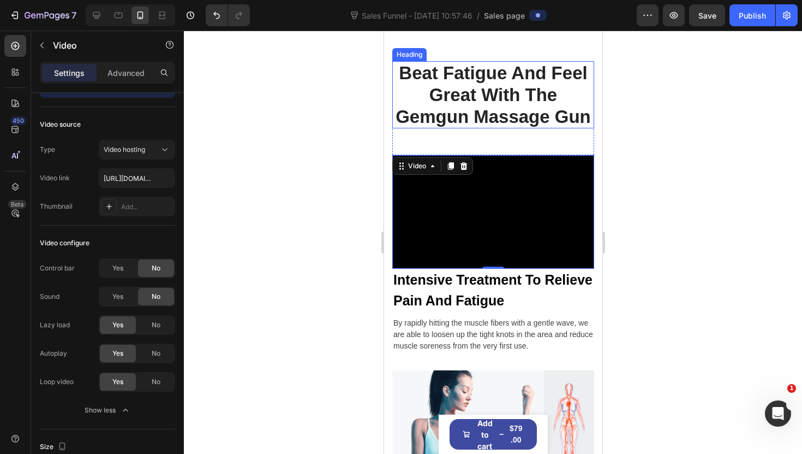
scroll to position [725, 0]
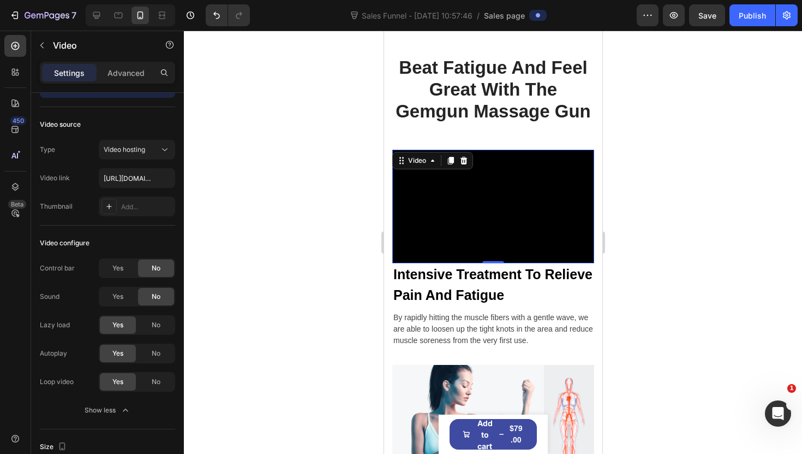
click at [354, 177] on div at bounding box center [493, 242] width 618 height 423
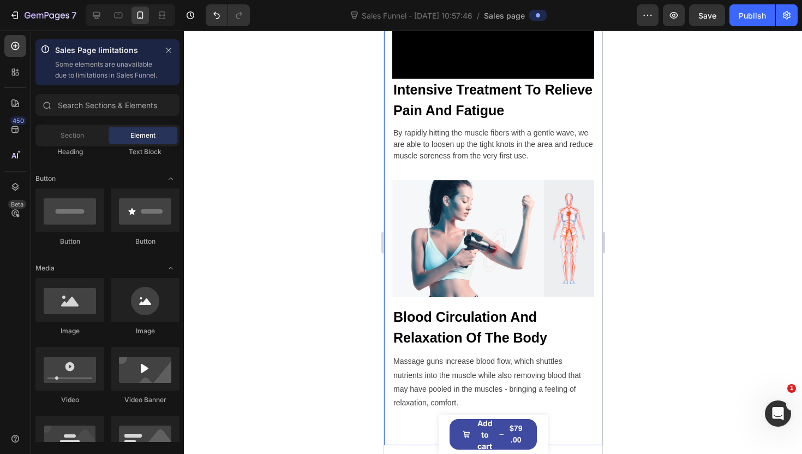
scroll to position [910, 0]
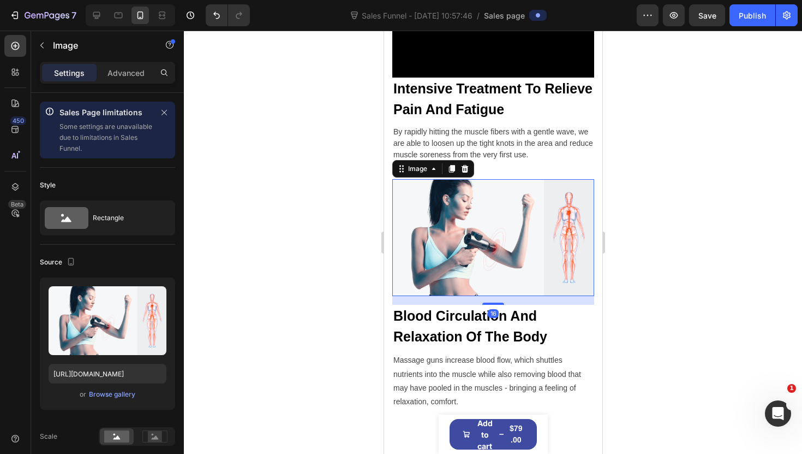
click at [477, 190] on img at bounding box center [493, 237] width 202 height 117
click at [463, 171] on icon at bounding box center [464, 169] width 7 height 8
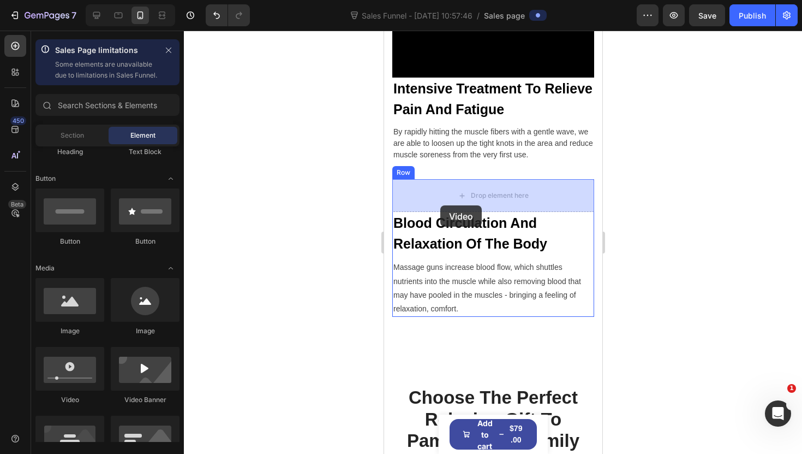
drag, startPoint x: 466, startPoint y: 401, endPoint x: 440, endPoint y: 205, distance: 197.7
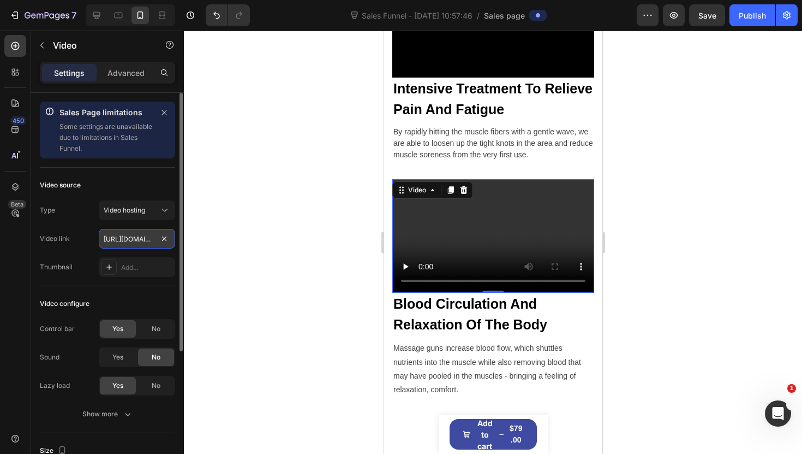
click at [121, 239] on input "https://cdn.shopify.com/videos/c/o/v/2cd3deb506b54b009063f7270ab5cf2e.mp4" at bounding box center [137, 239] width 76 height 20
paste input "0d18377656744964970bfe68ff3a515a.mov"
type input "https://cdn.shopify.com/videos/c/o/v/0d18377656744964970bfe68ff3a515a.mov"
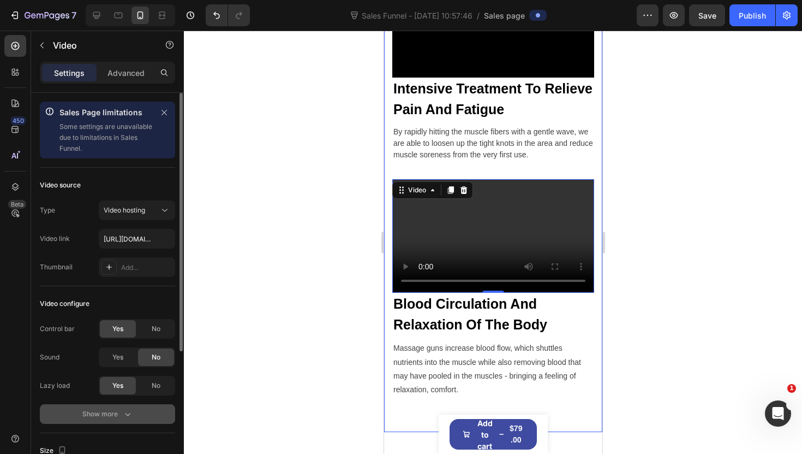
click at [147, 410] on button "Show more" at bounding box center [107, 414] width 135 height 20
click at [134, 415] on div "Yes" at bounding box center [118, 413] width 36 height 17
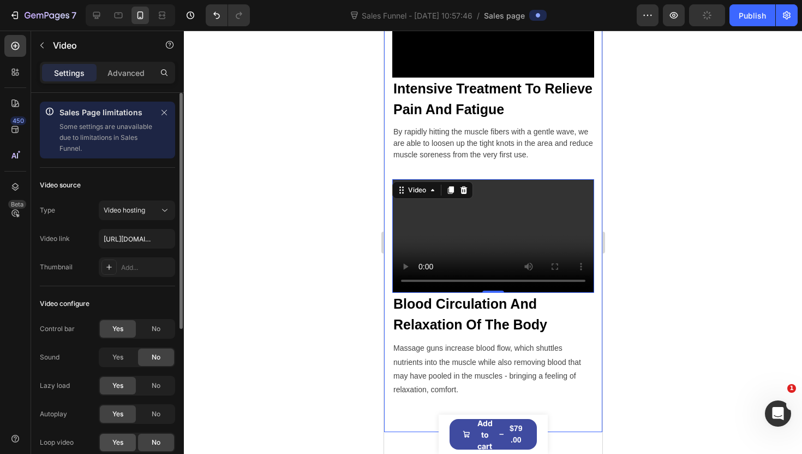
click at [121, 436] on div "Yes" at bounding box center [118, 441] width 36 height 17
click at [164, 318] on div "Video configure Control bar Yes No Sound Yes No Lazy load Yes No Autoplay Yes N…" at bounding box center [107, 388] width 135 height 204
click at [163, 328] on div "No" at bounding box center [156, 328] width 36 height 17
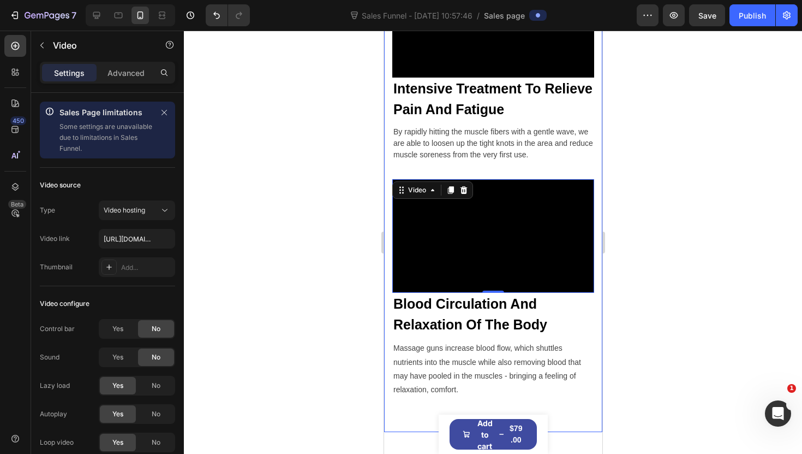
click at [334, 271] on div at bounding box center [493, 242] width 618 height 423
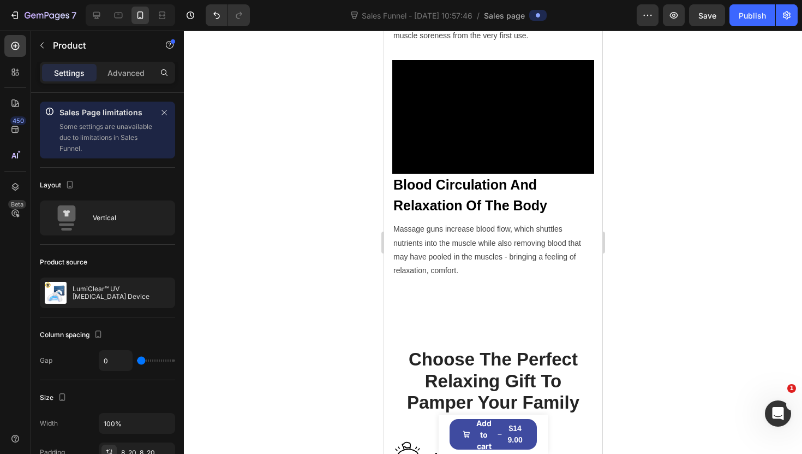
scroll to position [1032, 0]
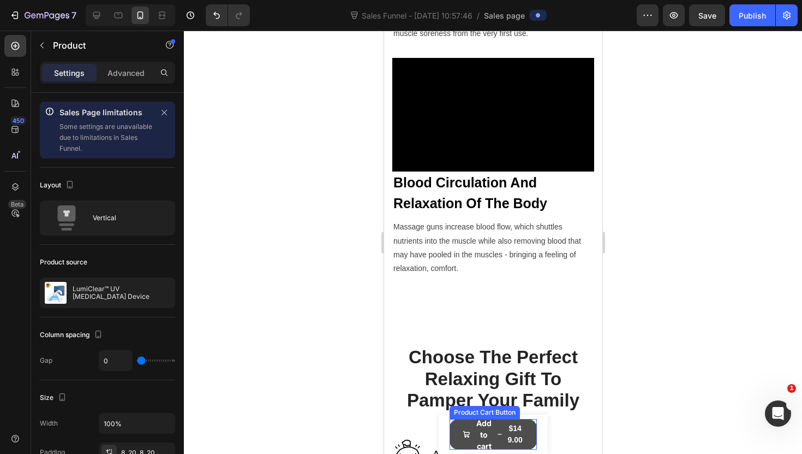
click at [526, 426] on button "Add to cart $149.00" at bounding box center [492, 434] width 87 height 31
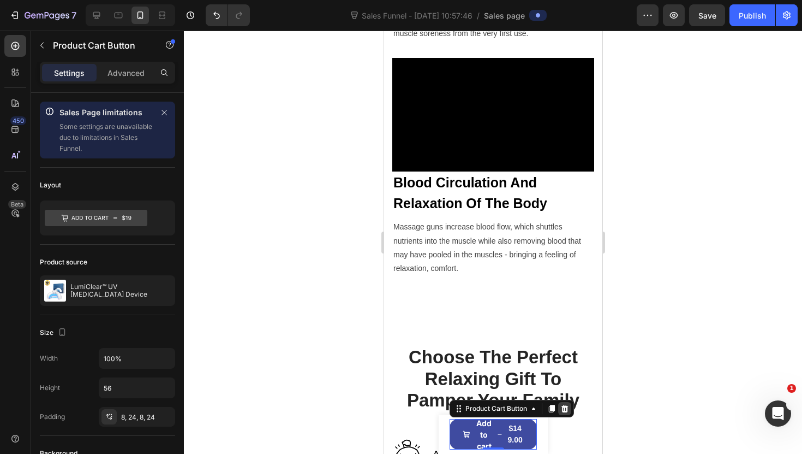
click at [565, 409] on icon at bounding box center [564, 408] width 9 height 9
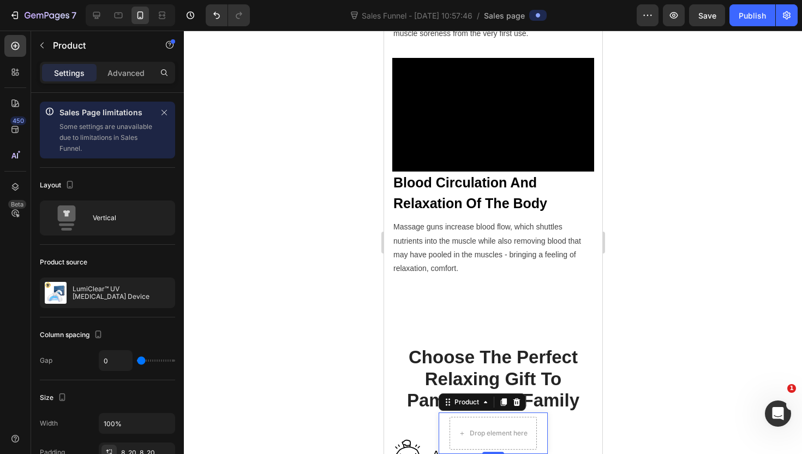
click at [539, 433] on div "Product Images LumiClear™ UV Light Therapy Device Product Title $149.00 Product…" at bounding box center [492, 432] width 109 height 41
click at [520, 404] on icon at bounding box center [516, 401] width 9 height 9
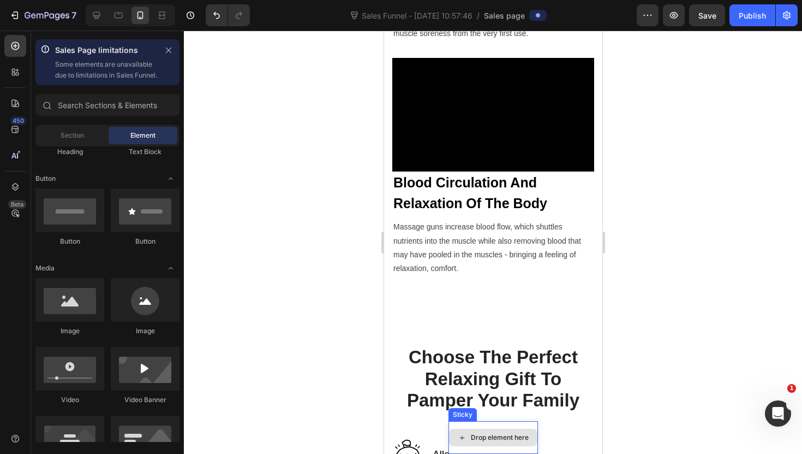
click at [529, 447] on div "Drop element here" at bounding box center [493, 437] width 90 height 33
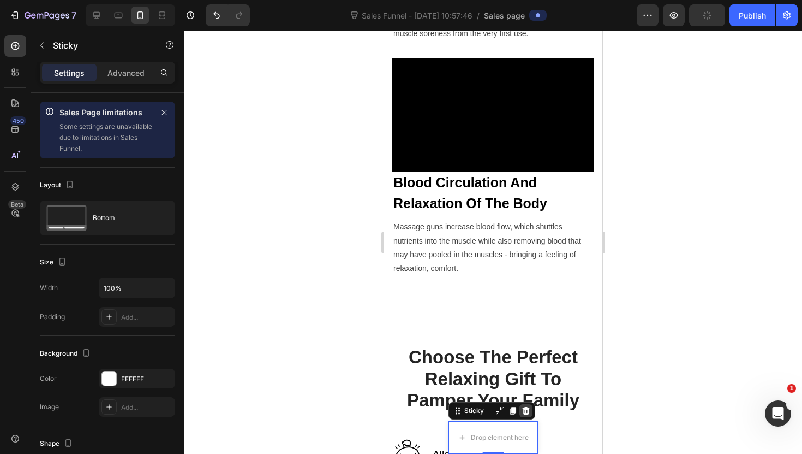
click at [527, 415] on div at bounding box center [525, 410] width 13 height 13
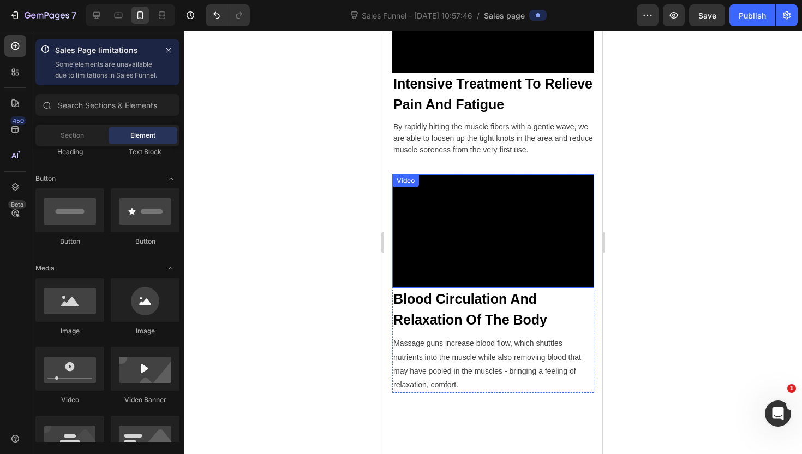
scroll to position [918, 0]
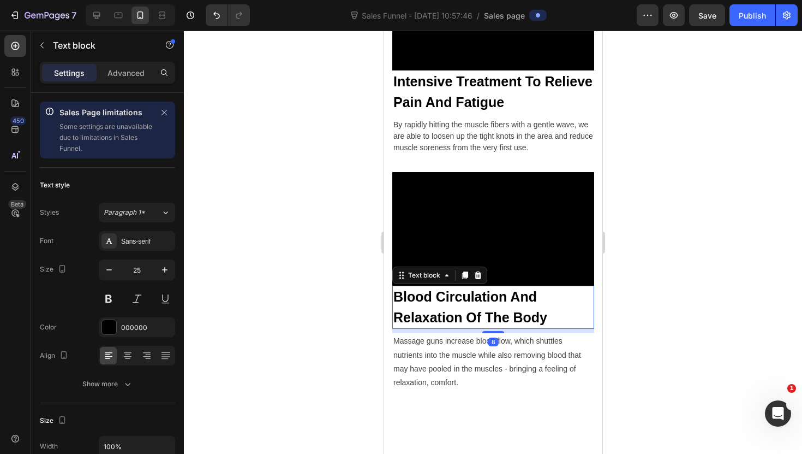
click at [441, 308] on p "Blood Circulation And Relaxation Of The Body" at bounding box center [493, 307] width 200 height 41
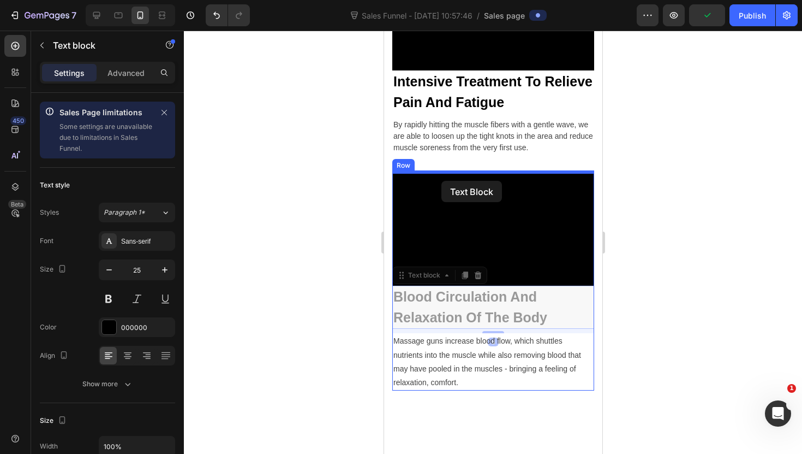
drag, startPoint x: 416, startPoint y: 277, endPoint x: 441, endPoint y: 181, distance: 99.8
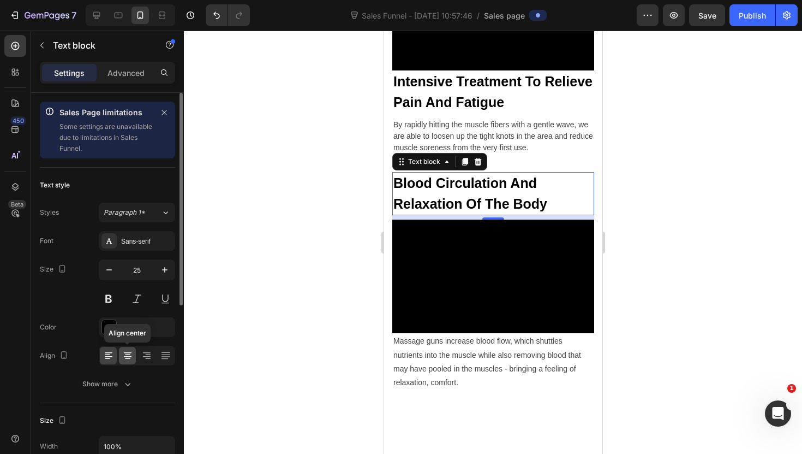
click at [132, 353] on icon at bounding box center [127, 355] width 11 height 11
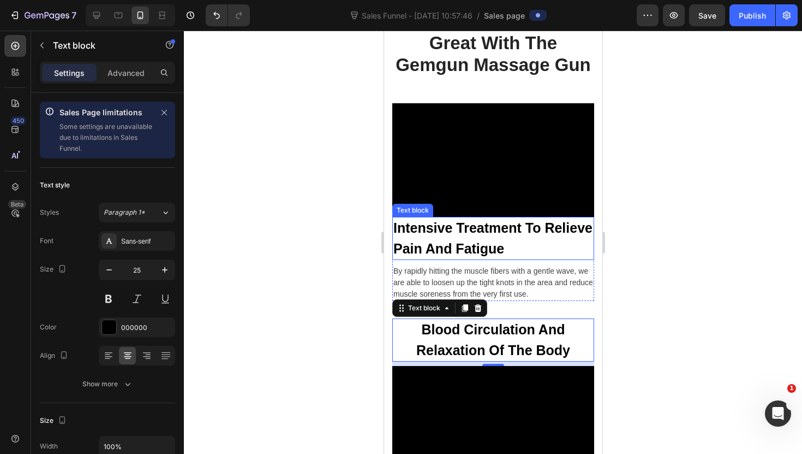
scroll to position [61, 0]
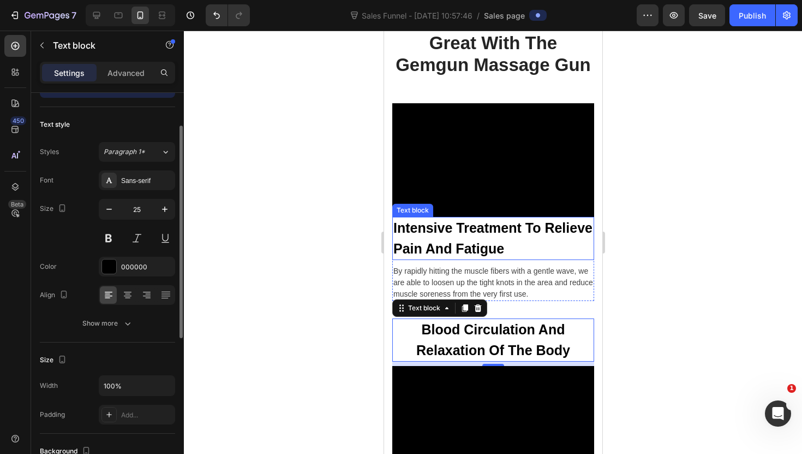
click at [459, 254] on p "Intensive Treatment To Relieve Pain And Fatigue" at bounding box center [493, 238] width 200 height 41
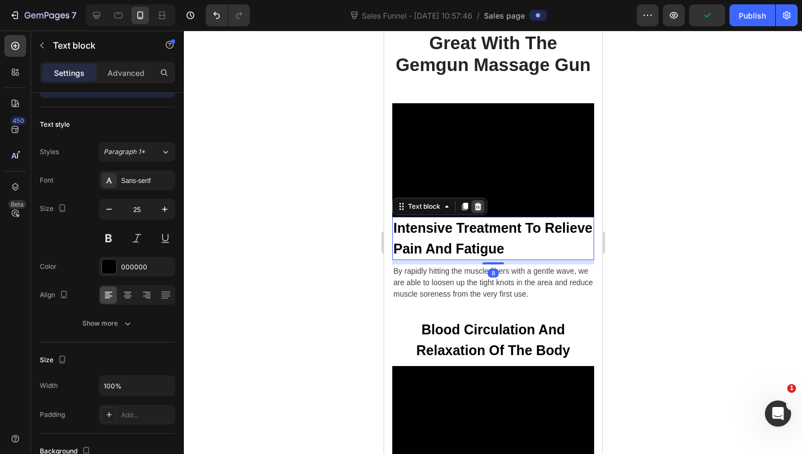
click at [479, 203] on icon at bounding box center [477, 207] width 7 height 8
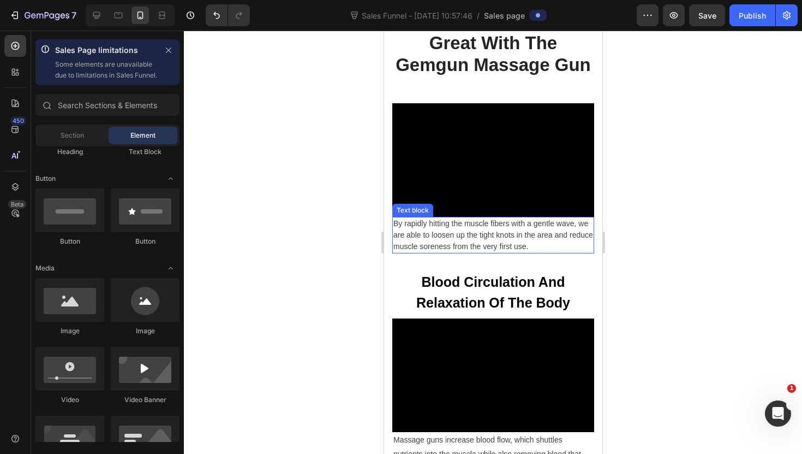
click at [465, 245] on p "By rapidly hitting the muscle fibers with a gentle wave, we are able to loosen …" at bounding box center [493, 235] width 200 height 34
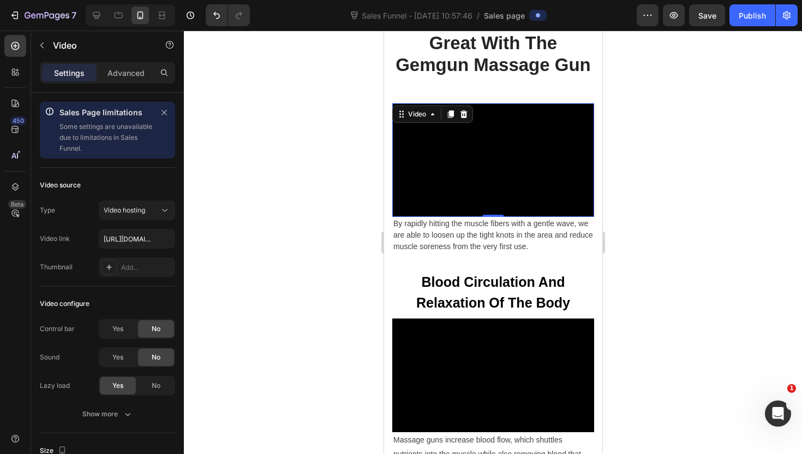
click at [492, 212] on video at bounding box center [493, 160] width 202 height 114
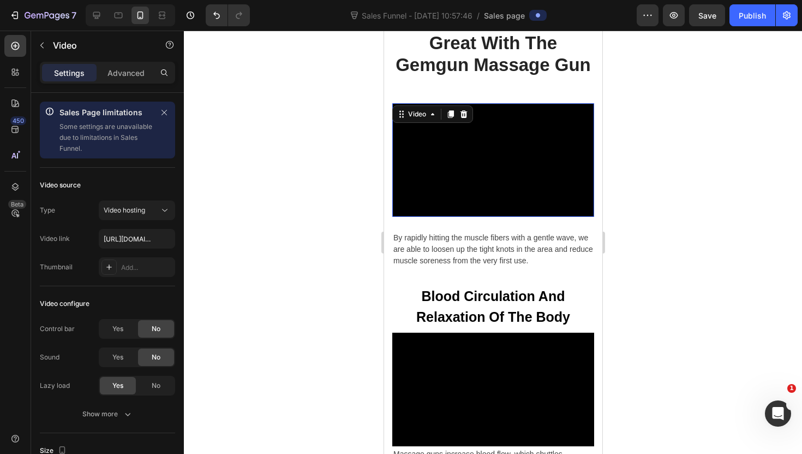
drag, startPoint x: 492, startPoint y: 216, endPoint x: 491, endPoint y: 230, distance: 14.2
click at [491, 230] on div "Video 26" at bounding box center [493, 167] width 202 height 128
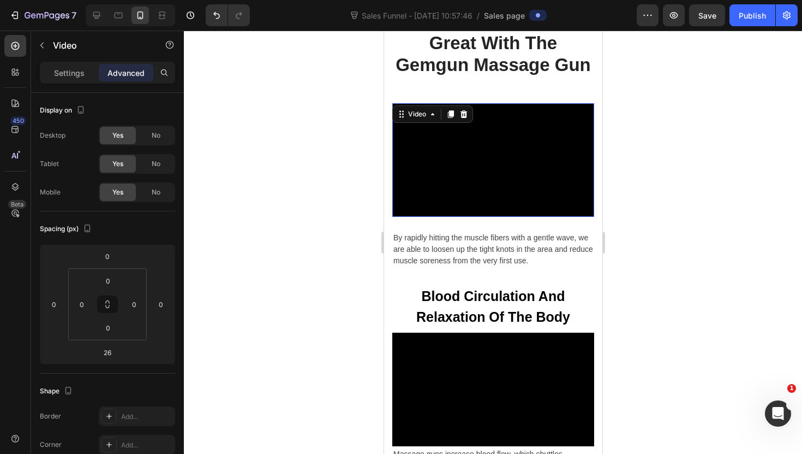
click at [354, 281] on div at bounding box center [493, 242] width 618 height 423
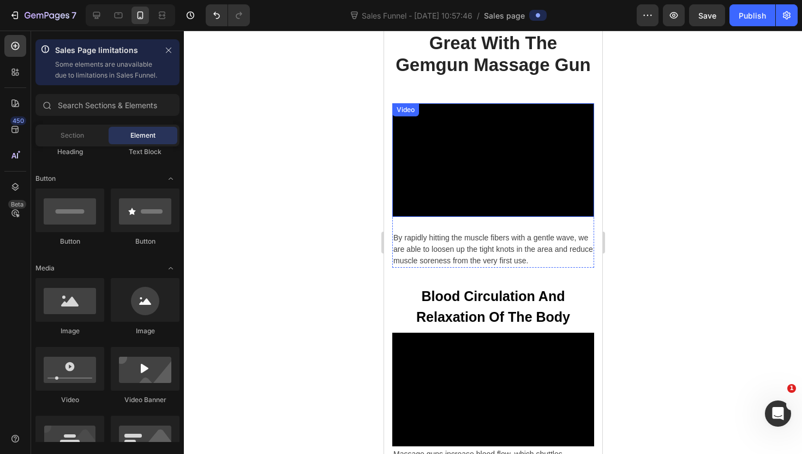
click at [470, 211] on video at bounding box center [493, 160] width 202 height 114
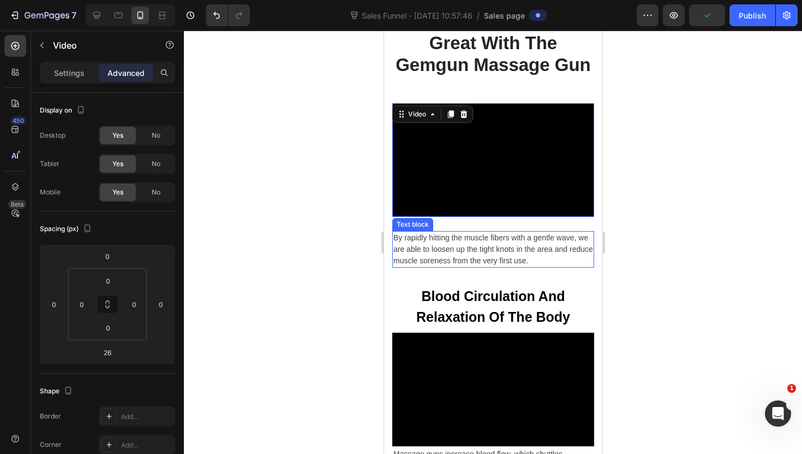
click at [476, 242] on p "By rapidly hitting the muscle fibers with a gentle wave, we are able to loosen …" at bounding box center [493, 249] width 200 height 34
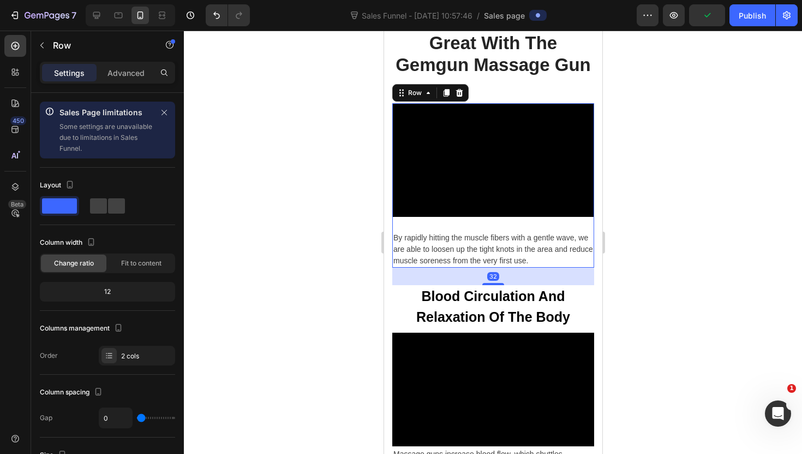
click at [490, 224] on div "Video" at bounding box center [493, 167] width 202 height 128
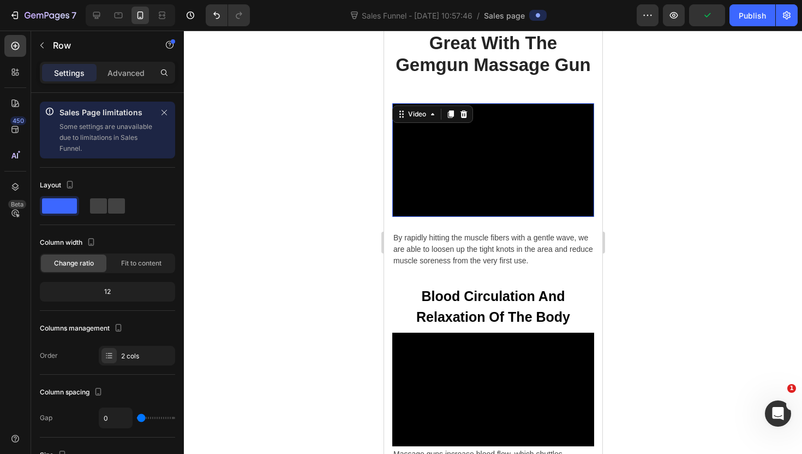
click at [488, 211] on video at bounding box center [493, 160] width 202 height 114
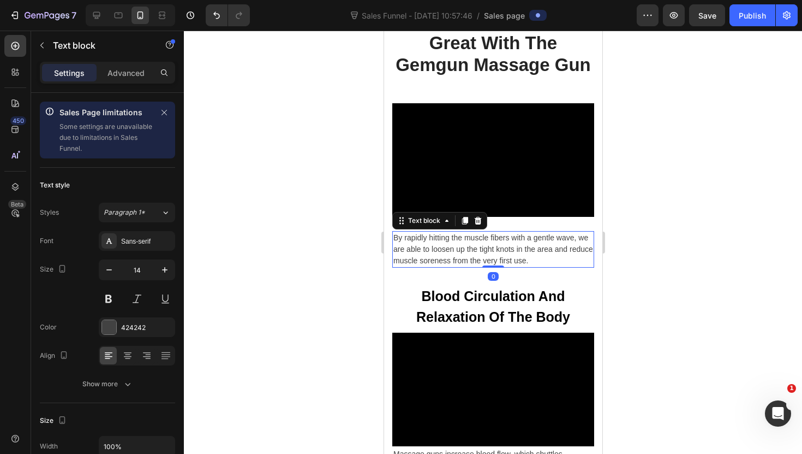
click at [485, 242] on p "By rapidly hitting the muscle fibers with a gentle wave, we are able to loosen …" at bounding box center [493, 249] width 200 height 34
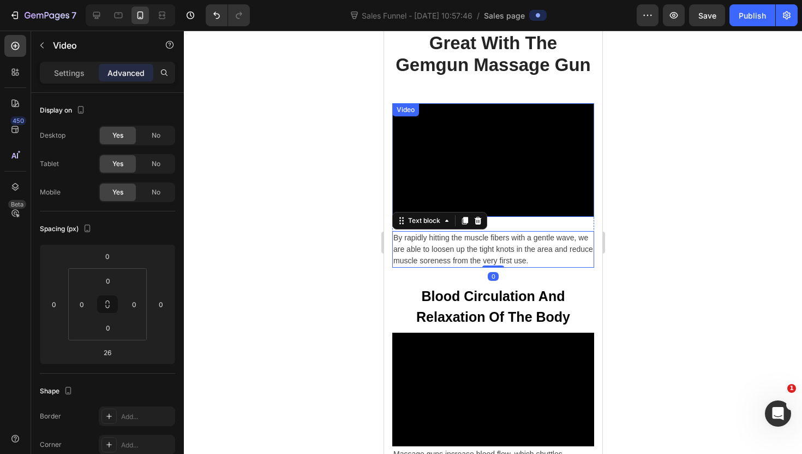
click at [492, 210] on video at bounding box center [493, 160] width 202 height 114
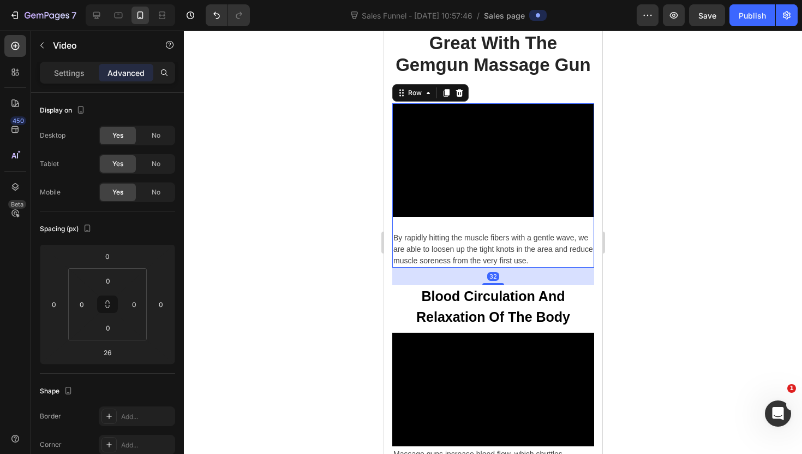
click at [491, 218] on div "Video" at bounding box center [493, 167] width 202 height 128
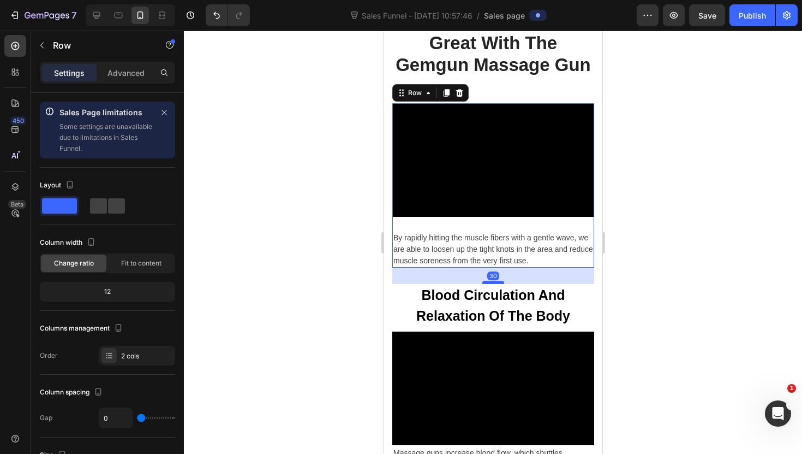
click at [494, 282] on div at bounding box center [493, 282] width 22 height 3
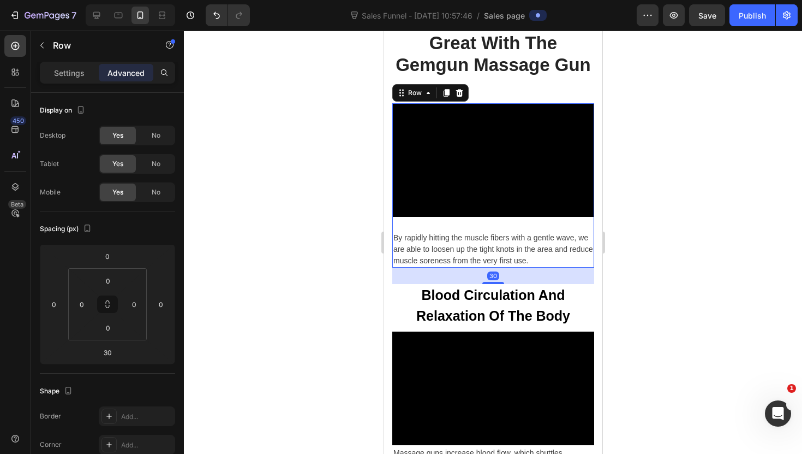
click at [365, 300] on div at bounding box center [493, 242] width 618 height 423
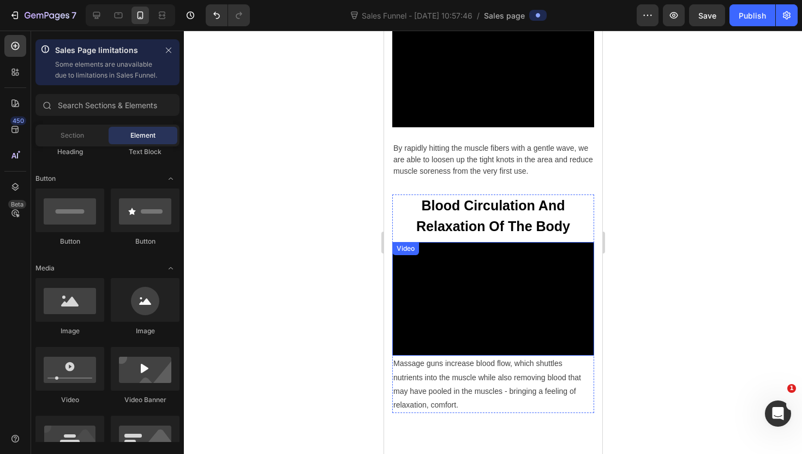
scroll to position [864, 0]
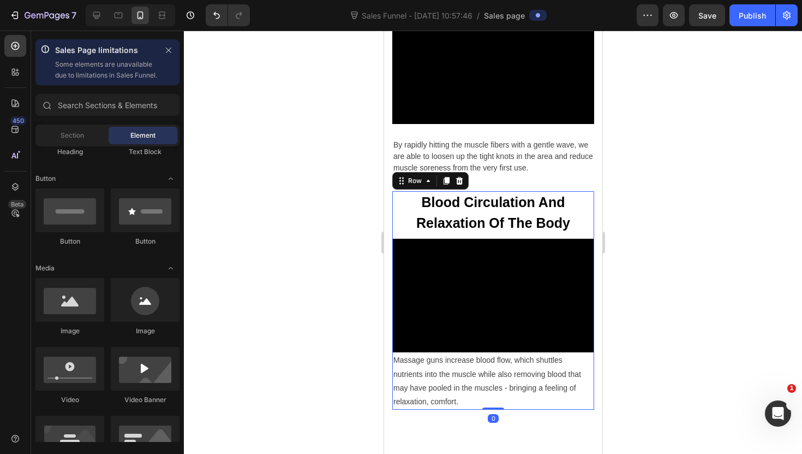
click at [393, 237] on div "Blood Circulation And Relaxation Of The Body Text block Video" at bounding box center [493, 271] width 202 height 161
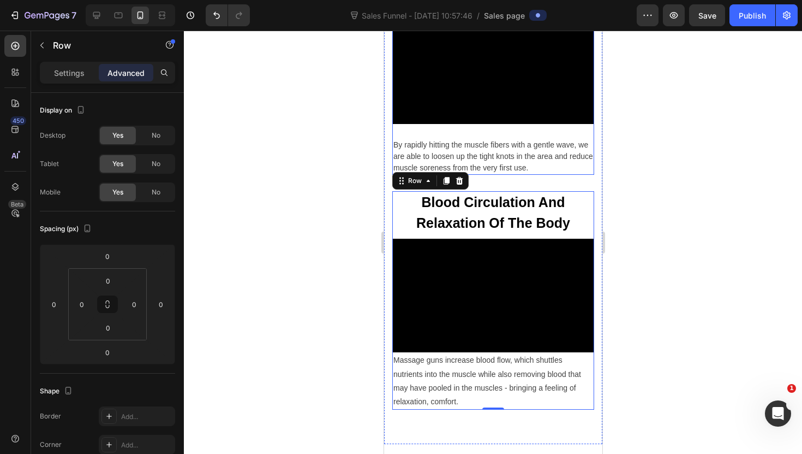
scroll to position [61, 0]
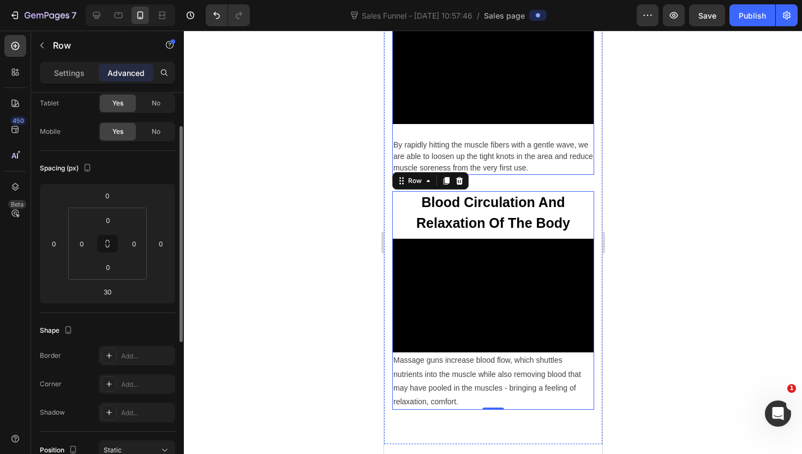
click at [592, 136] on div "Video" at bounding box center [493, 74] width 202 height 128
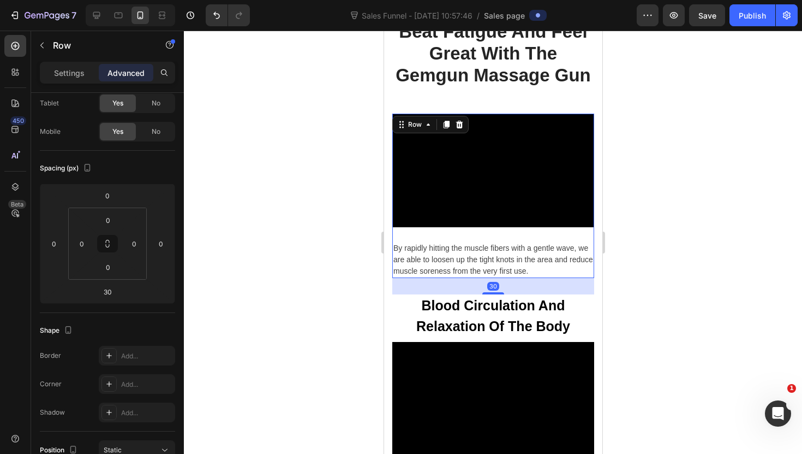
scroll to position [757, 0]
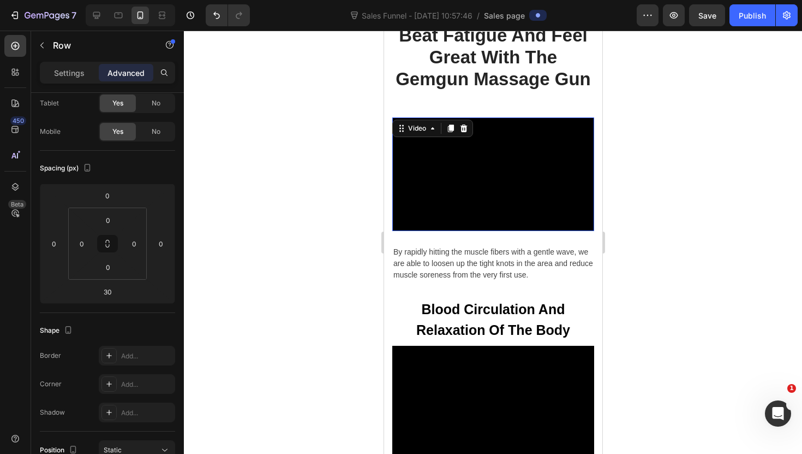
click at [516, 211] on video at bounding box center [493, 174] width 202 height 114
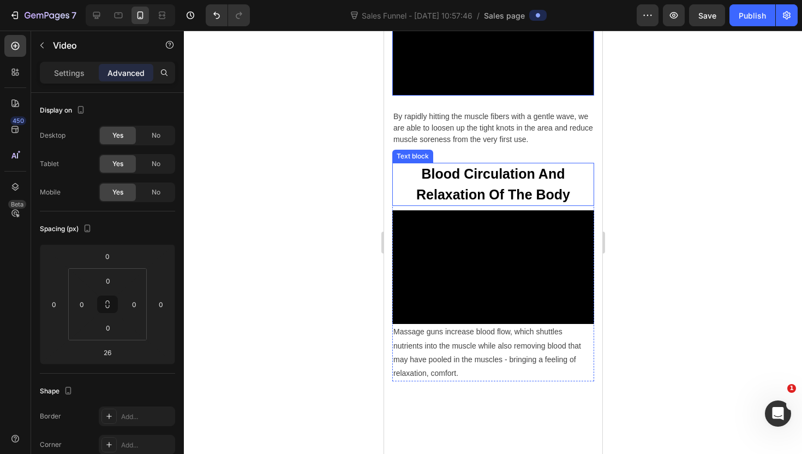
scroll to position [896, 0]
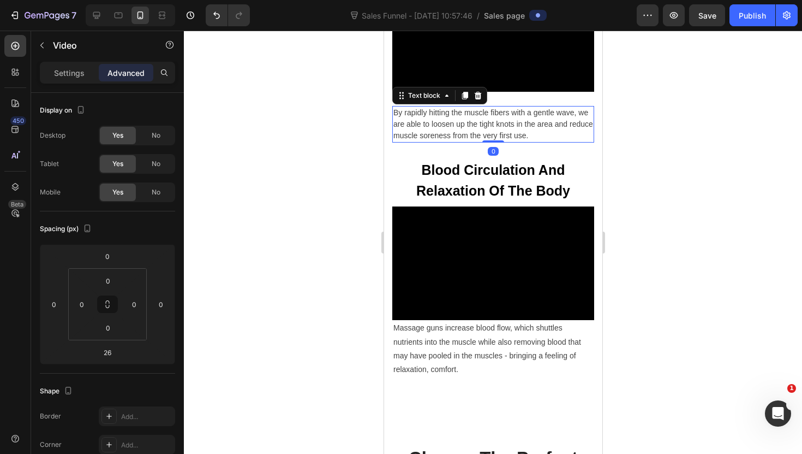
click at [494, 135] on p "By rapidly hitting the muscle fibers with a gentle wave, we are able to loosen …" at bounding box center [493, 124] width 200 height 34
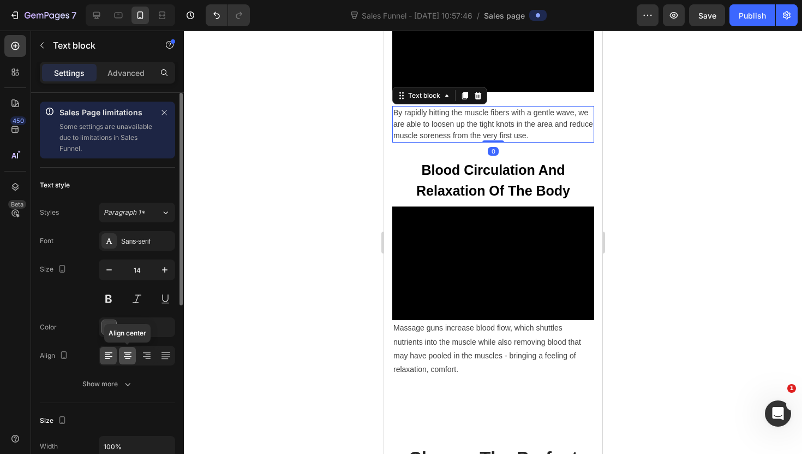
click at [124, 356] on icon at bounding box center [128, 356] width 8 height 1
click at [116, 334] on div "424242" at bounding box center [137, 327] width 76 height 20
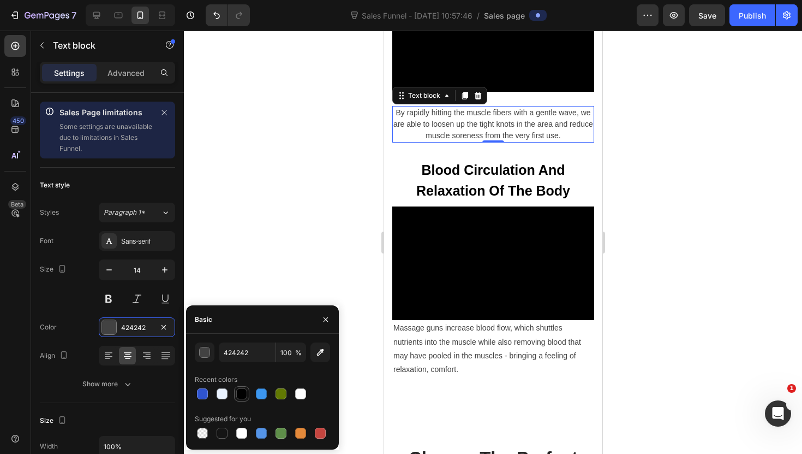
click at [243, 387] on div at bounding box center [241, 393] width 13 height 13
type input "000000"
click at [290, 224] on div at bounding box center [493, 242] width 618 height 423
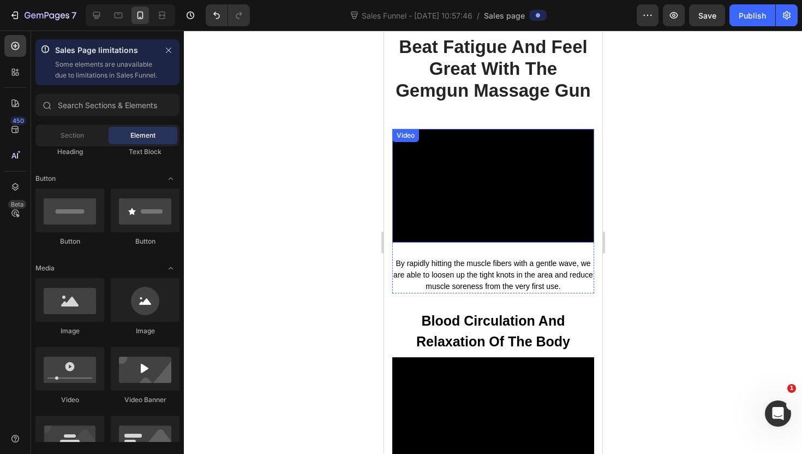
scroll to position [751, 0]
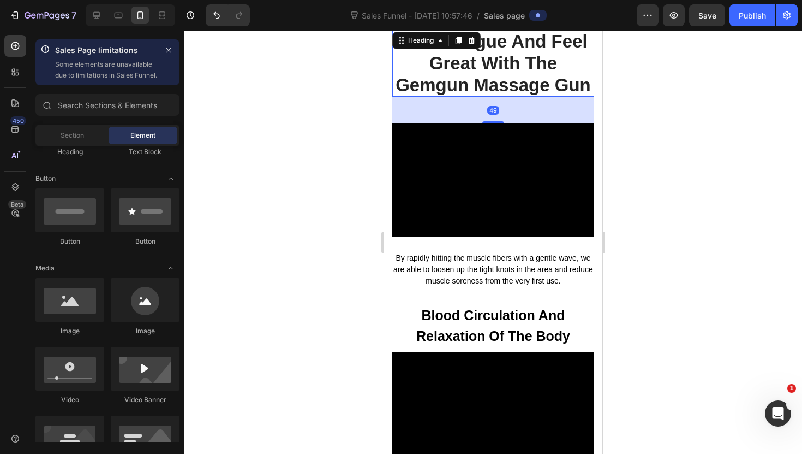
click at [495, 91] on p "Beat Fatigue And Feel Great With The Gemgun Massage Gun" at bounding box center [493, 63] width 200 height 65
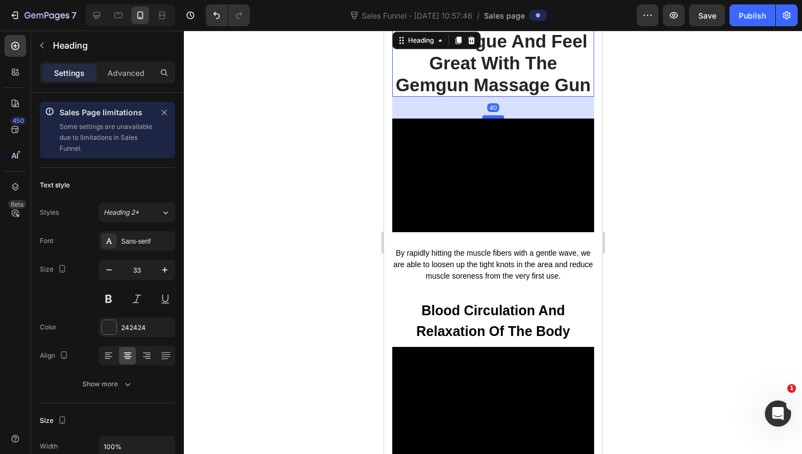
click at [497, 117] on div at bounding box center [493, 116] width 22 height 3
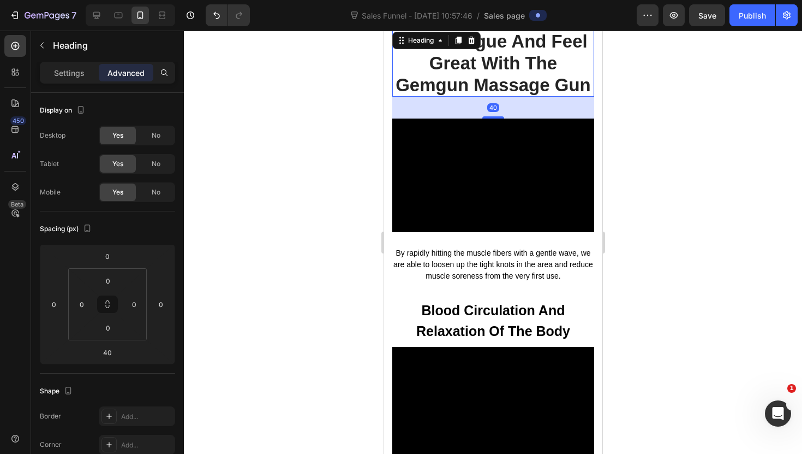
click at [320, 199] on div at bounding box center [493, 242] width 618 height 423
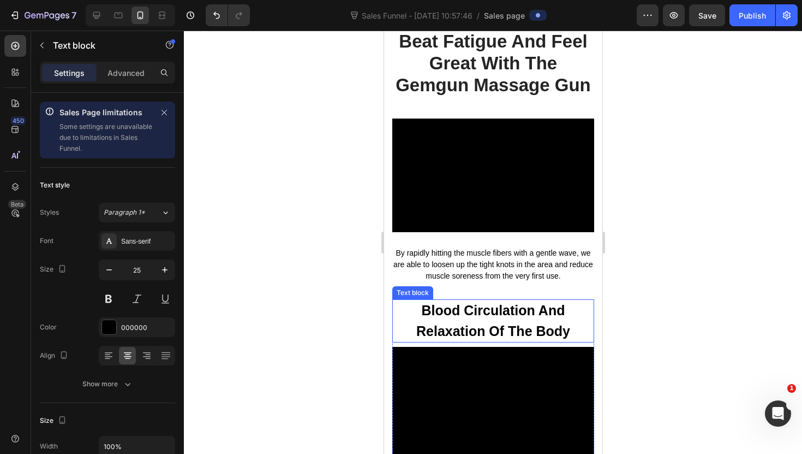
click at [530, 329] on p "Blood Circulation And Relaxation Of The Body" at bounding box center [493, 320] width 200 height 41
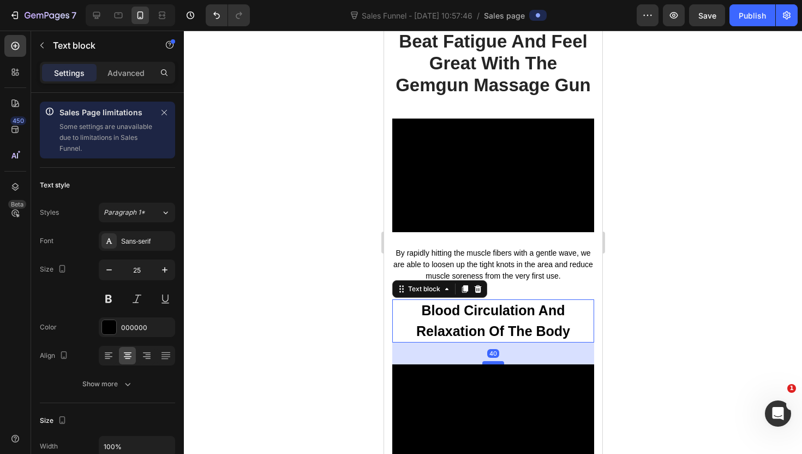
drag, startPoint x: 495, startPoint y: 346, endPoint x: 491, endPoint y: 362, distance: 16.9
click at [495, 363] on div at bounding box center [493, 362] width 22 height 3
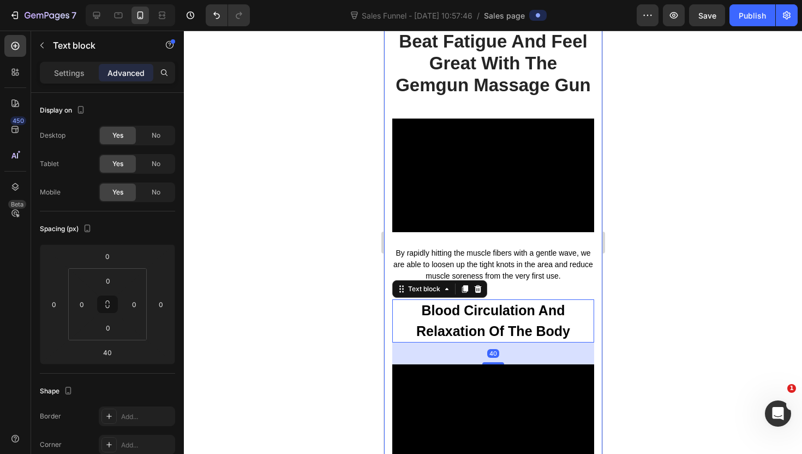
click at [358, 344] on div at bounding box center [493, 242] width 618 height 423
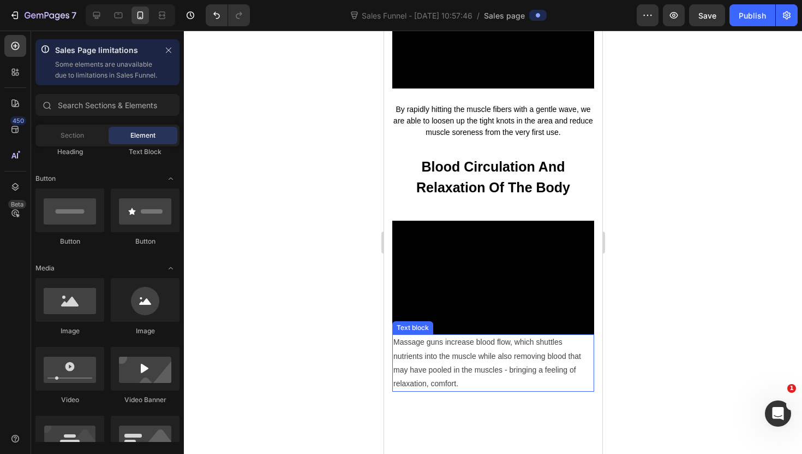
scroll to position [925, 0]
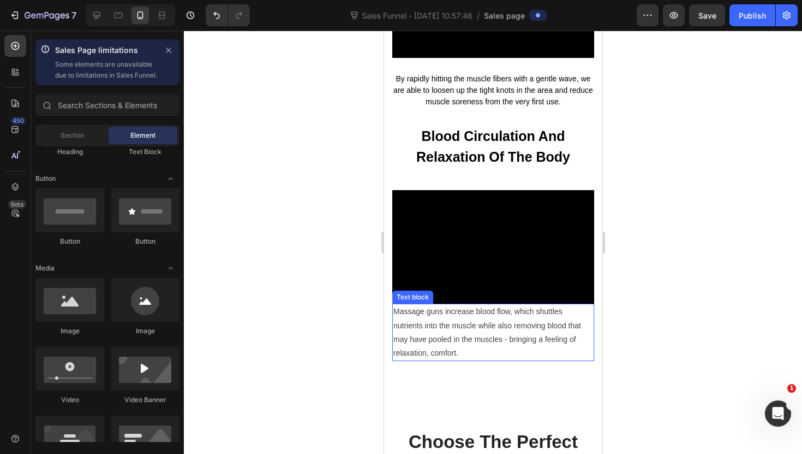
click at [468, 350] on p "Massage guns increase blood flow, which shuttles nutrients into the muscle whil…" at bounding box center [493, 332] width 200 height 55
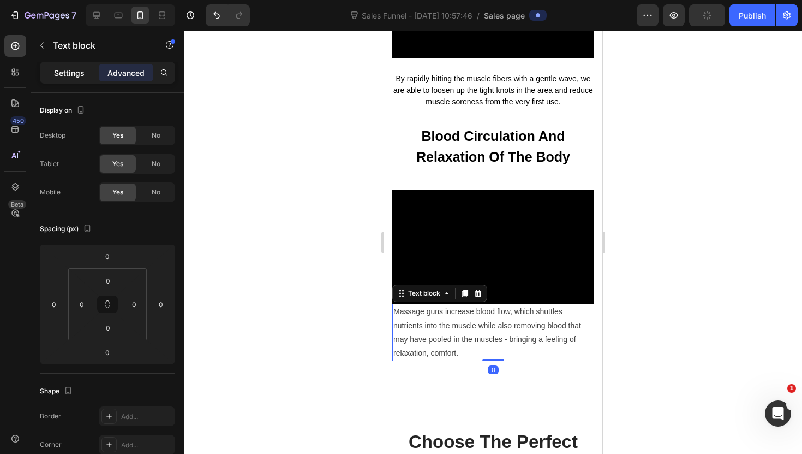
click at [73, 70] on p "Settings" at bounding box center [69, 72] width 31 height 11
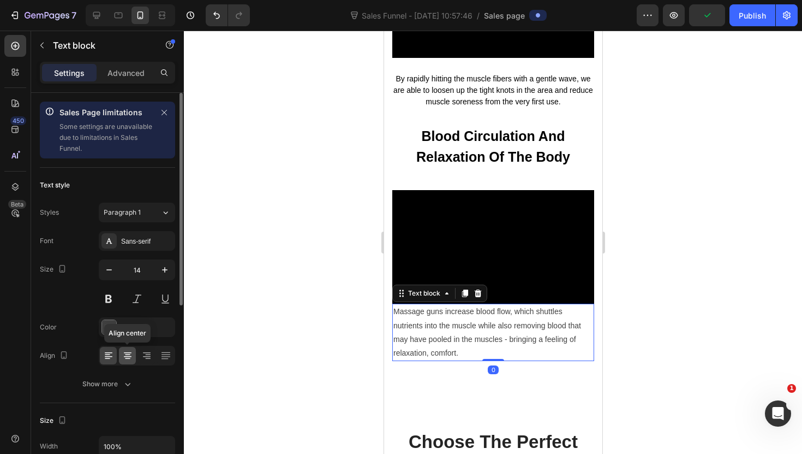
drag, startPoint x: 133, startPoint y: 359, endPoint x: 135, endPoint y: 353, distance: 6.9
click at [133, 359] on div at bounding box center [127, 355] width 17 height 17
click at [134, 335] on div "424242" at bounding box center [137, 327] width 76 height 20
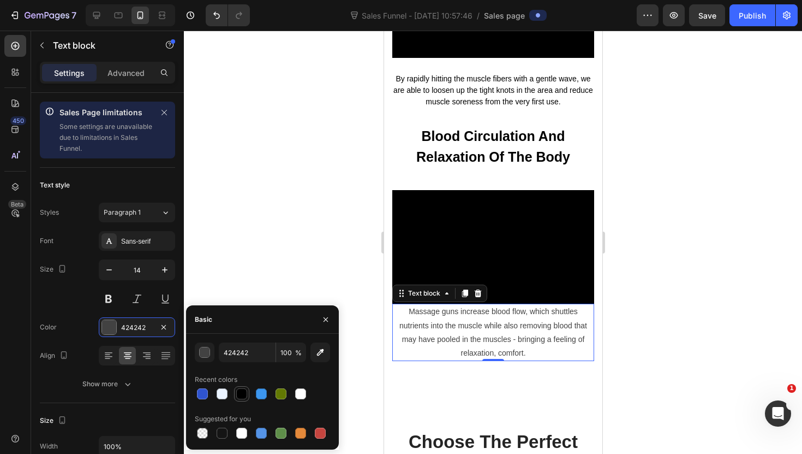
click at [243, 400] on div at bounding box center [241, 393] width 15 height 15
type input "000000"
click at [372, 235] on div at bounding box center [493, 242] width 618 height 423
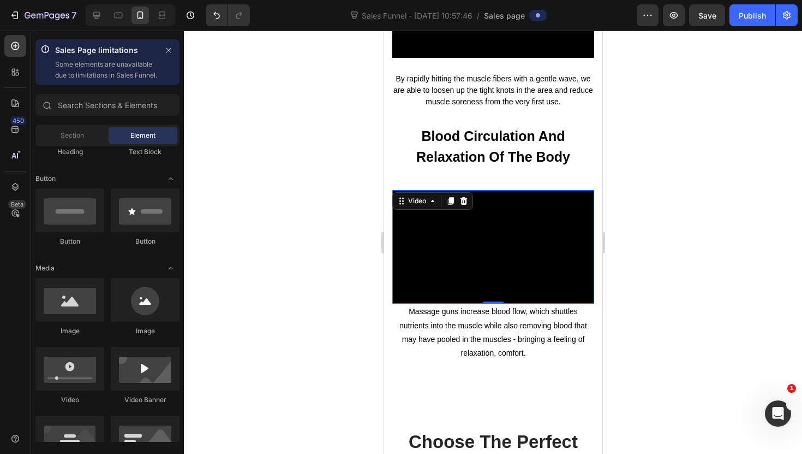
click at [514, 246] on video at bounding box center [493, 247] width 202 height 114
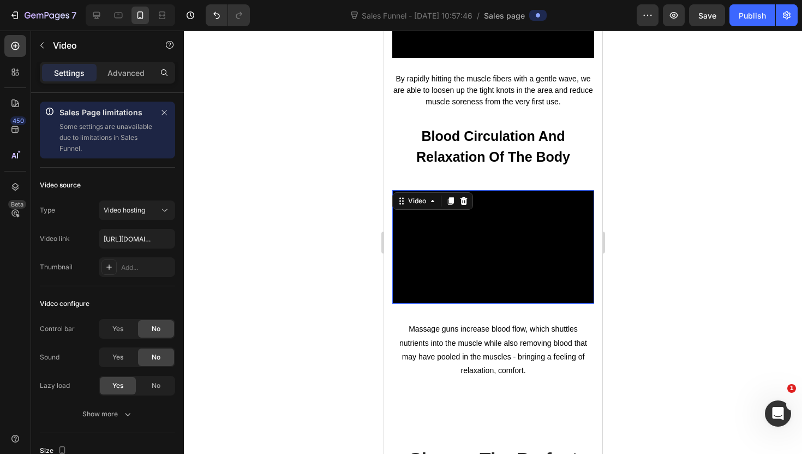
drag, startPoint x: 497, startPoint y: 302, endPoint x: 499, endPoint y: 320, distance: 17.6
click at [499, 320] on div "Blood Circulation And Relaxation Of The Body Text block Video 32" at bounding box center [493, 223] width 202 height 196
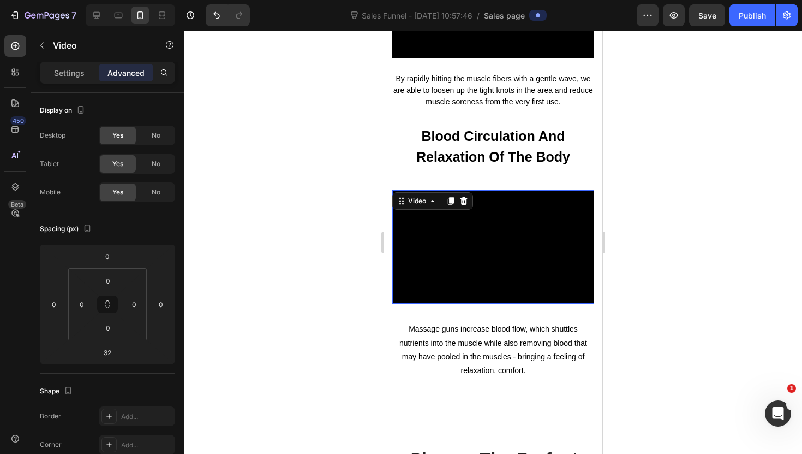
click at [334, 277] on div at bounding box center [493, 242] width 618 height 423
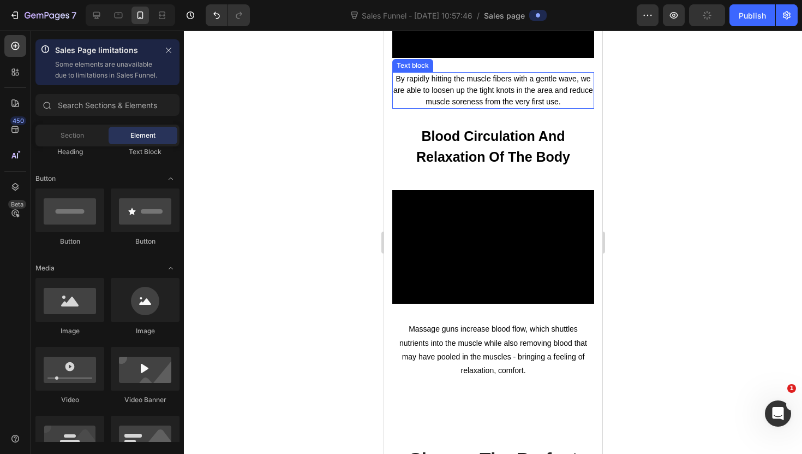
drag, startPoint x: 494, startPoint y: 98, endPoint x: 493, endPoint y: 106, distance: 8.2
click at [493, 100] on p "By rapidly hitting the muscle fibers with a gentle wave, we are able to loosen …" at bounding box center [493, 90] width 200 height 34
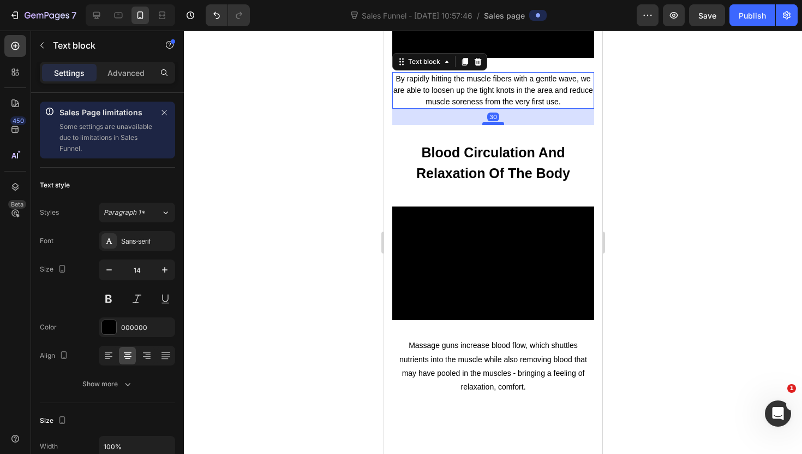
drag, startPoint x: 496, startPoint y: 108, endPoint x: 498, endPoint y: 124, distance: 16.5
click at [498, 124] on div at bounding box center [493, 123] width 22 height 3
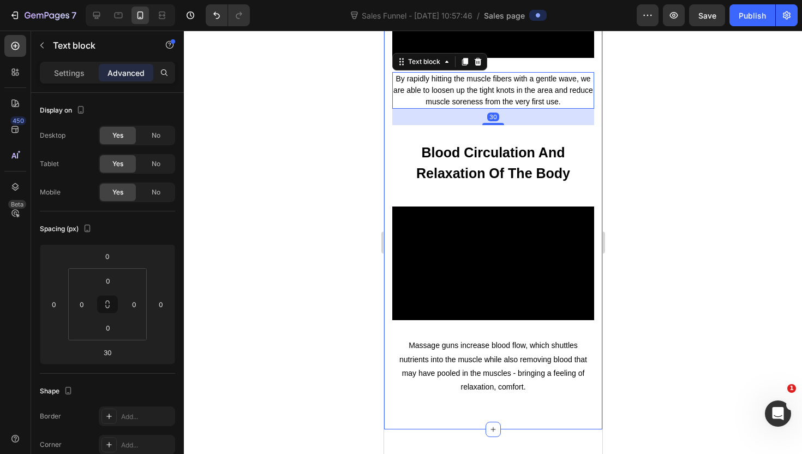
click at [261, 190] on div at bounding box center [493, 242] width 618 height 423
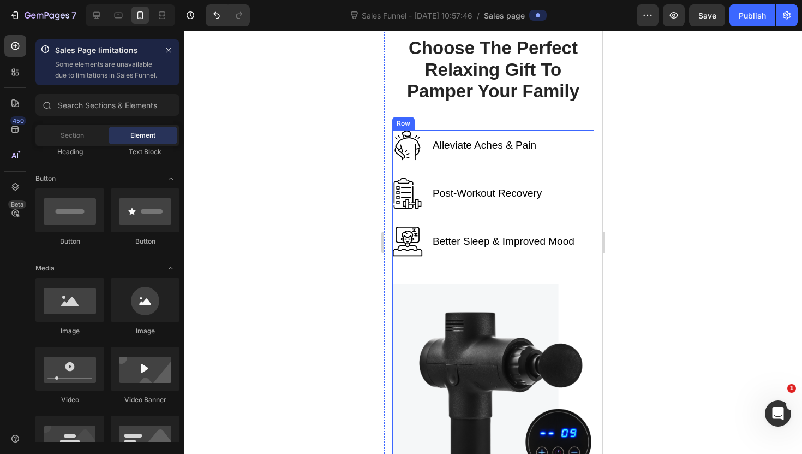
scroll to position [1356, 0]
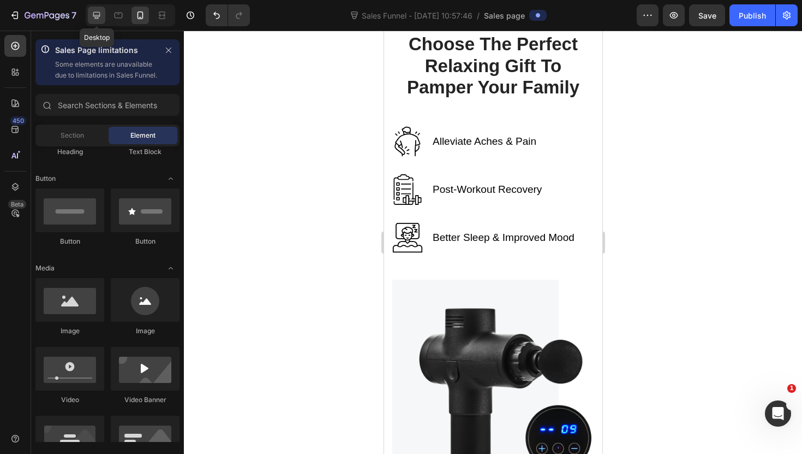
click at [98, 15] on icon at bounding box center [96, 15] width 11 height 11
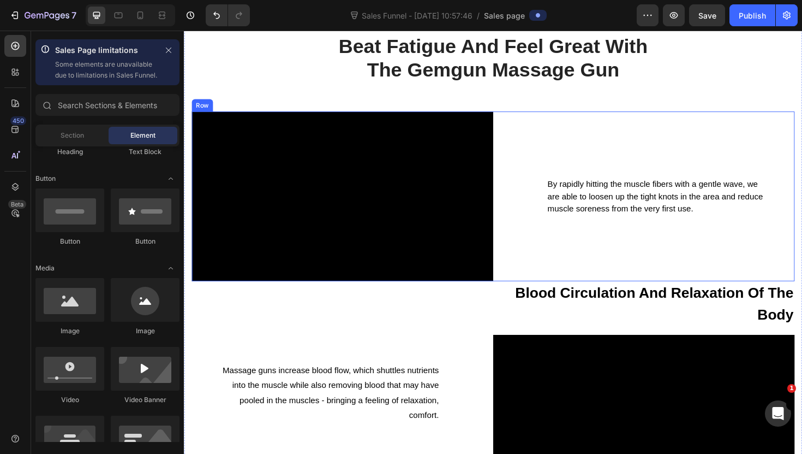
scroll to position [606, 0]
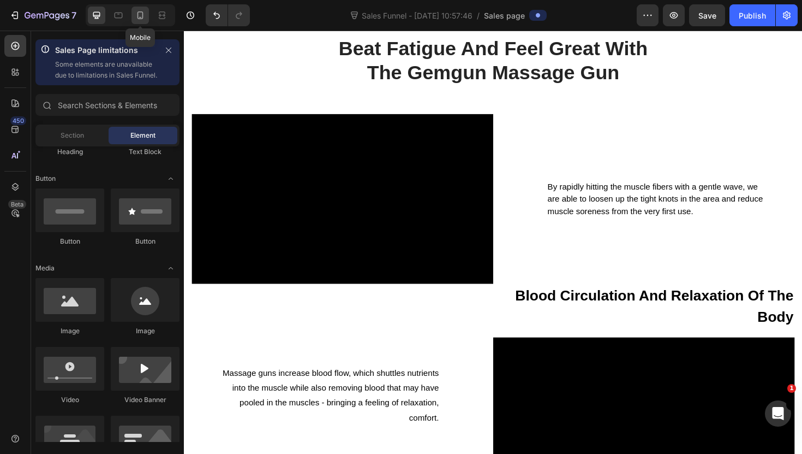
click at [138, 18] on icon at bounding box center [141, 15] width 6 height 8
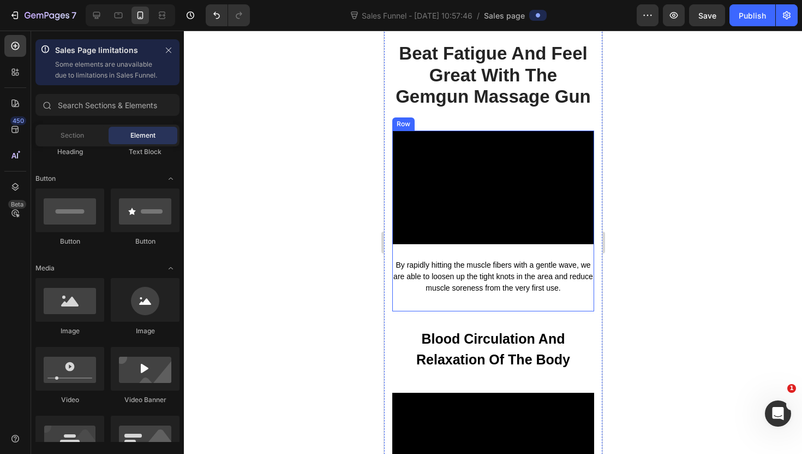
scroll to position [506, 0]
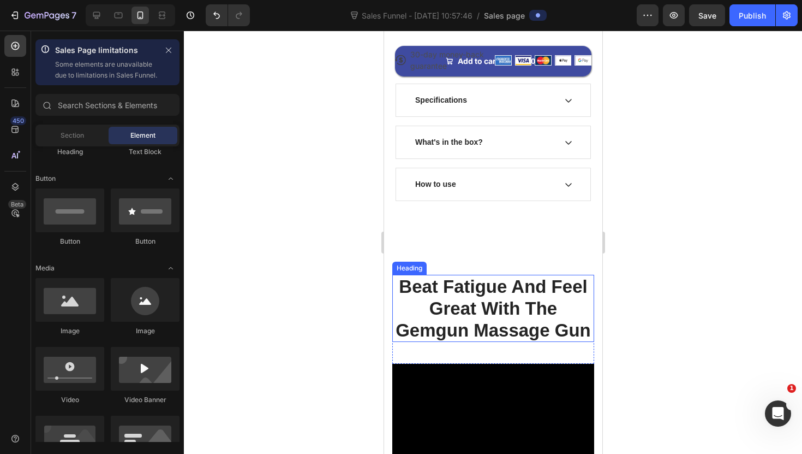
click at [485, 300] on p "Beat Fatigue And Feel Great With The Gemgun Massage Gun" at bounding box center [493, 308] width 200 height 65
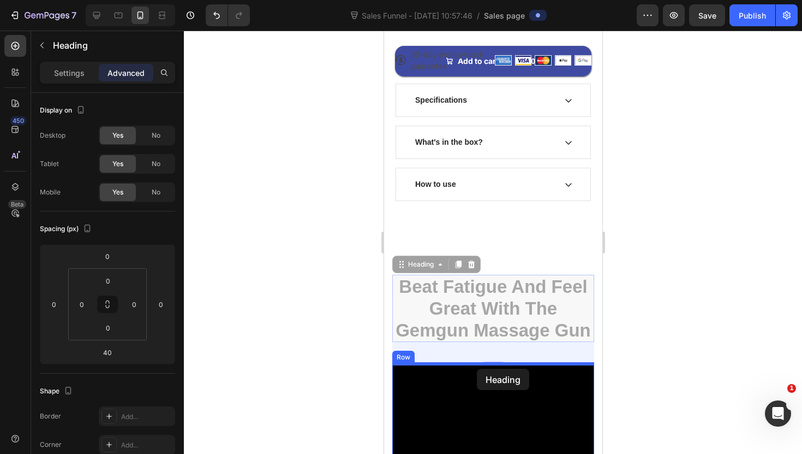
drag, startPoint x: 416, startPoint y: 267, endPoint x: 477, endPoint y: 368, distance: 118.0
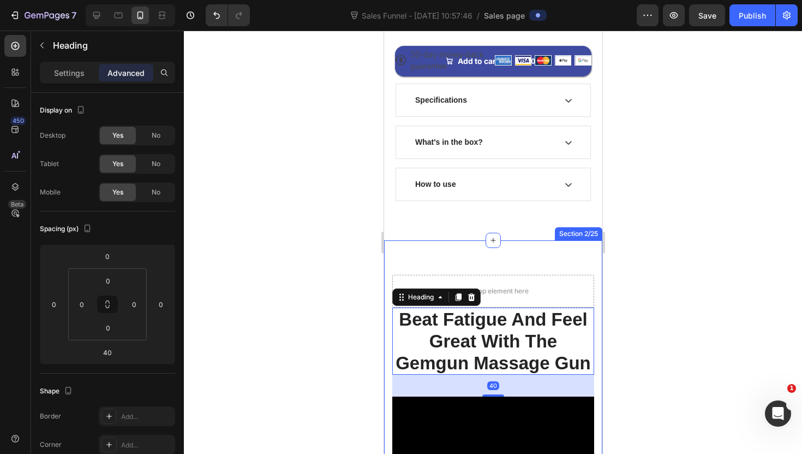
click at [343, 340] on div at bounding box center [493, 242] width 618 height 423
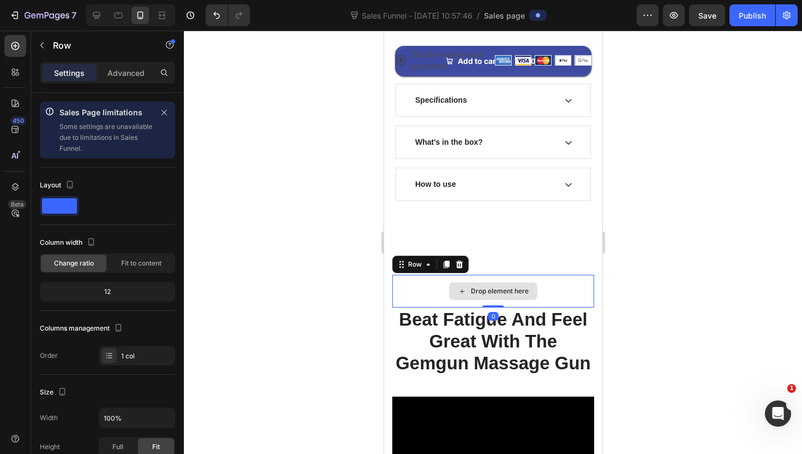
click at [404, 292] on div "Drop element here" at bounding box center [493, 291] width 202 height 33
click at [463, 261] on div at bounding box center [459, 264] width 13 height 13
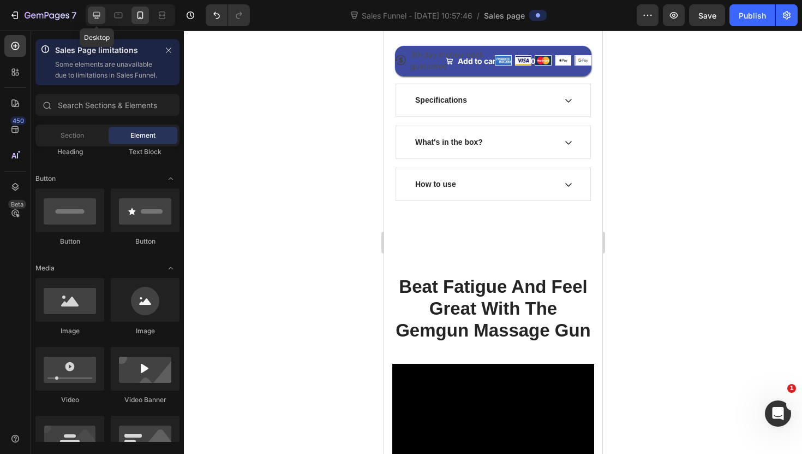
click at [100, 16] on icon at bounding box center [96, 15] width 11 height 11
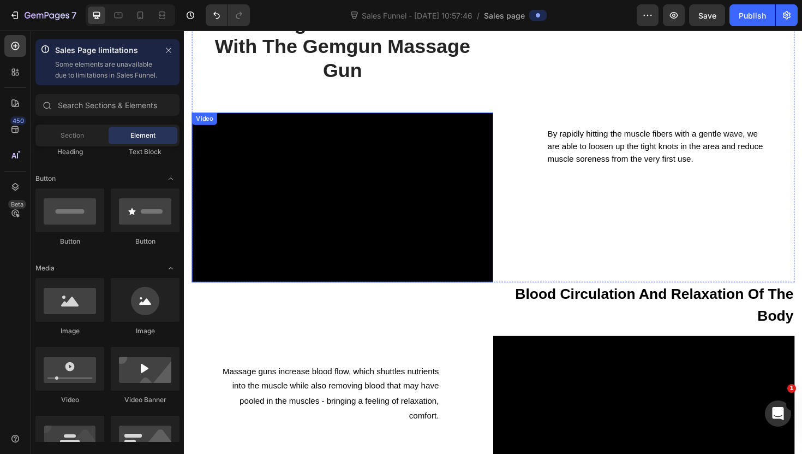
scroll to position [644, 0]
